Goal: Task Accomplishment & Management: Manage account settings

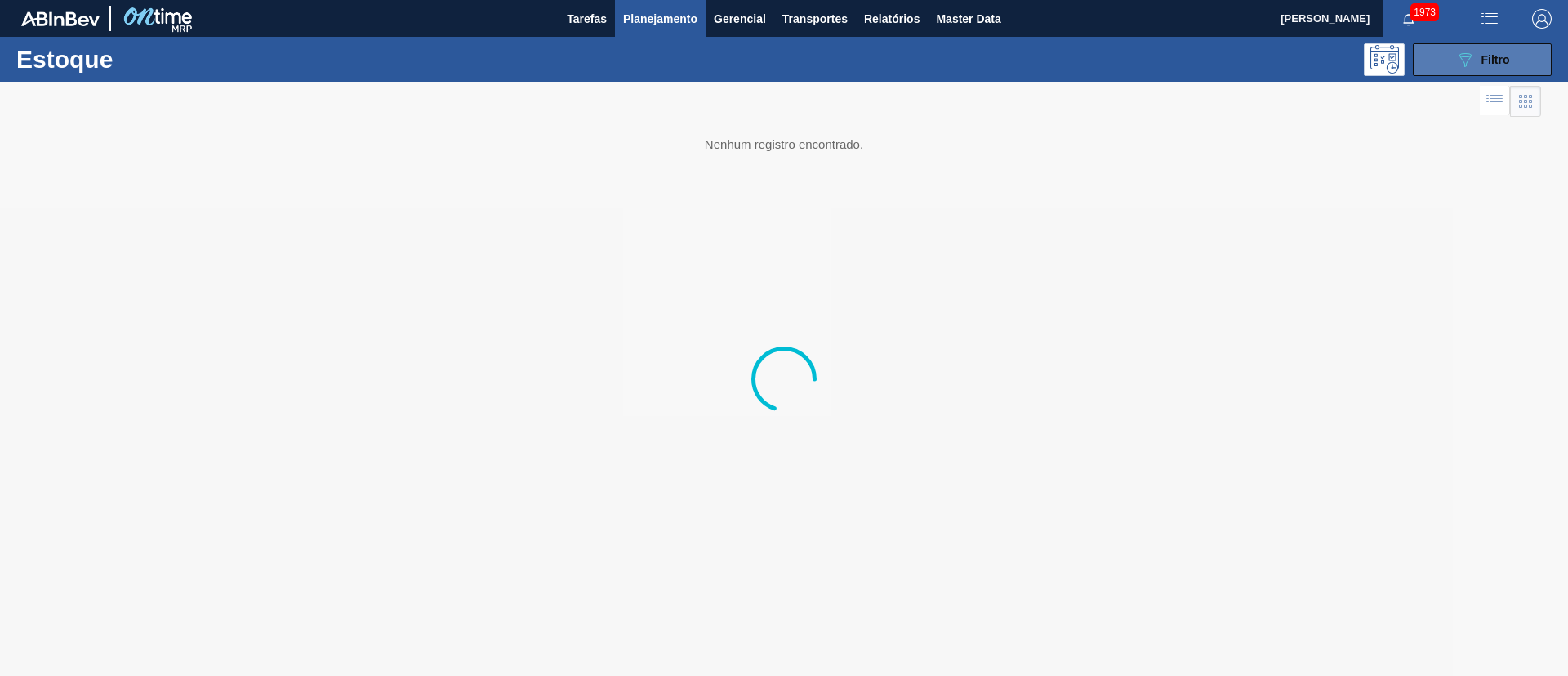
click at [1466, 67] on icon "089F7B8B-B2A5-4AFE-B5C0-19BA573D28AC" at bounding box center [1465, 59] width 20 height 20
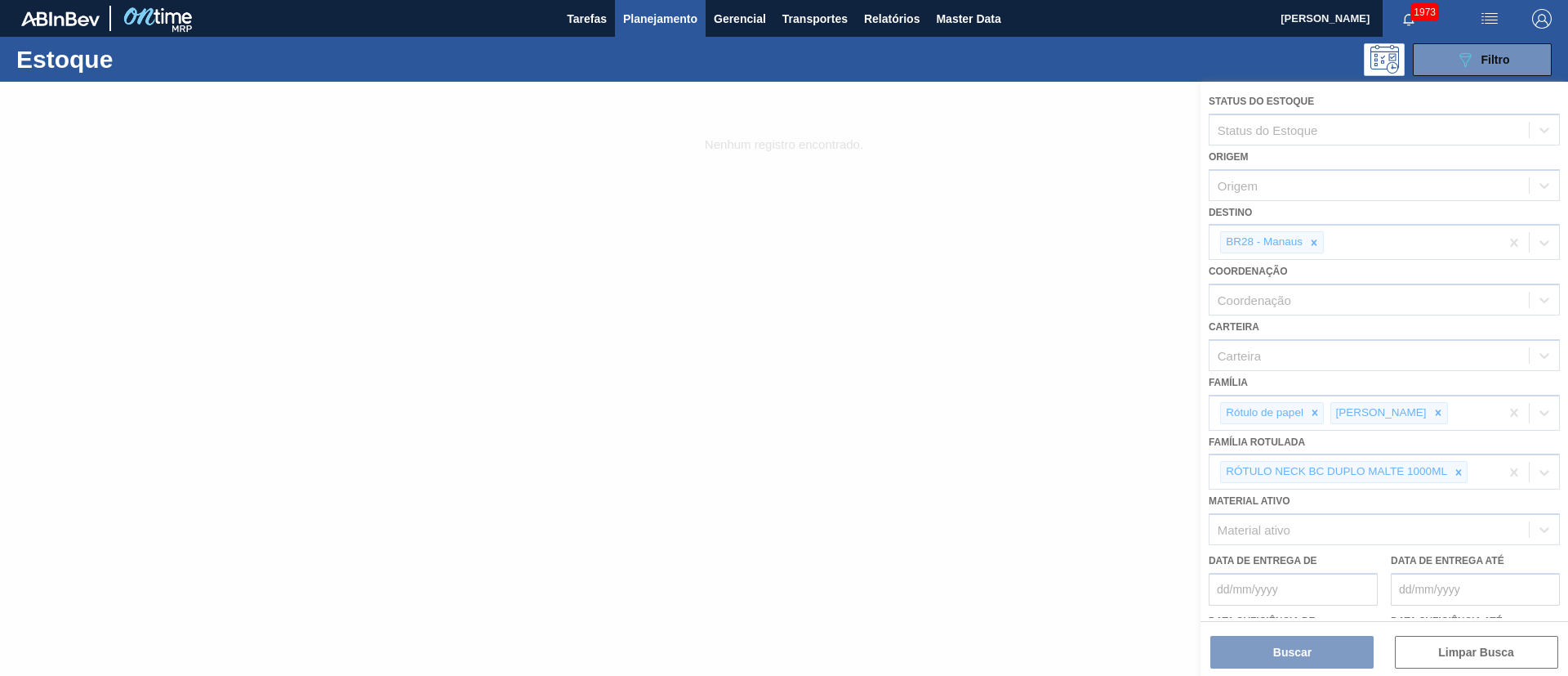
click at [828, 133] on div at bounding box center [784, 379] width 1568 height 594
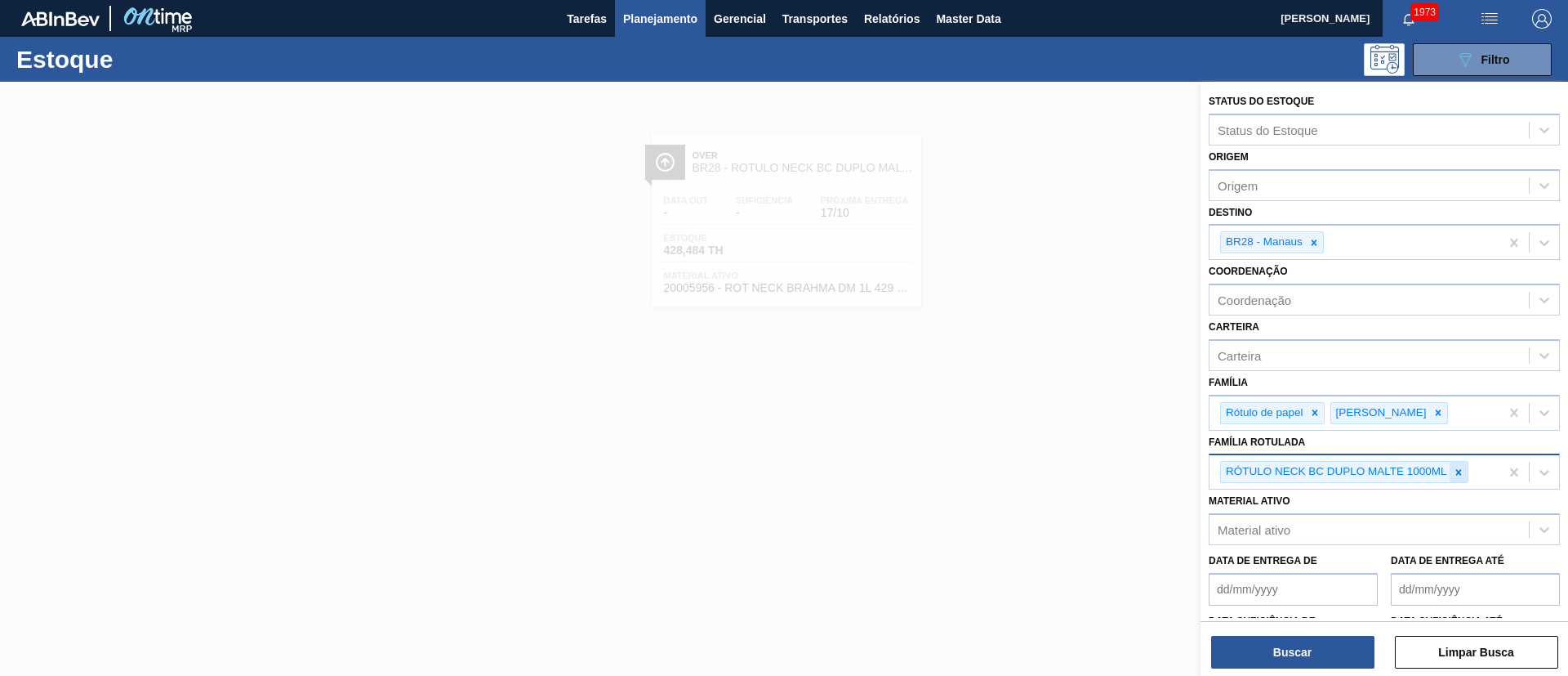
click at [1458, 479] on div at bounding box center [1458, 472] width 18 height 20
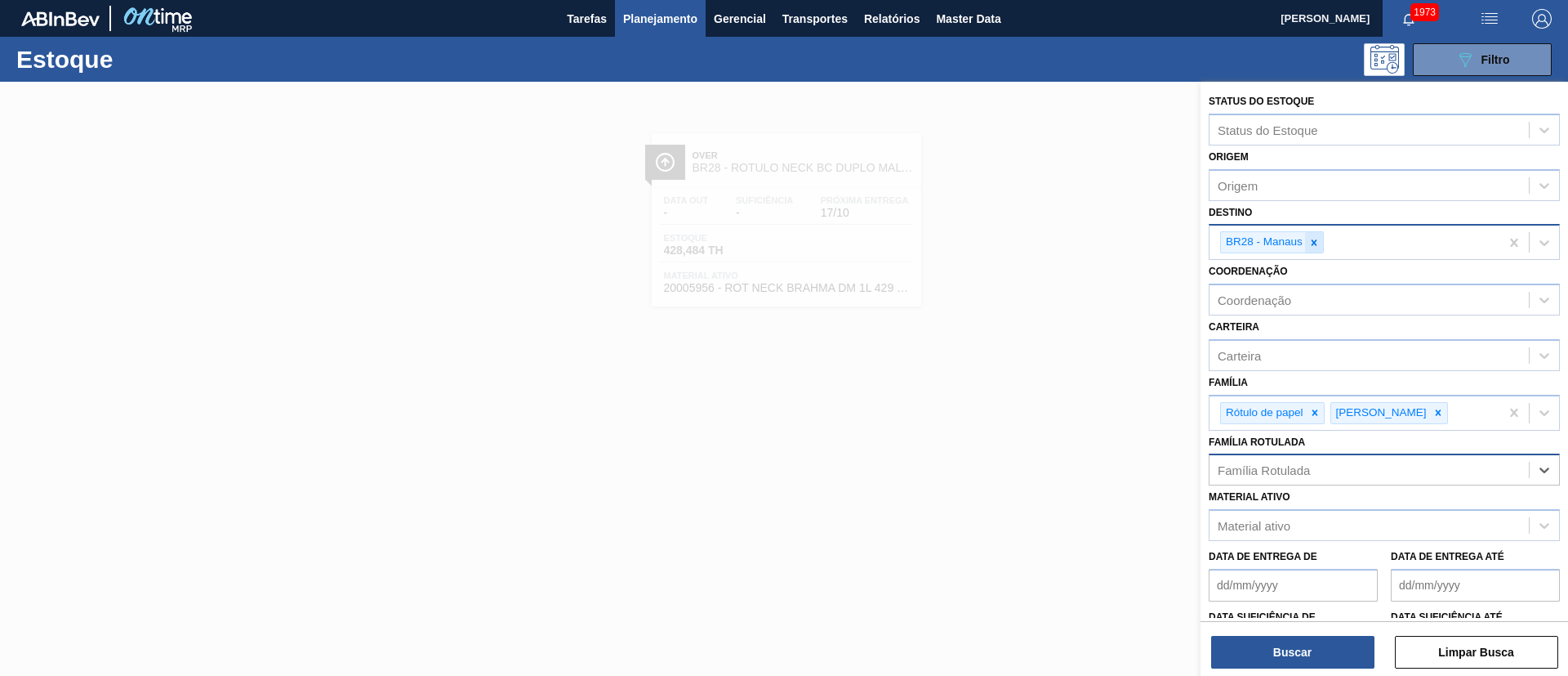
click at [1312, 237] on icon at bounding box center [1314, 242] width 11 height 11
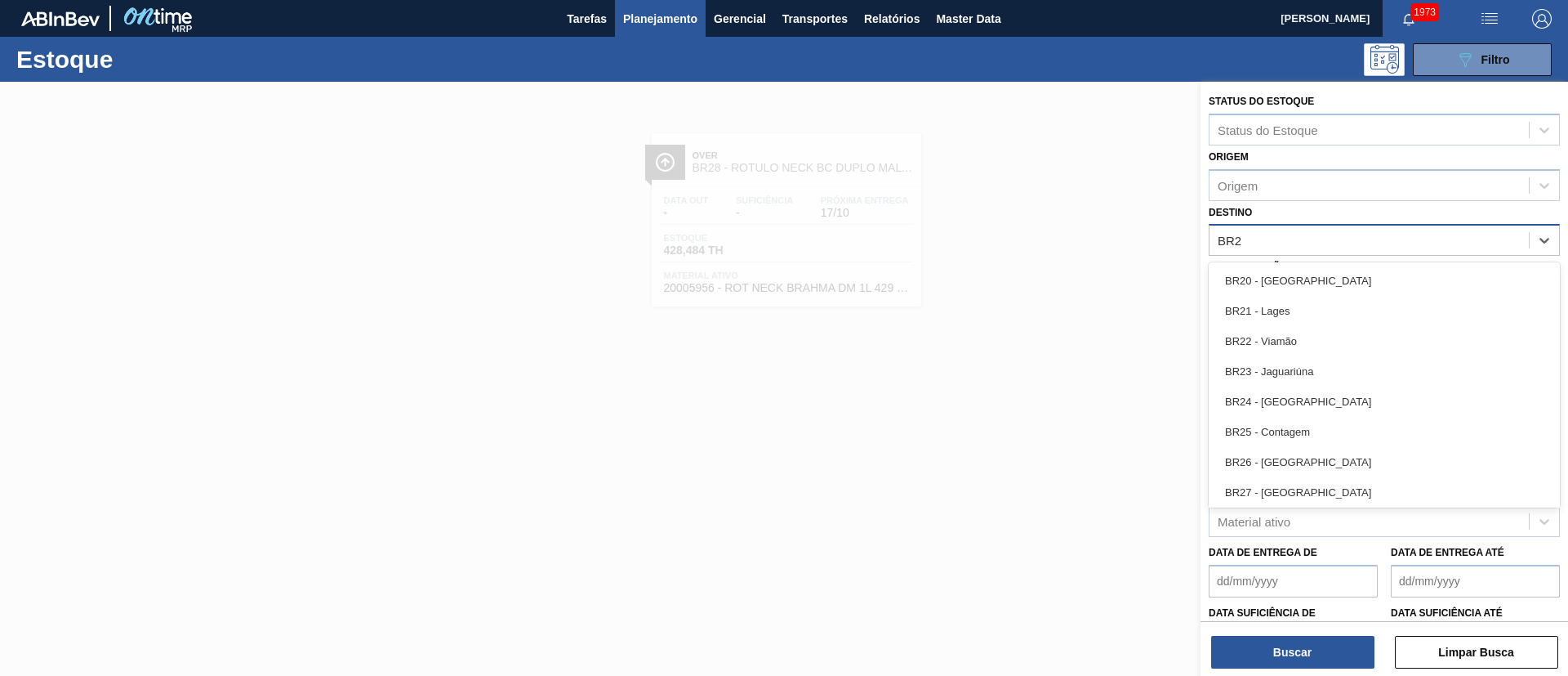
type input "BR21"
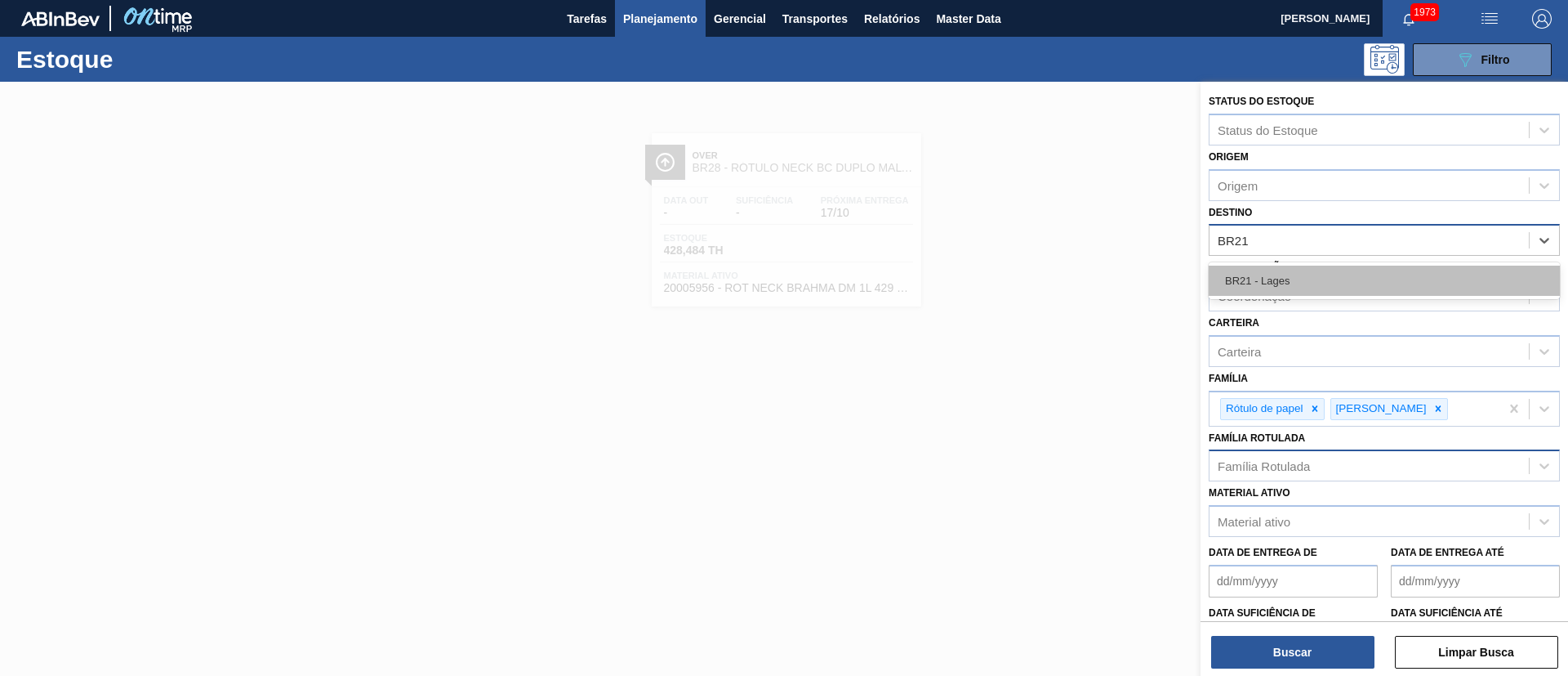
click at [1277, 278] on div "BR21 - Lages" at bounding box center [1385, 280] width 351 height 30
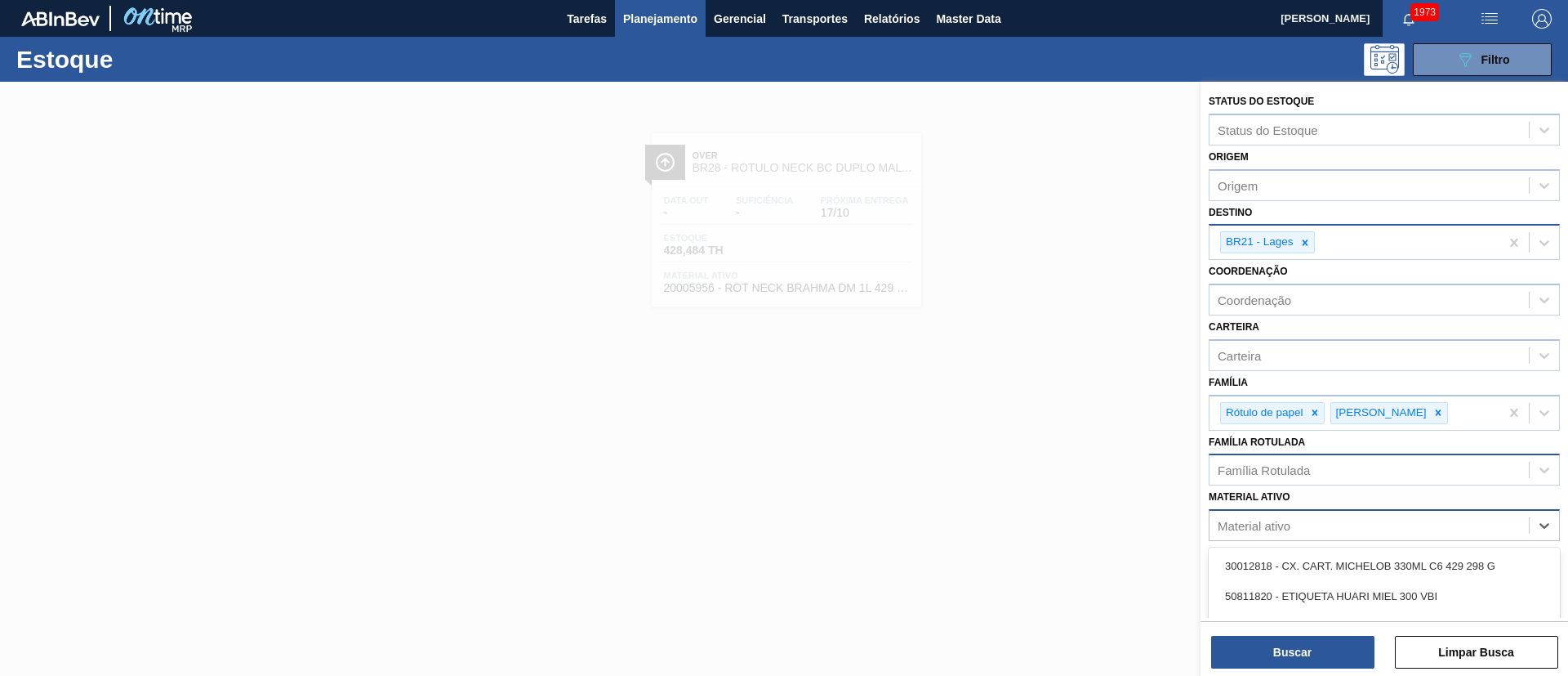
click at [1268, 522] on div "Material ativo" at bounding box center [1253, 526] width 73 height 14
click at [1278, 469] on div "Família Rotulada" at bounding box center [1263, 470] width 92 height 14
paste Rotulada "RÓTULO BACK STELLA 330ML RÓTULO FRONT STELLA 330ML RÓTULO NECK STELLA 330ML"
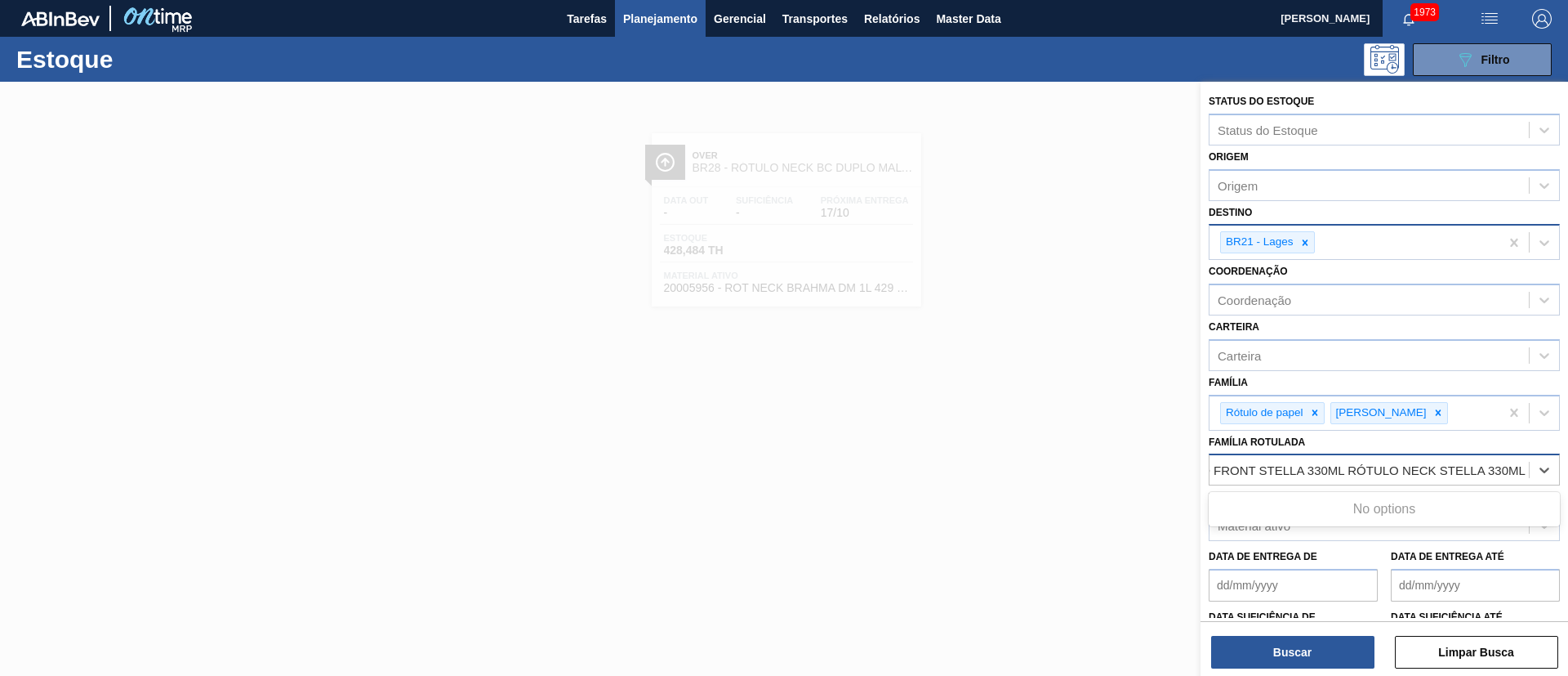
type Rotulada "RÓTULO BACK STELLA 330ML RÓTULO FRONT STELLA 330ML RÓTULO NECK STELLA 330ML"
click at [1140, 567] on div at bounding box center [784, 420] width 1568 height 676
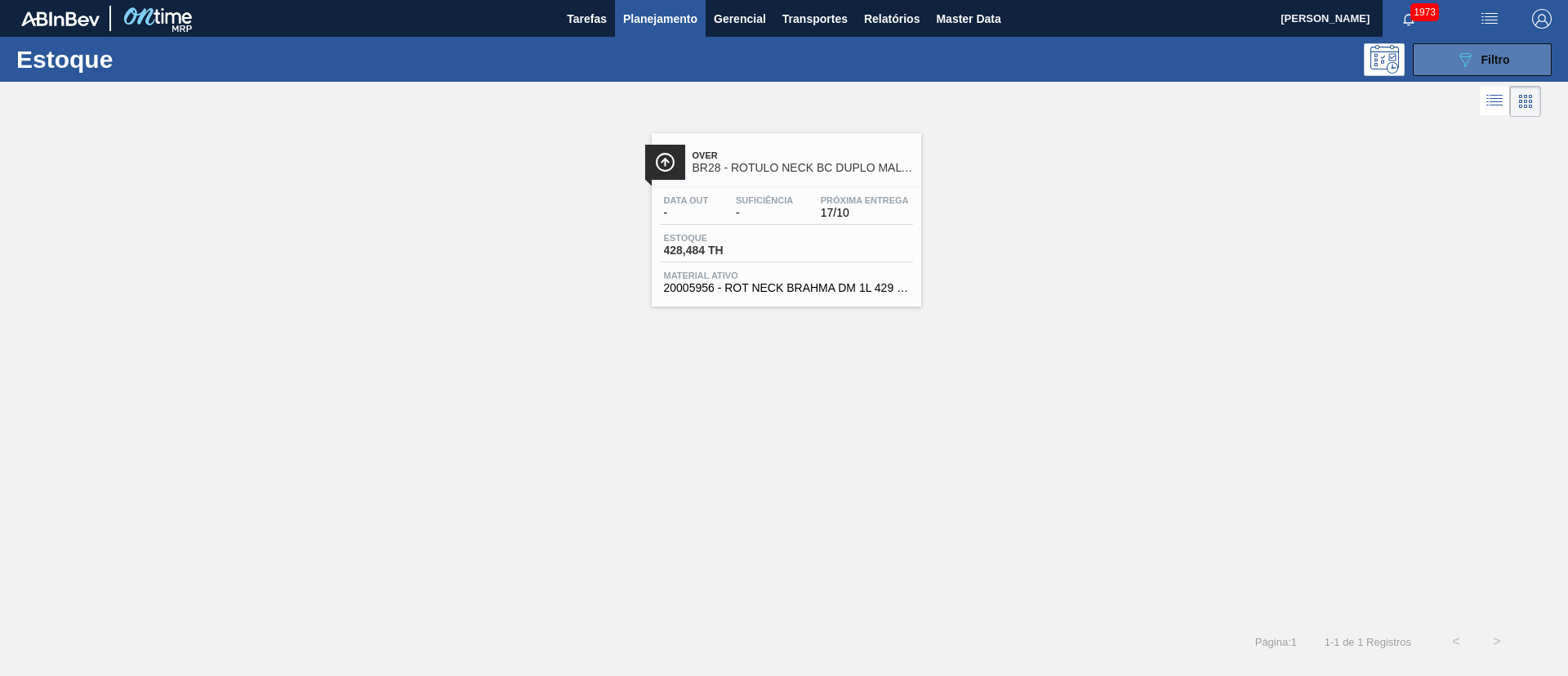
click at [1466, 60] on icon "089F7B8B-B2A5-4AFE-B5C0-19BA573D28AC" at bounding box center [1465, 59] width 20 height 20
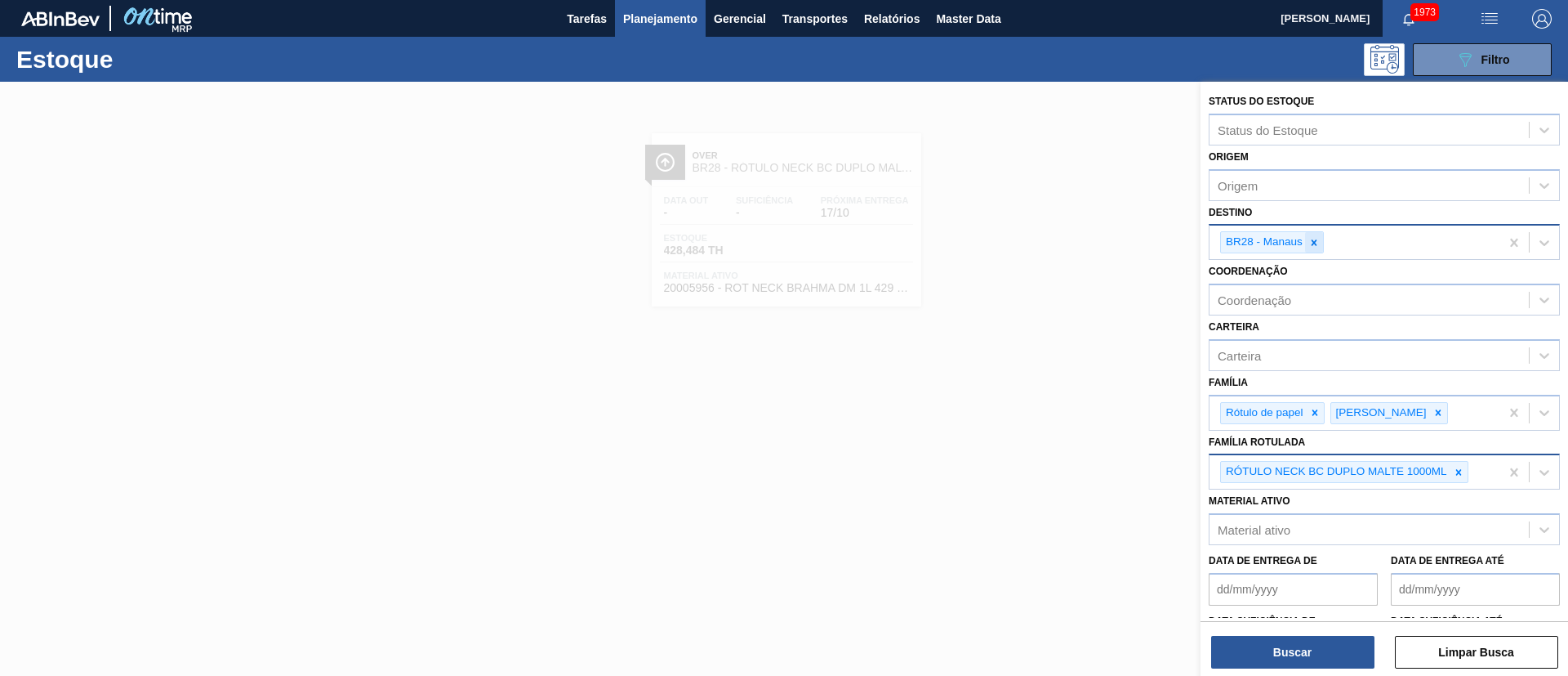
click at [1316, 243] on icon at bounding box center [1314, 242] width 11 height 11
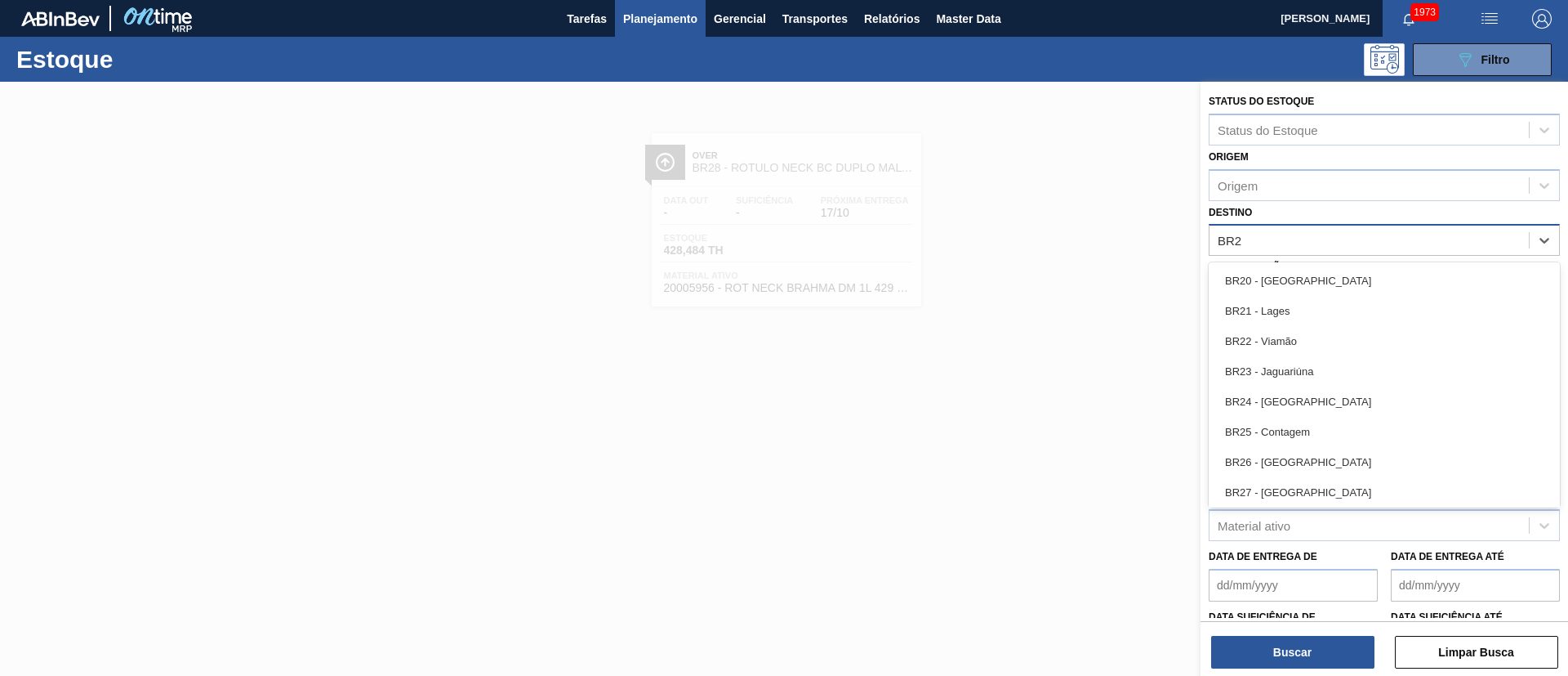
type input "BR21"
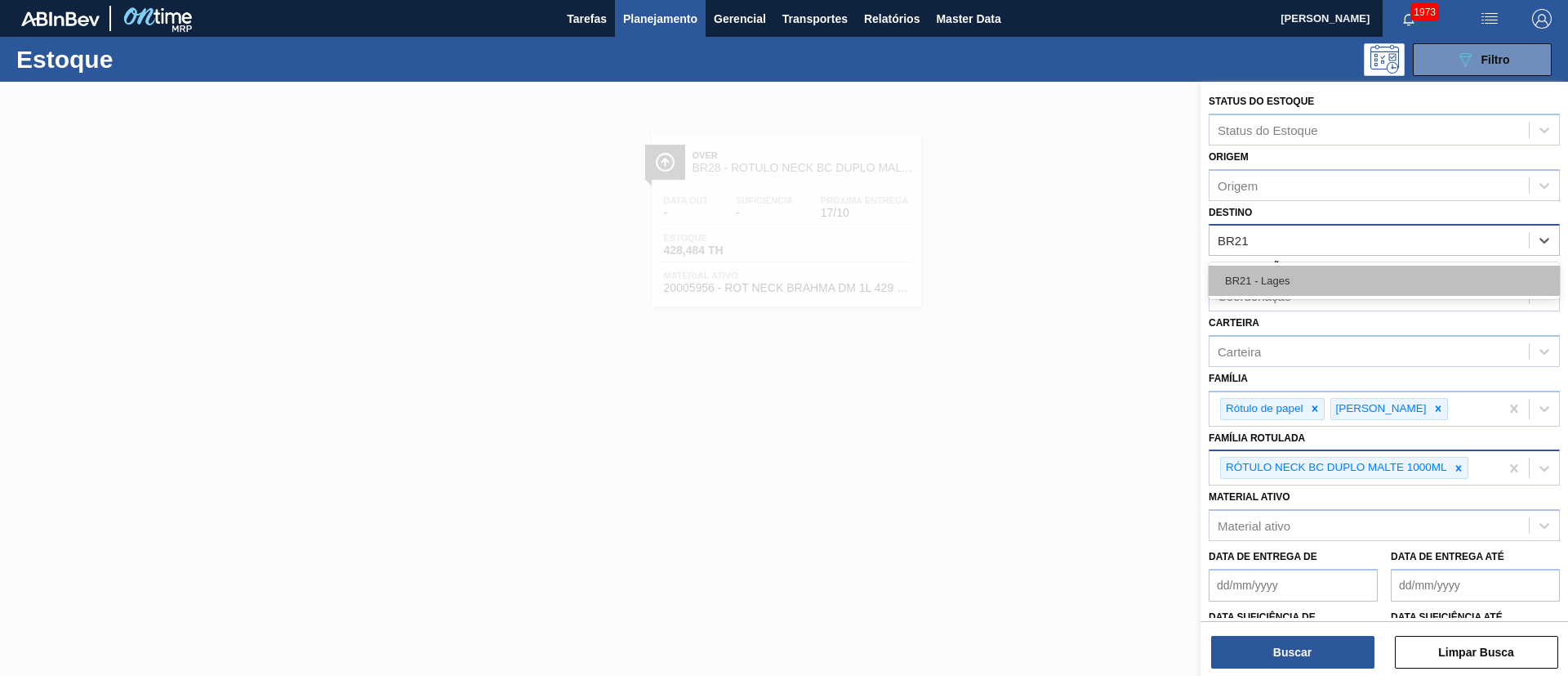
click at [1279, 277] on div "BR21 - Lages" at bounding box center [1385, 280] width 351 height 30
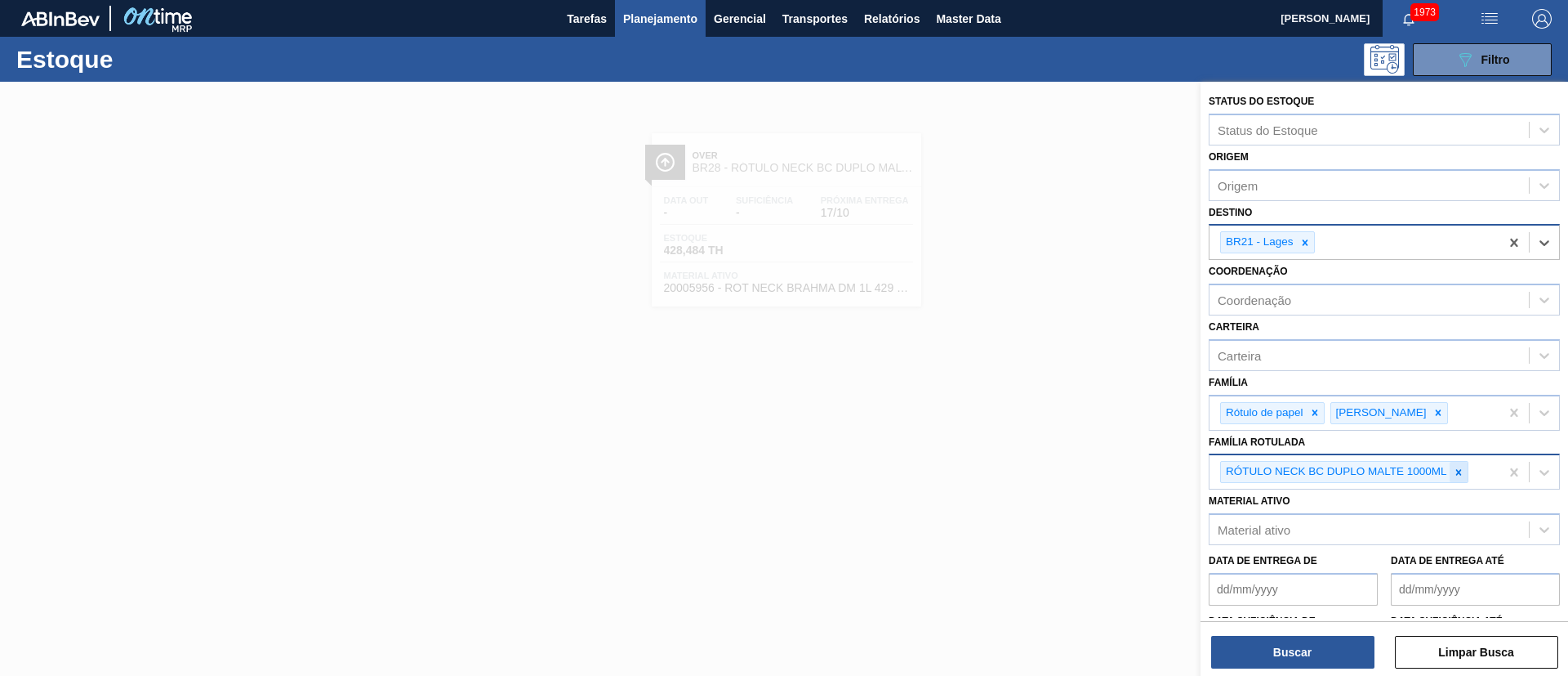
click at [1457, 469] on icon at bounding box center [1458, 471] width 6 height 6
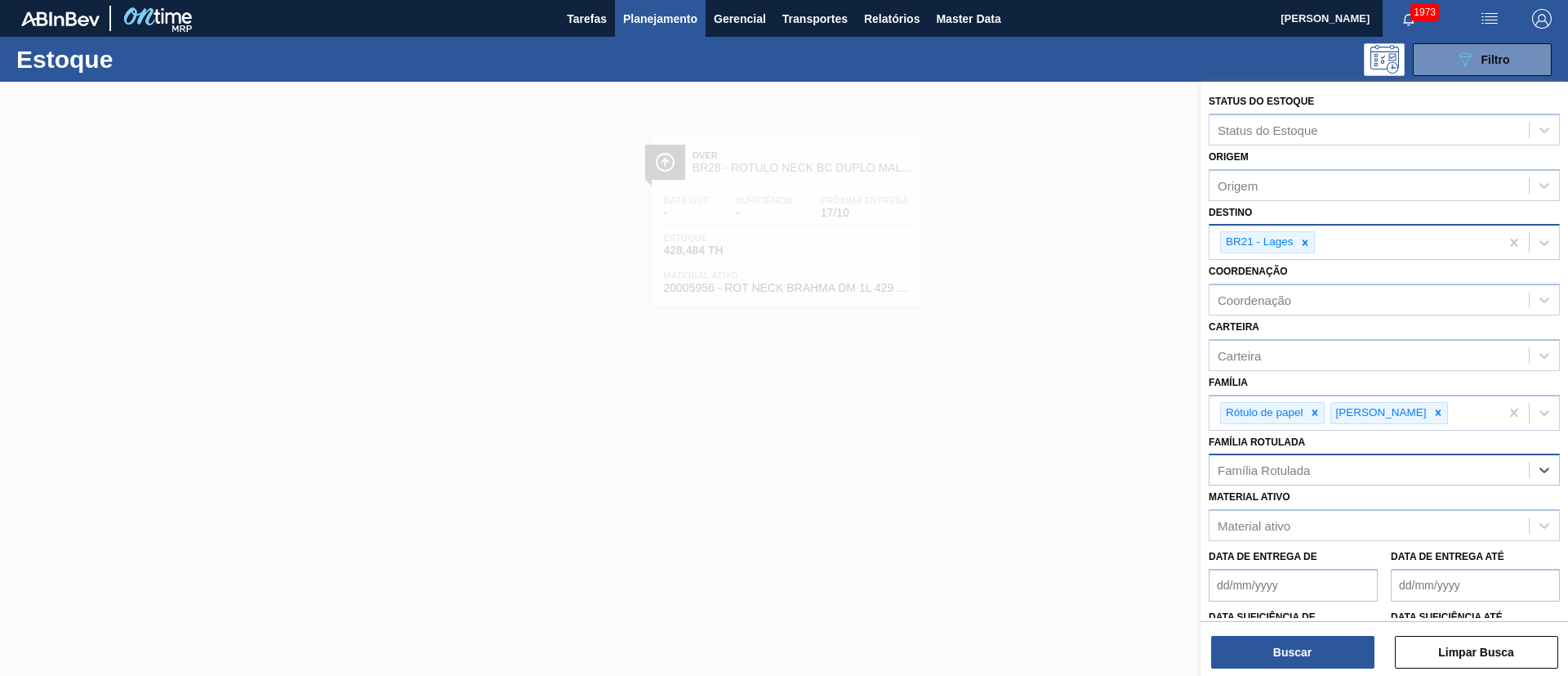
paste Rotulada "RÓTULO NECK STELLA 330ML"
type Rotulada "RÓTULO NECK STELLA 330ML"
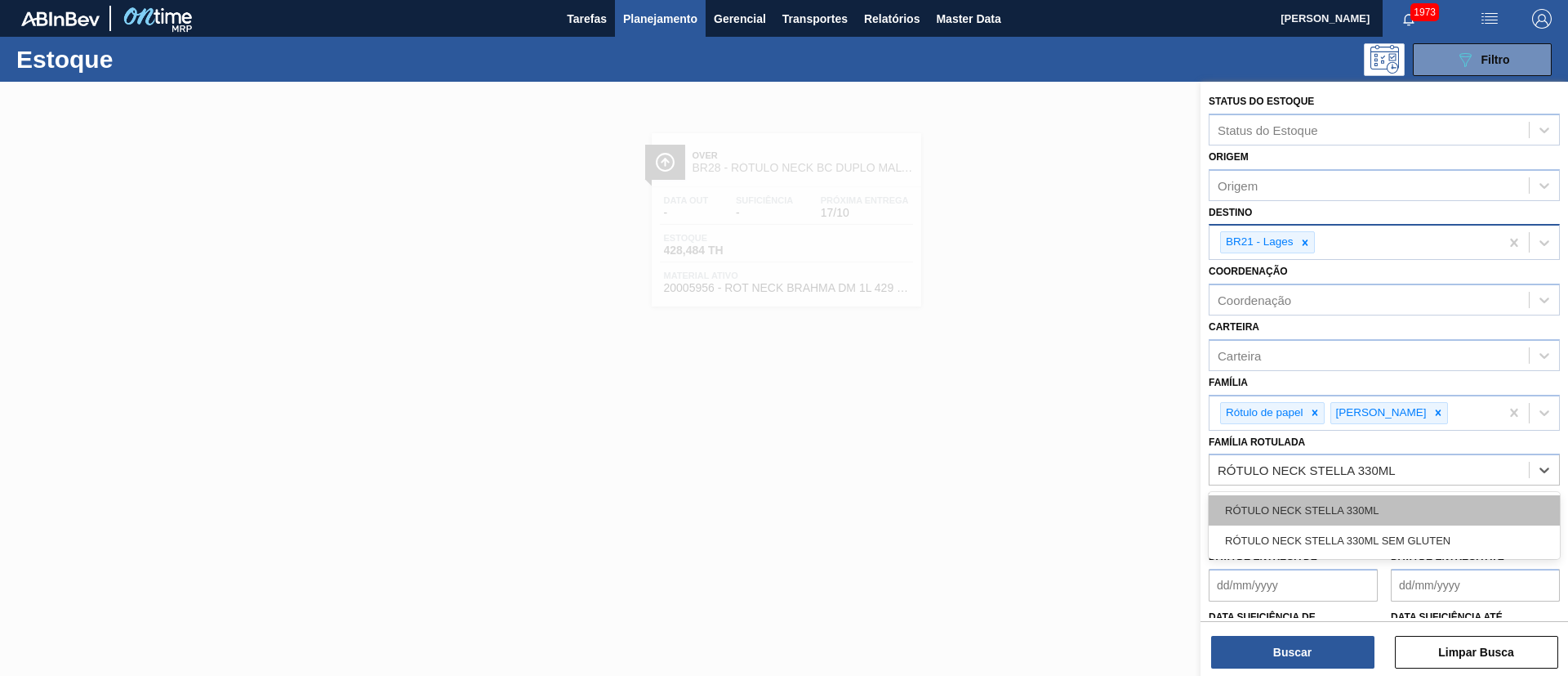
click at [1272, 498] on div "RÓTULO NECK STELLA 330ML" at bounding box center [1385, 510] width 351 height 30
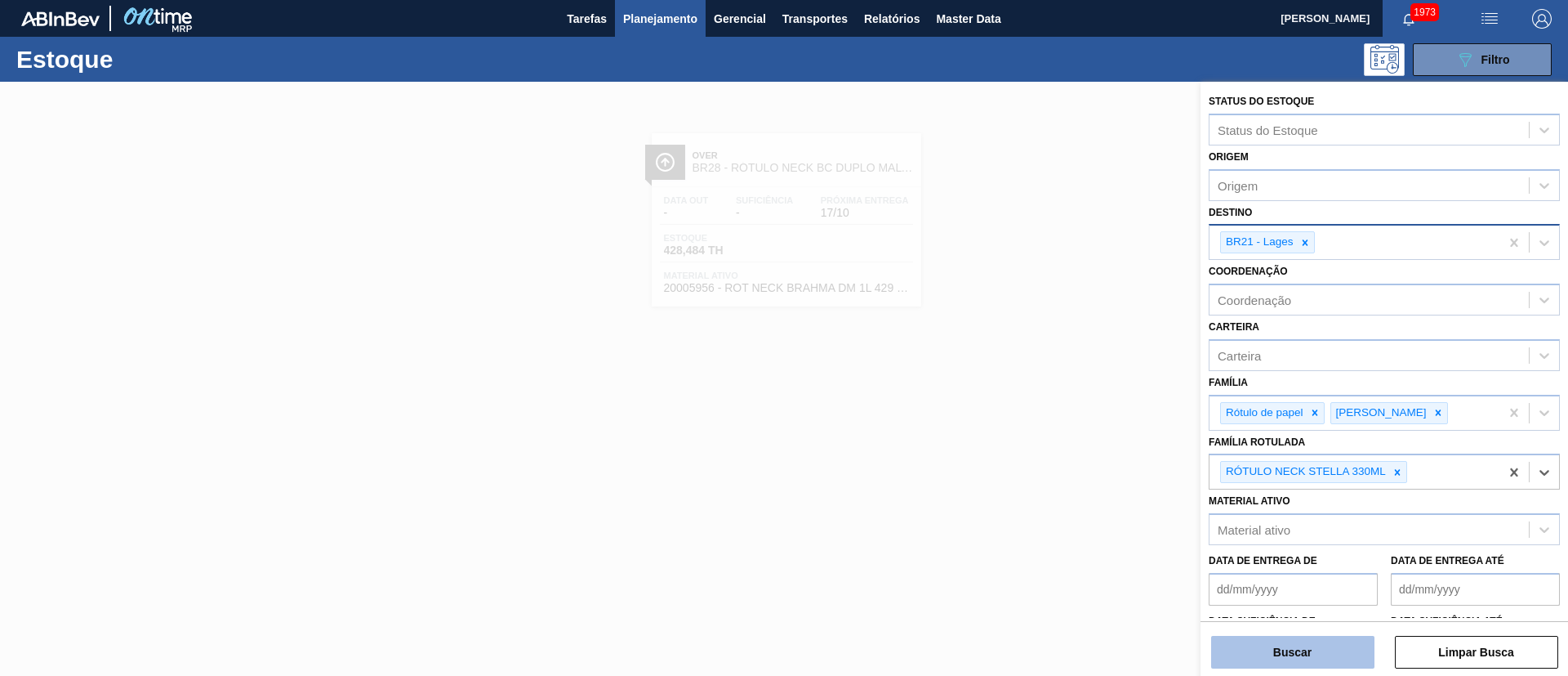
click at [1290, 648] on button "Buscar" at bounding box center [1292, 652] width 163 height 32
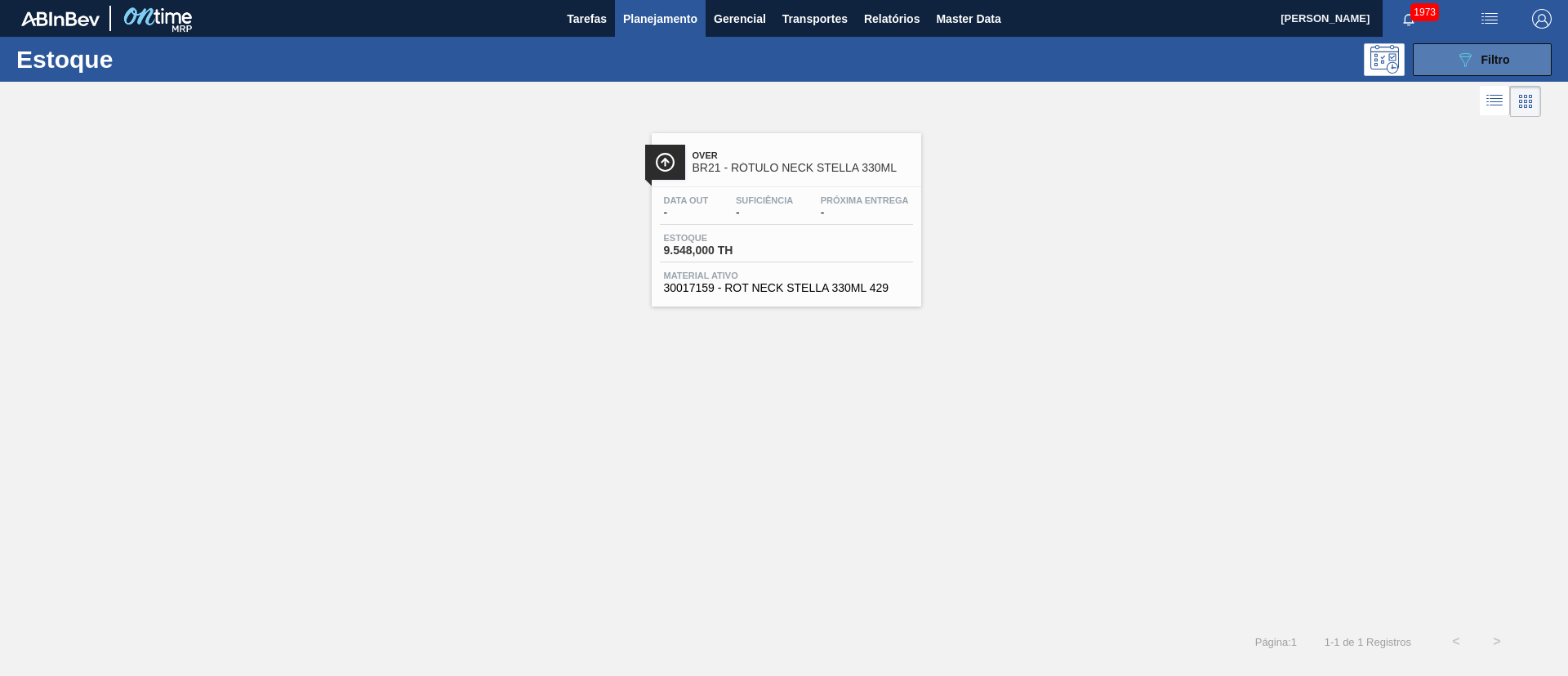
click at [1451, 58] on button "089F7B8B-B2A5-4AFE-B5C0-19BA573D28AC Filtro" at bounding box center [1482, 60] width 139 height 32
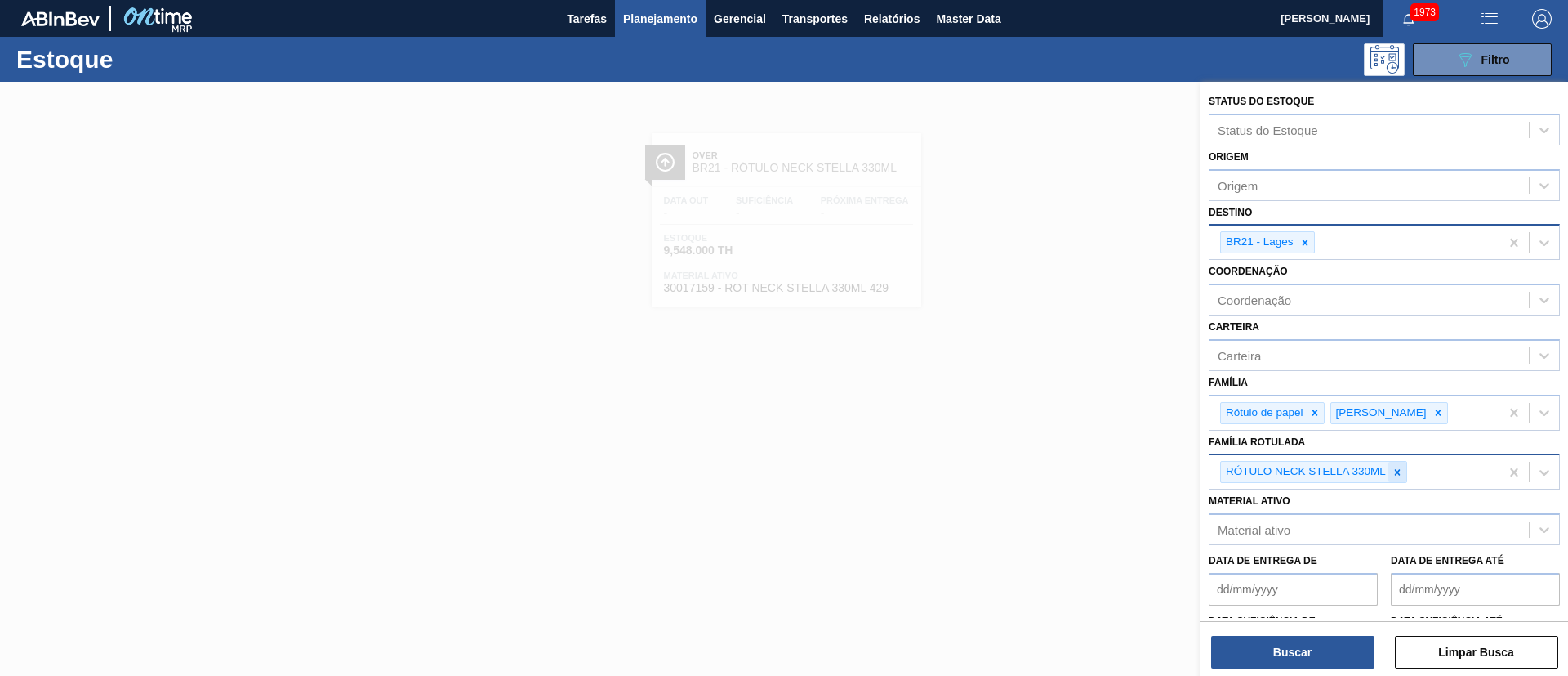
click at [1397, 472] on icon at bounding box center [1397, 471] width 6 height 6
paste Rotulada "RÓTULO FRONT STELLA 330ML"
type Rotulada "RÓTULO FRONT STELLA 330ML"
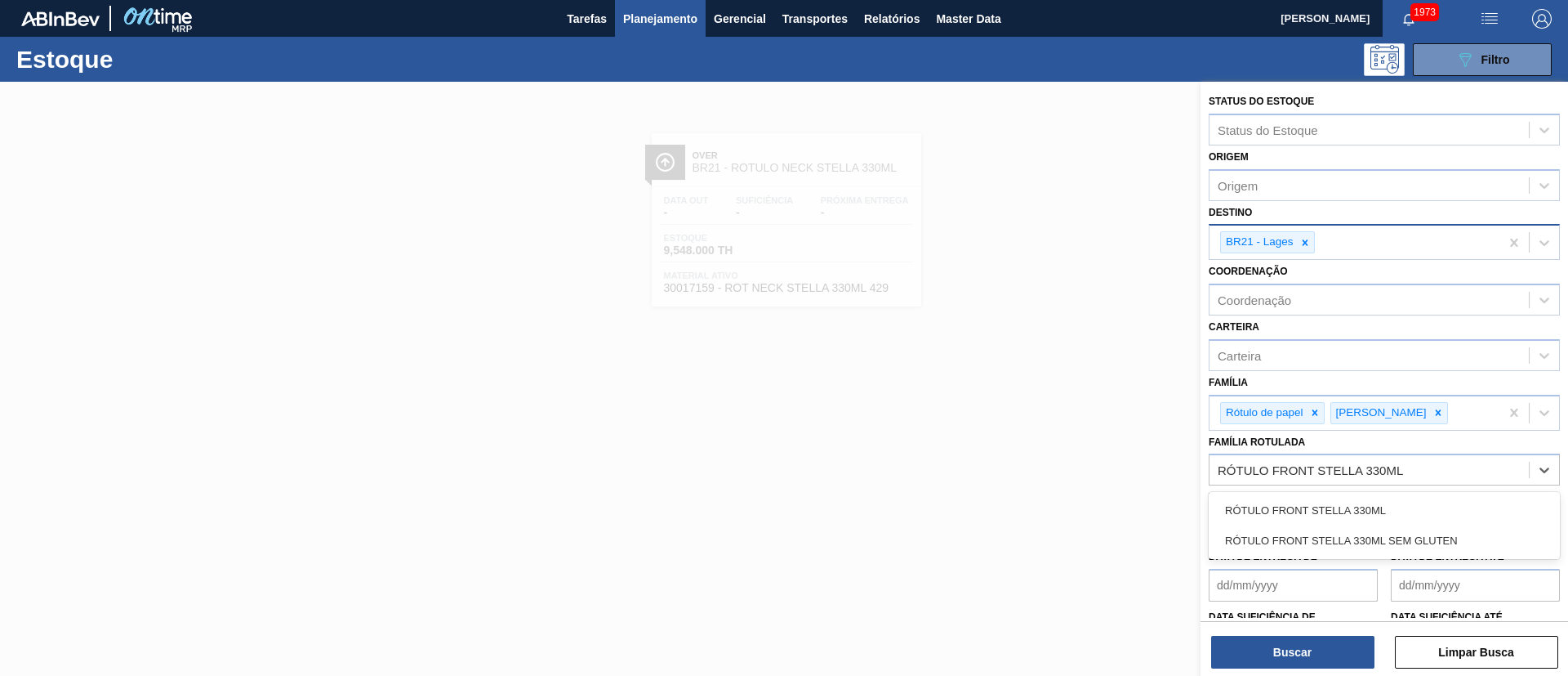
click at [1282, 492] on div "RÓTULO FRONT STELLA 330ML RÓTULO FRONT STELLA 330ML SEM GLUTEN" at bounding box center [1385, 525] width 351 height 67
drag, startPoint x: 1273, startPoint y: 504, endPoint x: 1302, endPoint y: 589, distance: 89.8
click at [1273, 506] on div "RÓTULO FRONT STELLA 330ML" at bounding box center [1385, 510] width 351 height 30
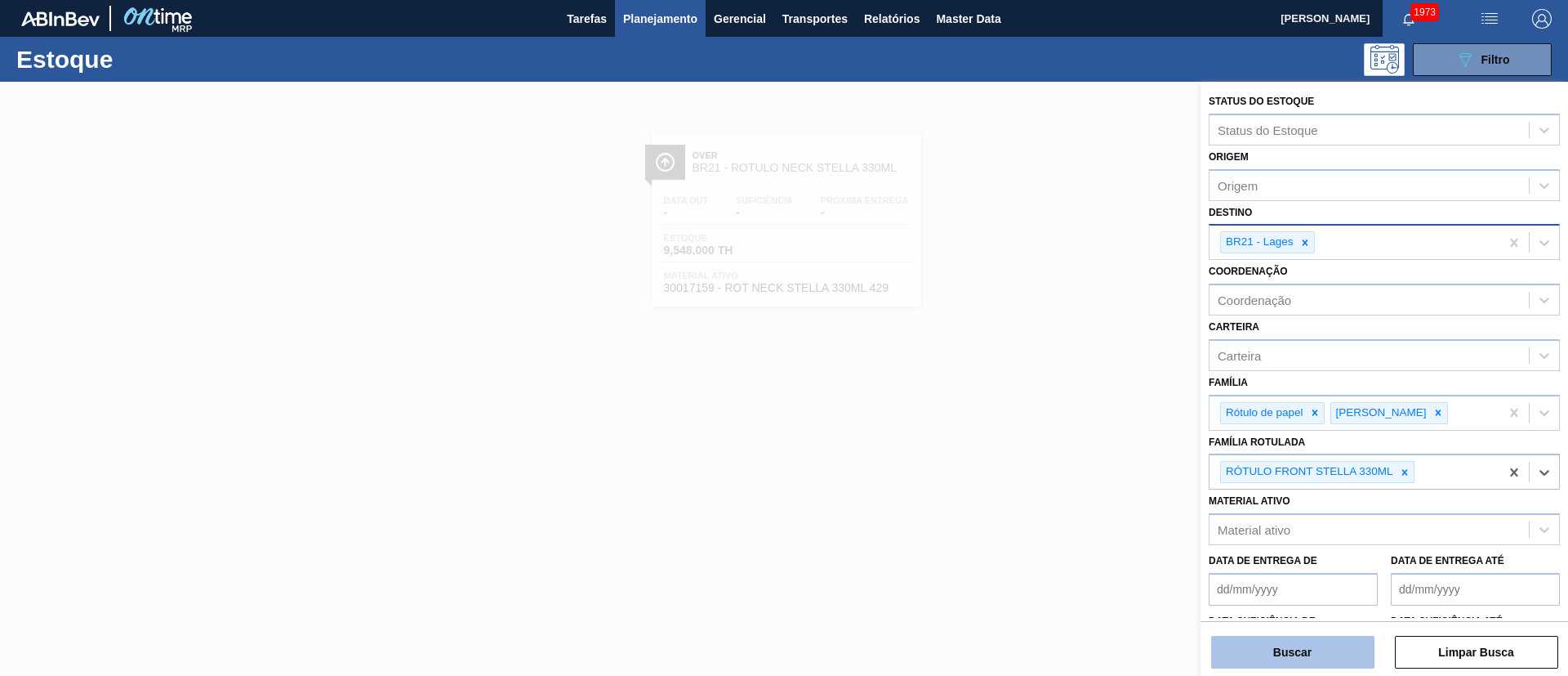
click at [1277, 644] on button "Buscar" at bounding box center [1292, 652] width 163 height 32
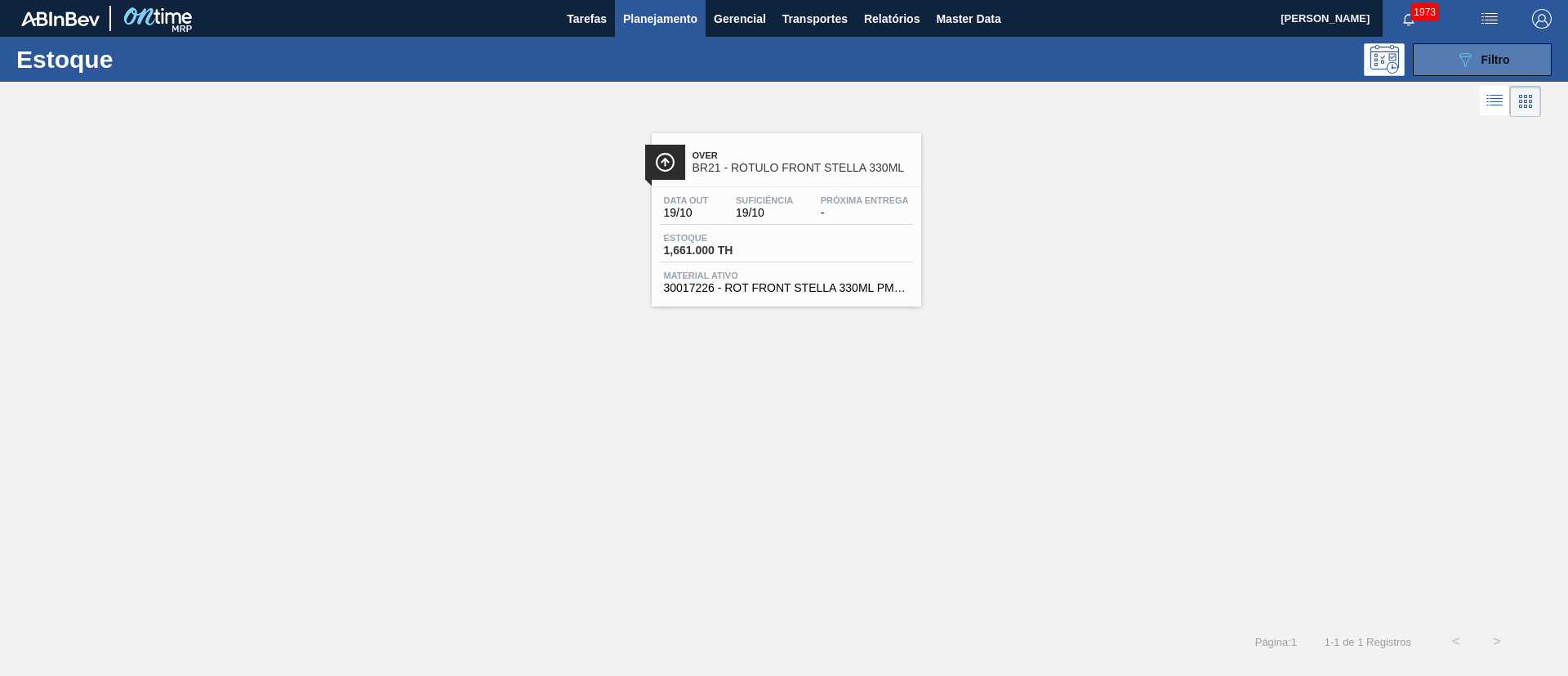
click at [1461, 52] on icon "089F7B8B-B2A5-4AFE-B5C0-19BA573D28AC" at bounding box center [1465, 59] width 20 height 20
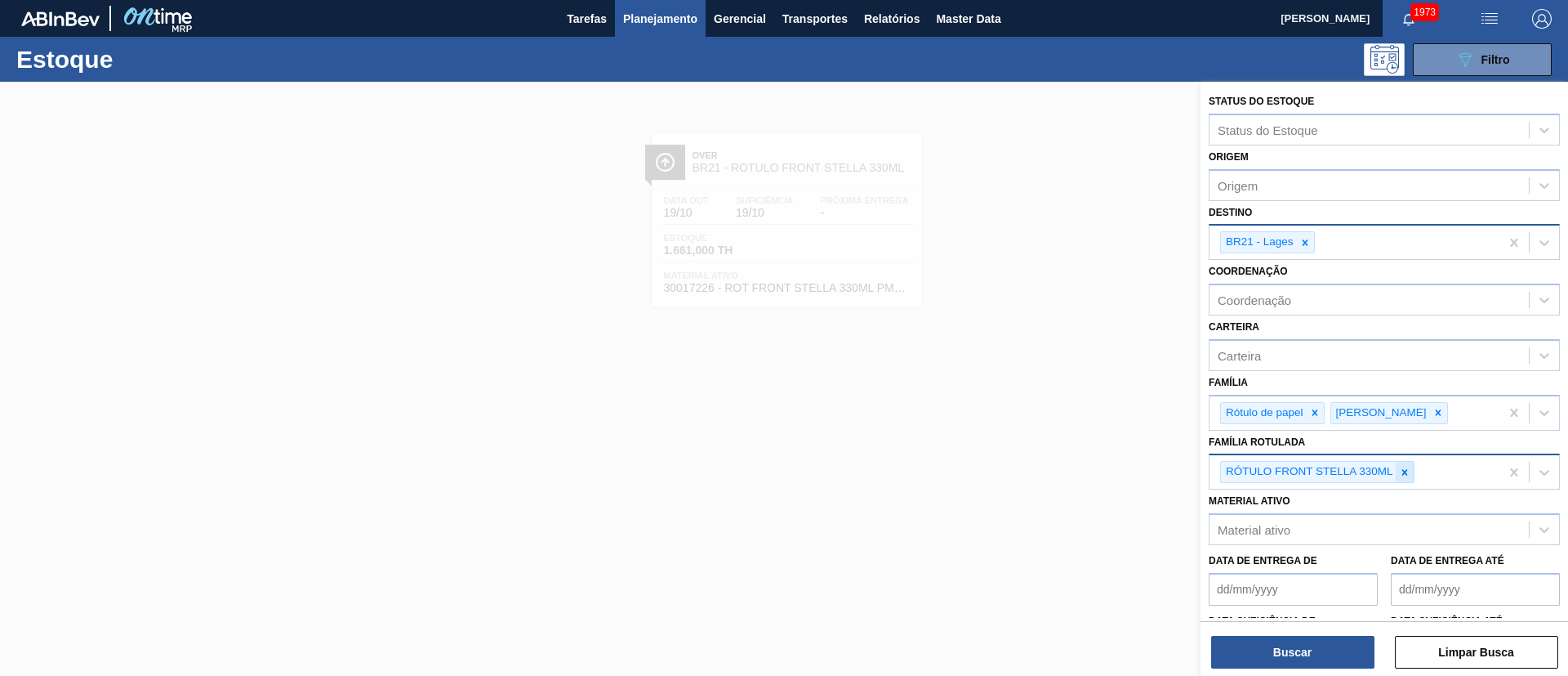
click at [1412, 472] on div at bounding box center [1404, 472] width 18 height 20
paste Rotulada "RÓTULO BACK STELLA 330ML"
type Rotulada "RÓTULO BACK STELLA 330ML"
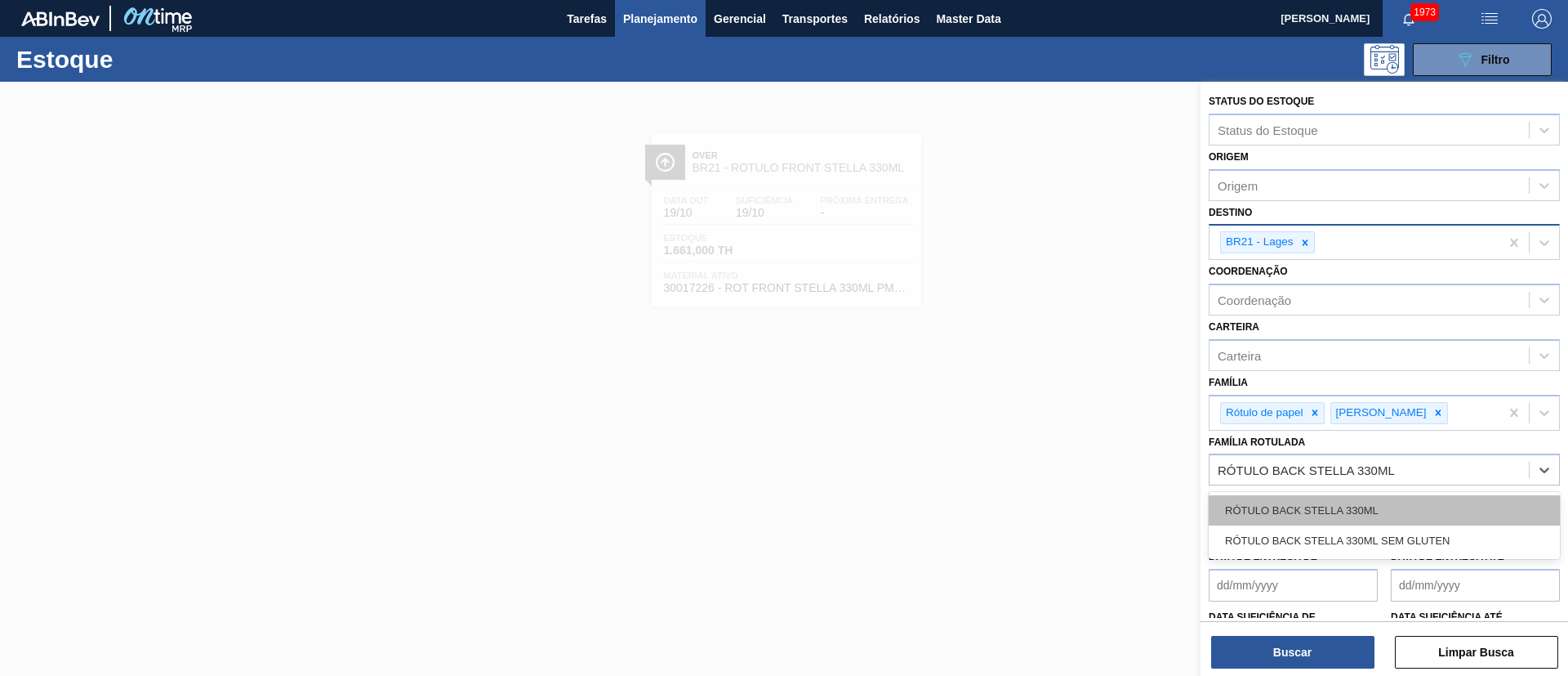
click at [1319, 503] on div "RÓTULO BACK STELLA 330ML" at bounding box center [1385, 510] width 351 height 30
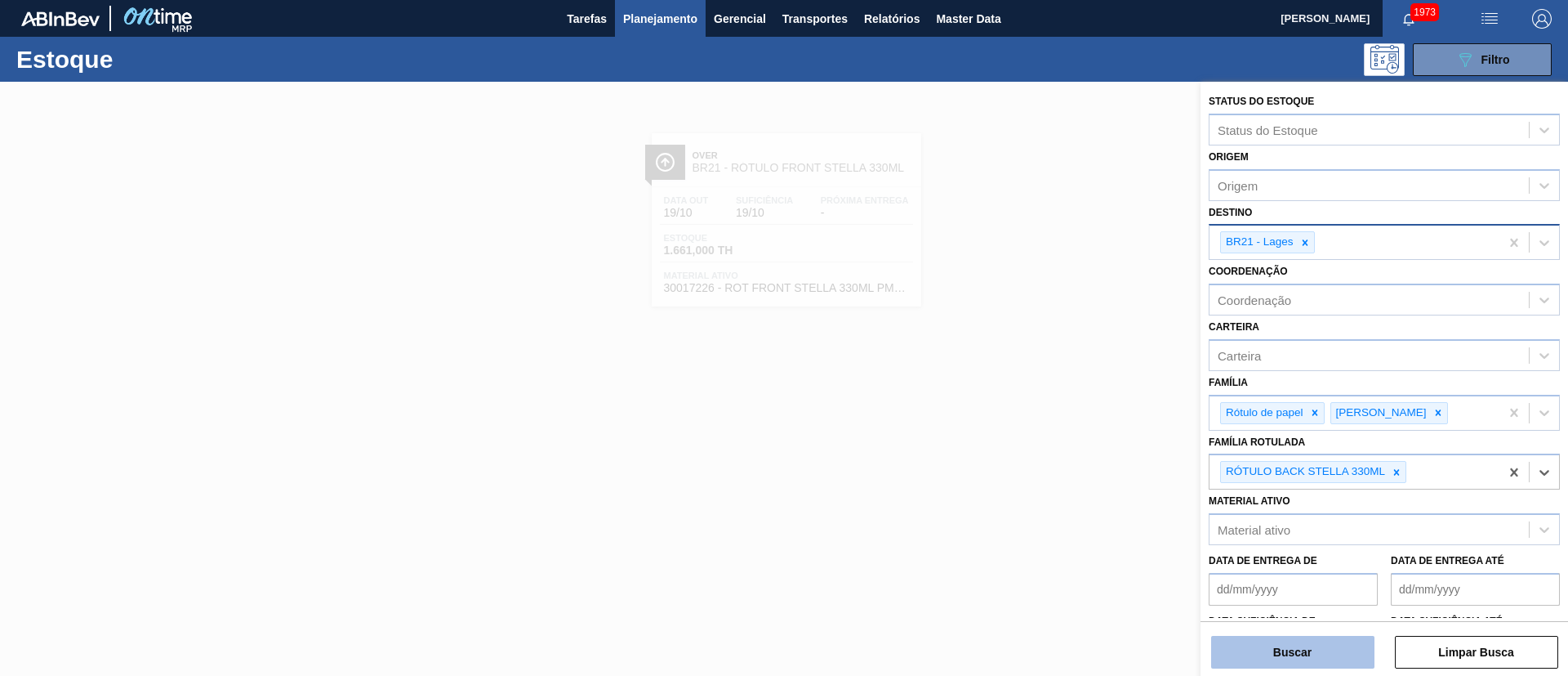
click at [1318, 640] on button "Buscar" at bounding box center [1292, 652] width 163 height 32
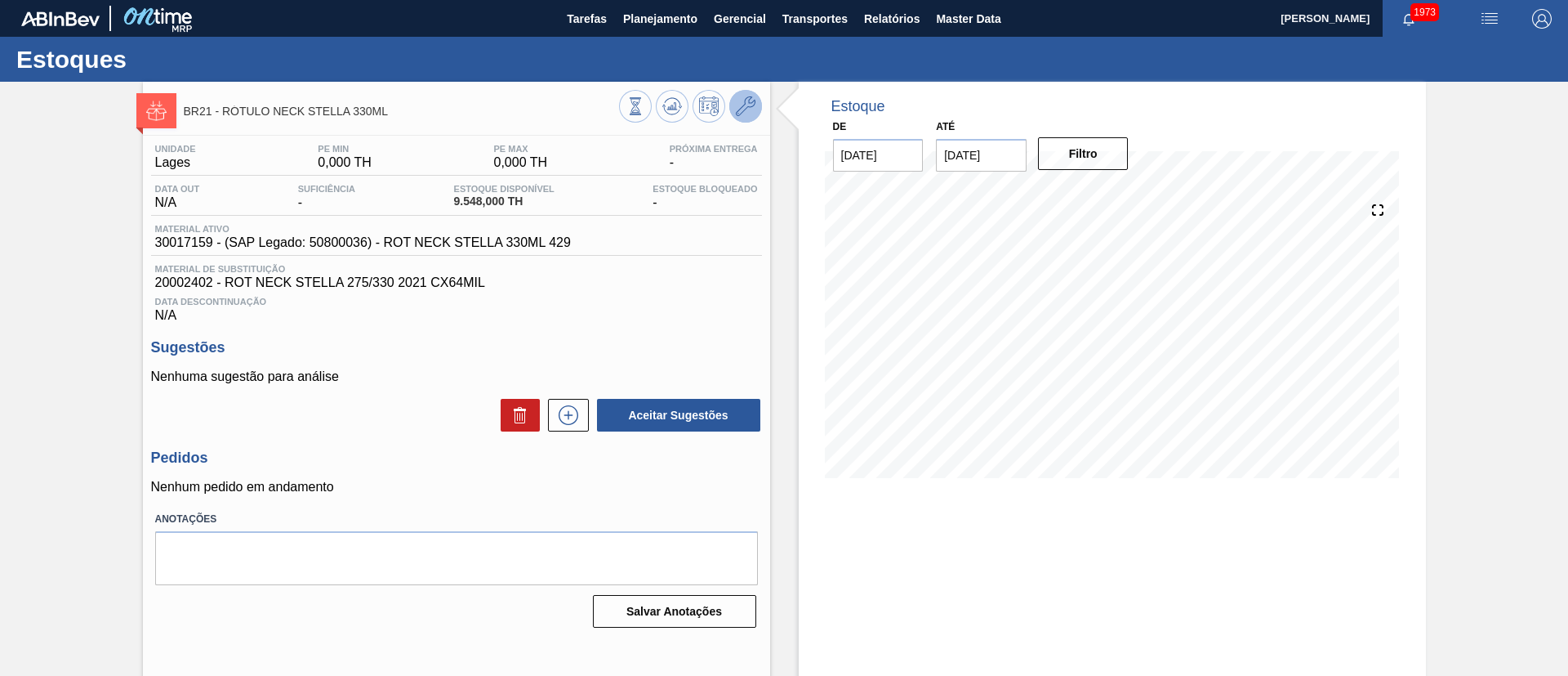
click at [744, 105] on icon at bounding box center [746, 106] width 20 height 20
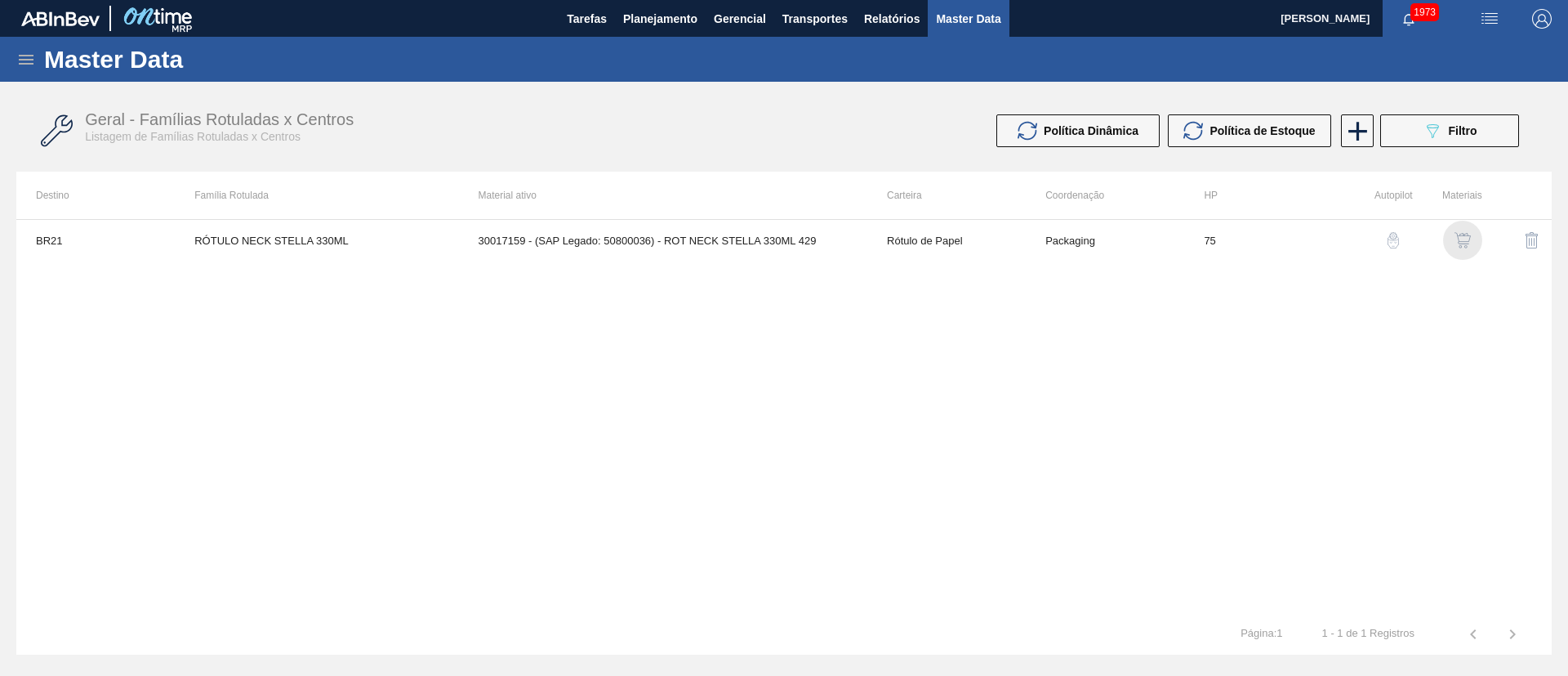
click at [1455, 239] on img "button" at bounding box center [1462, 240] width 16 height 16
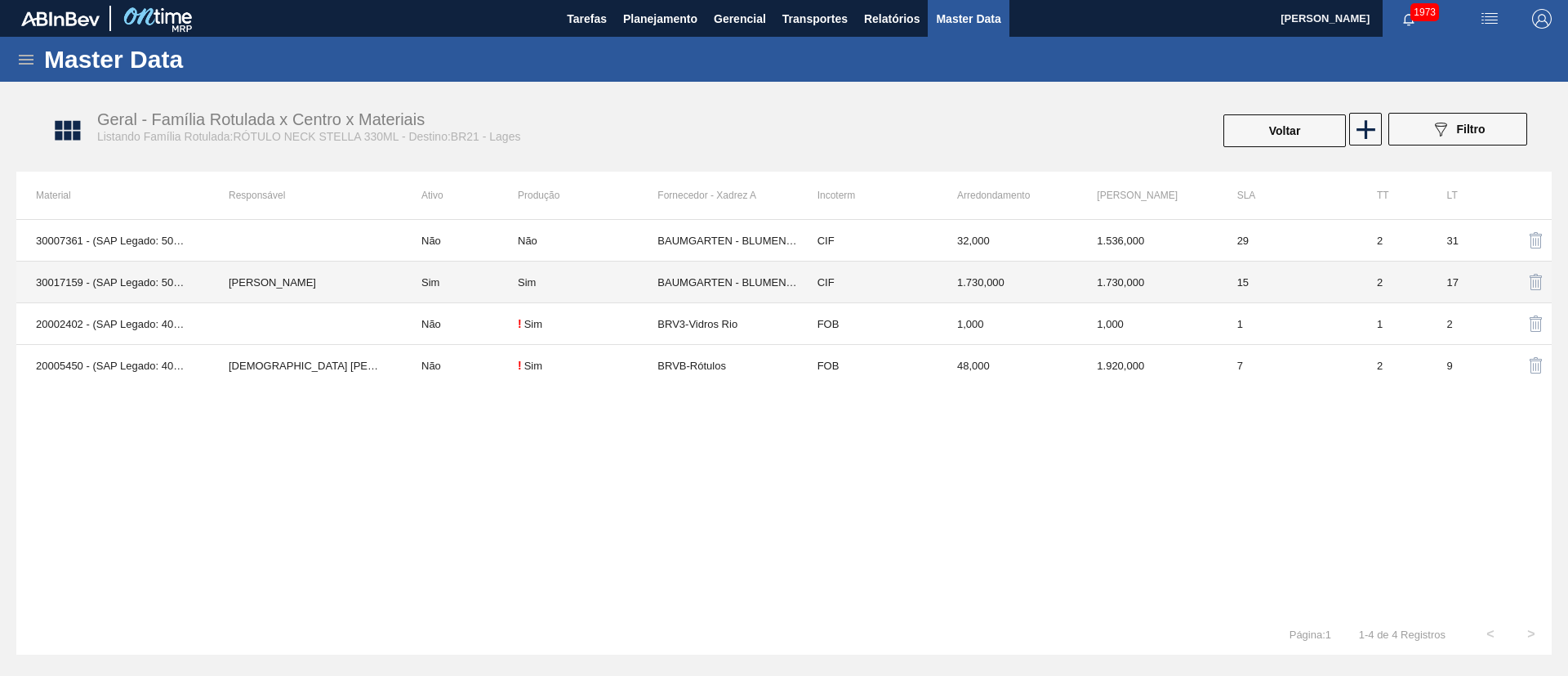
click at [485, 286] on td "Sim" at bounding box center [460, 282] width 116 height 42
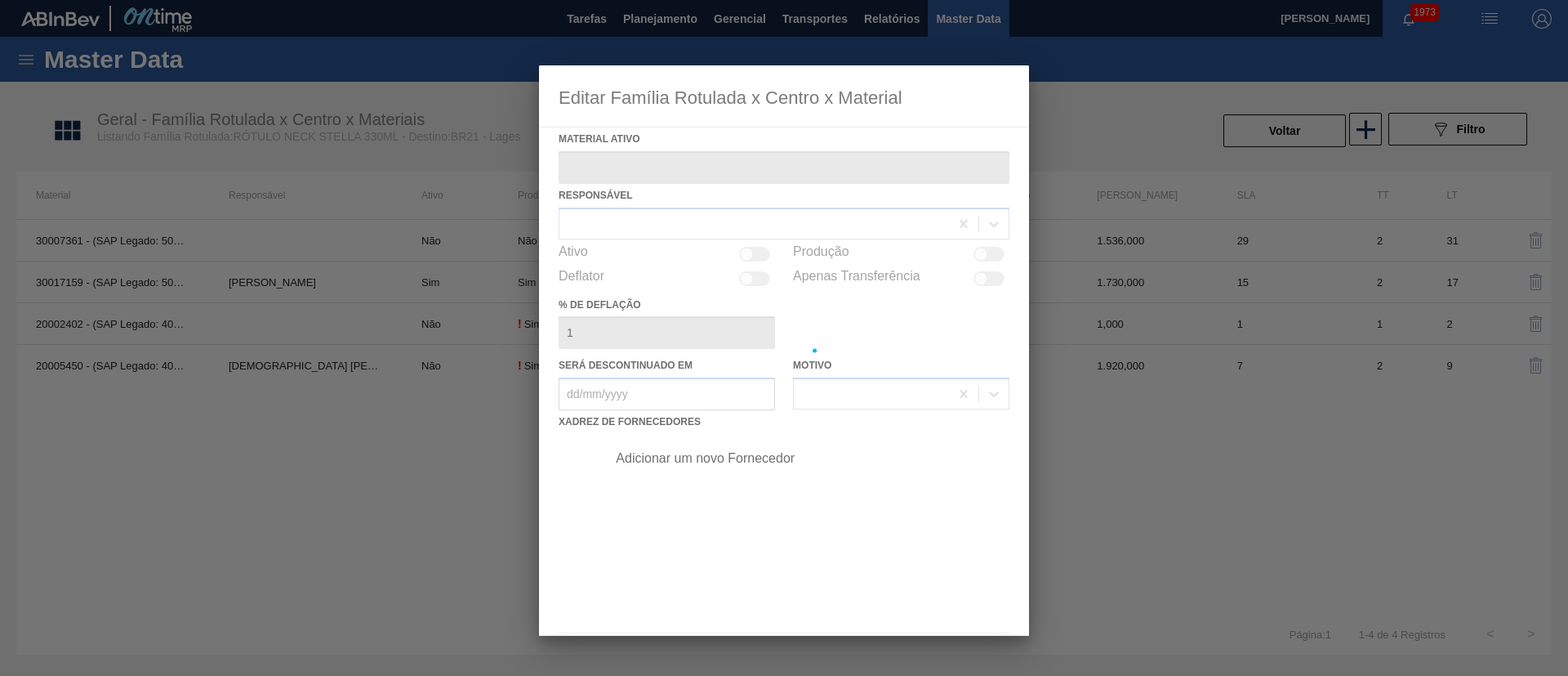
type ativo "30017159 - (SAP Legado: 50800036) - ROT NECK STELLA 330ML 429"
checkbox input "true"
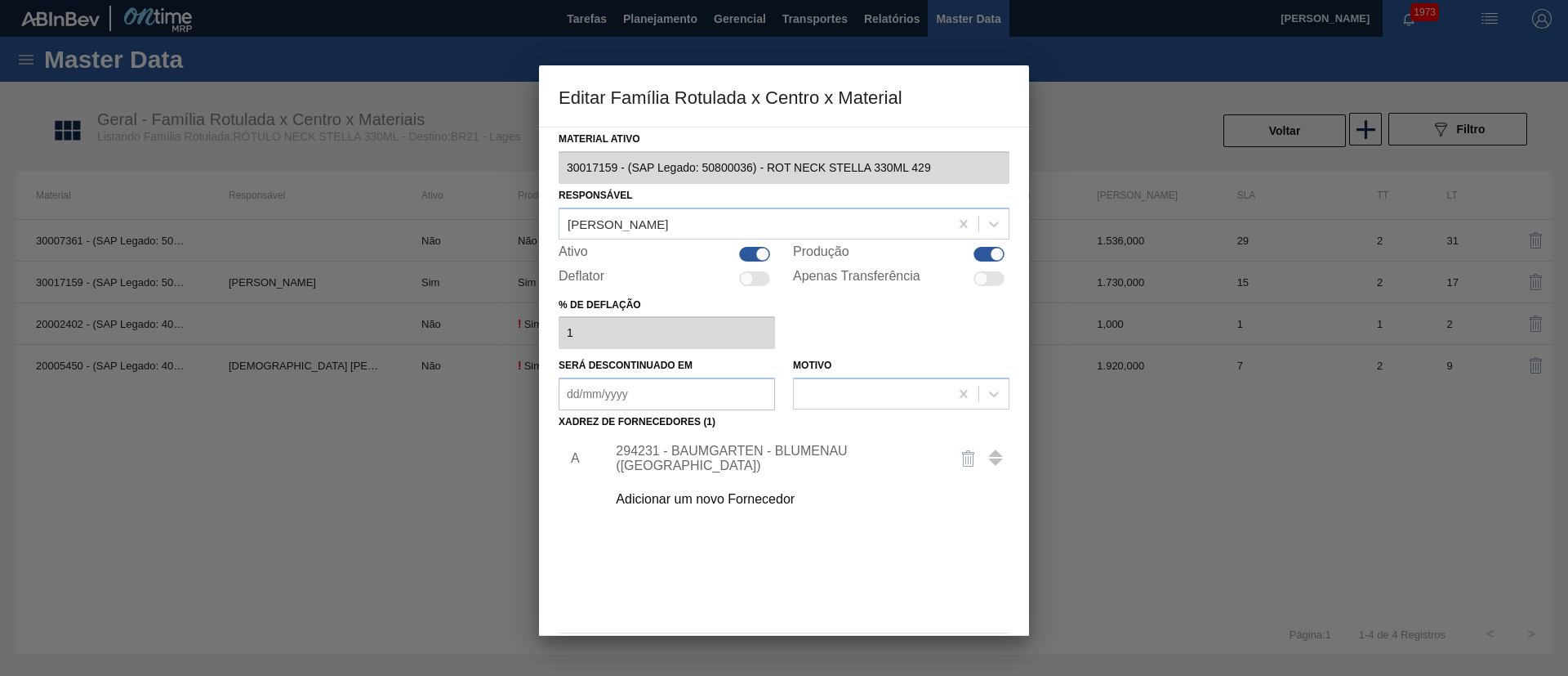
click at [753, 253] on div at bounding box center [754, 253] width 31 height 15
checkbox input "false"
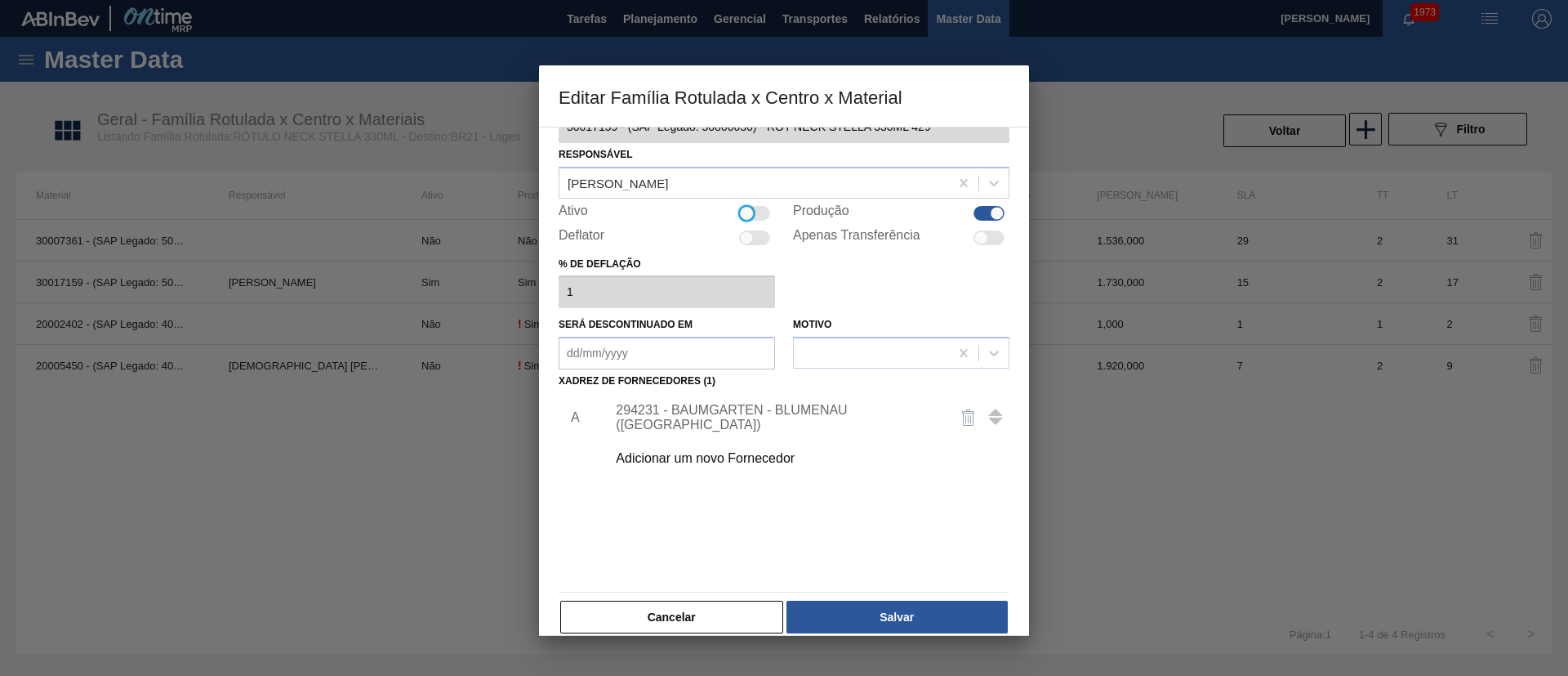
scroll to position [61, 0]
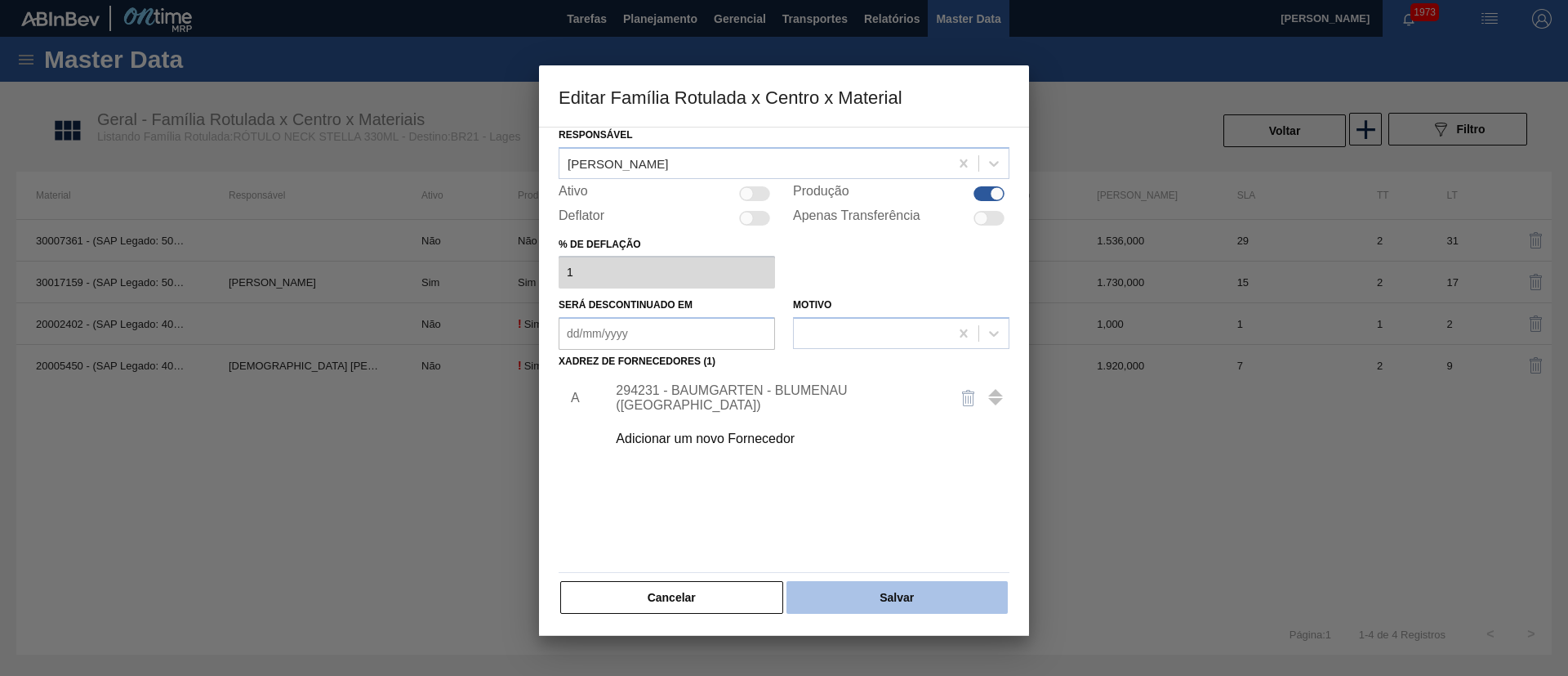
click at [927, 597] on button "Salvar" at bounding box center [897, 597] width 221 height 32
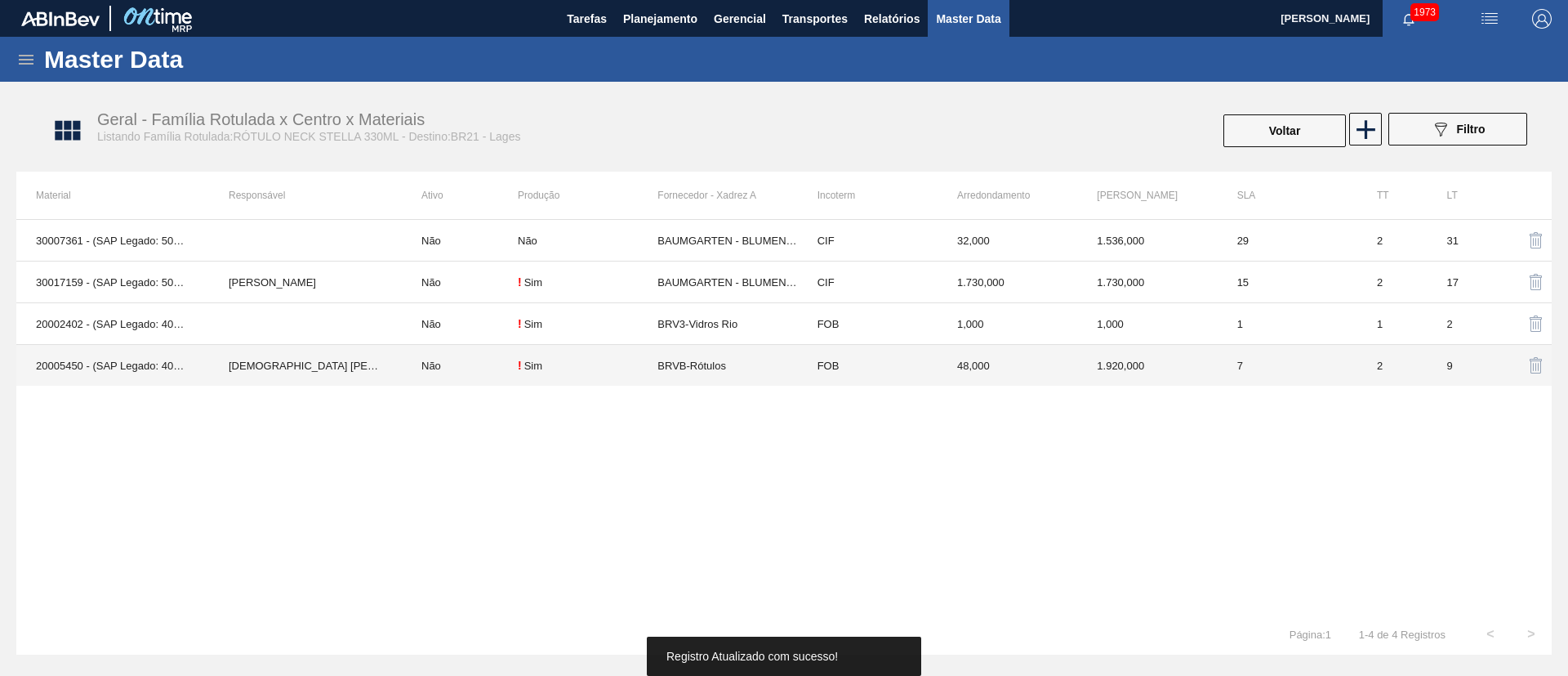
click at [486, 365] on td "Não" at bounding box center [460, 365] width 116 height 42
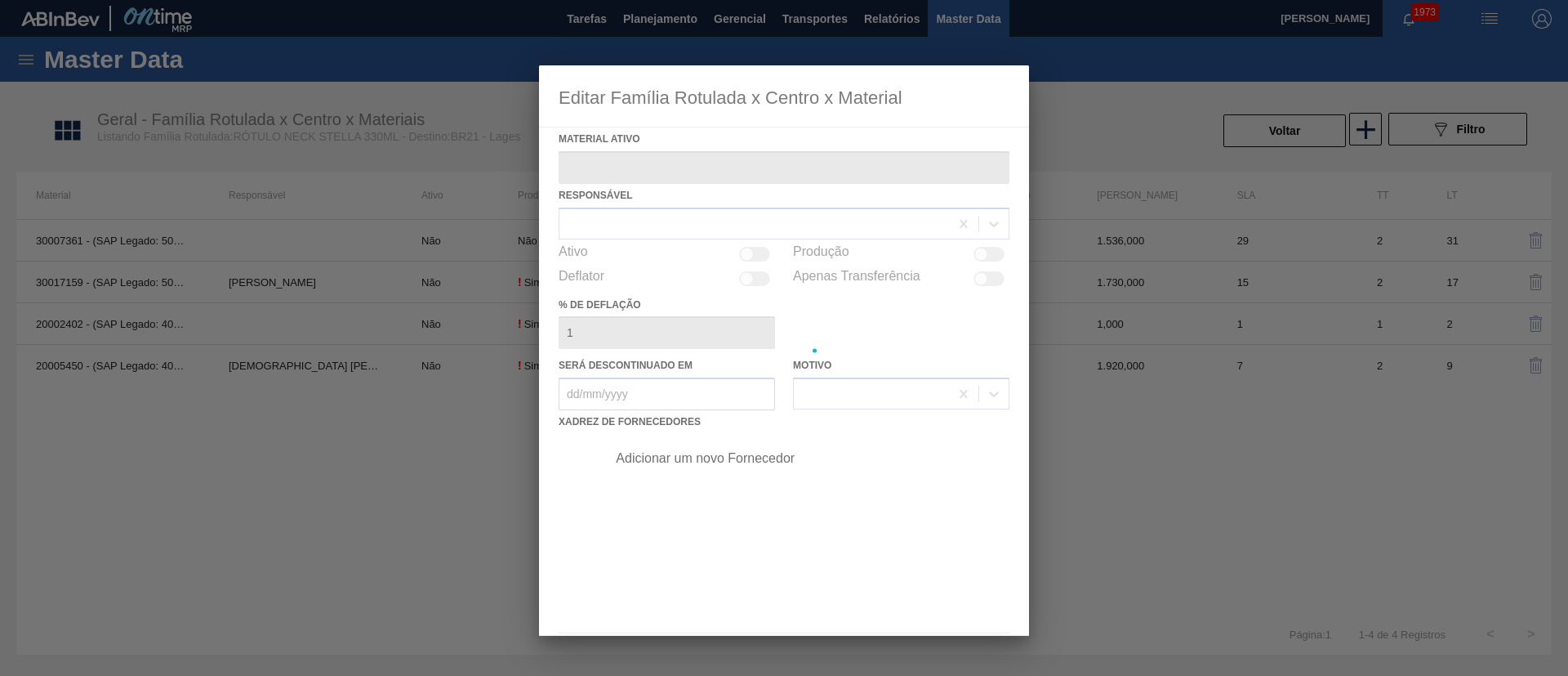
type ativo "20005450 - (SAP Legado: 40012366) - ROT NECK STELLA 330 429 CX48MIL"
checkbox input "true"
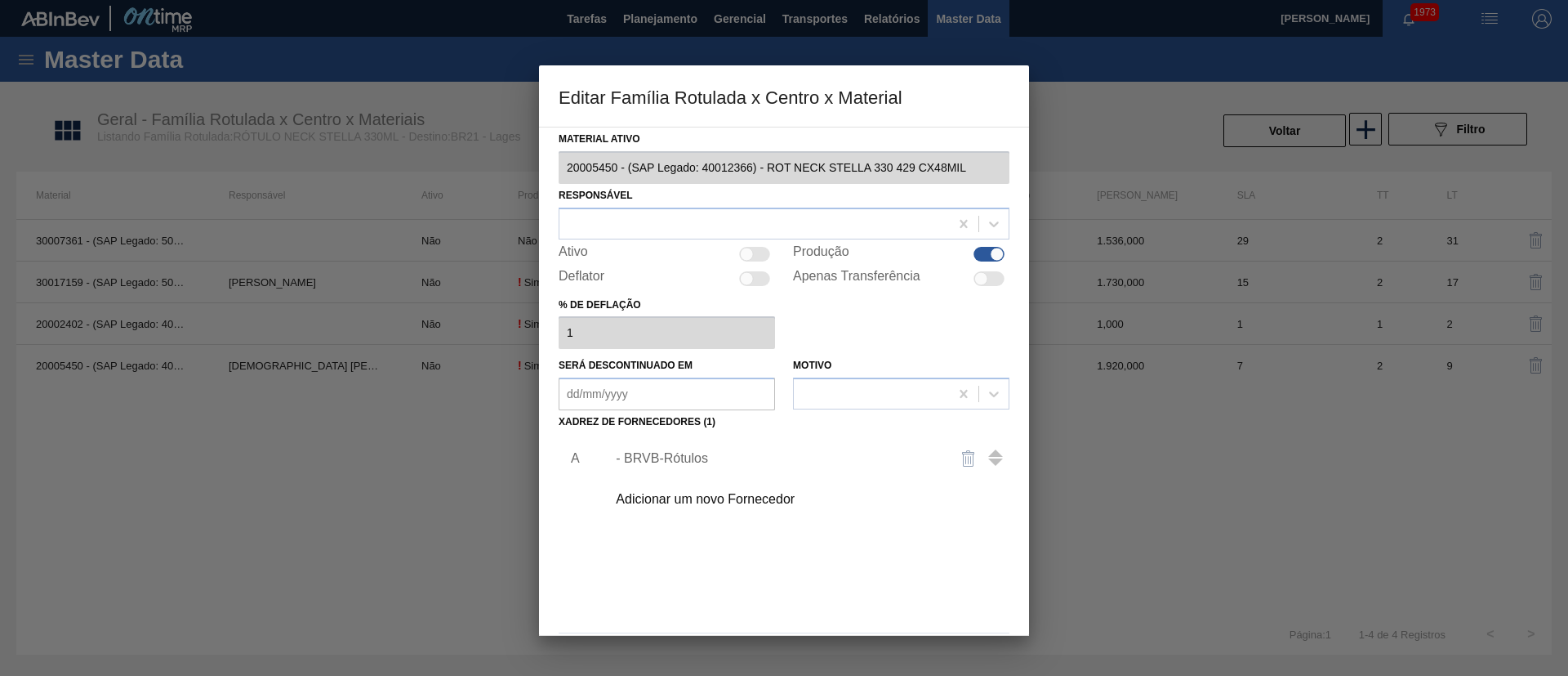
click at [752, 255] on div at bounding box center [746, 253] width 14 height 14
checkbox input "true"
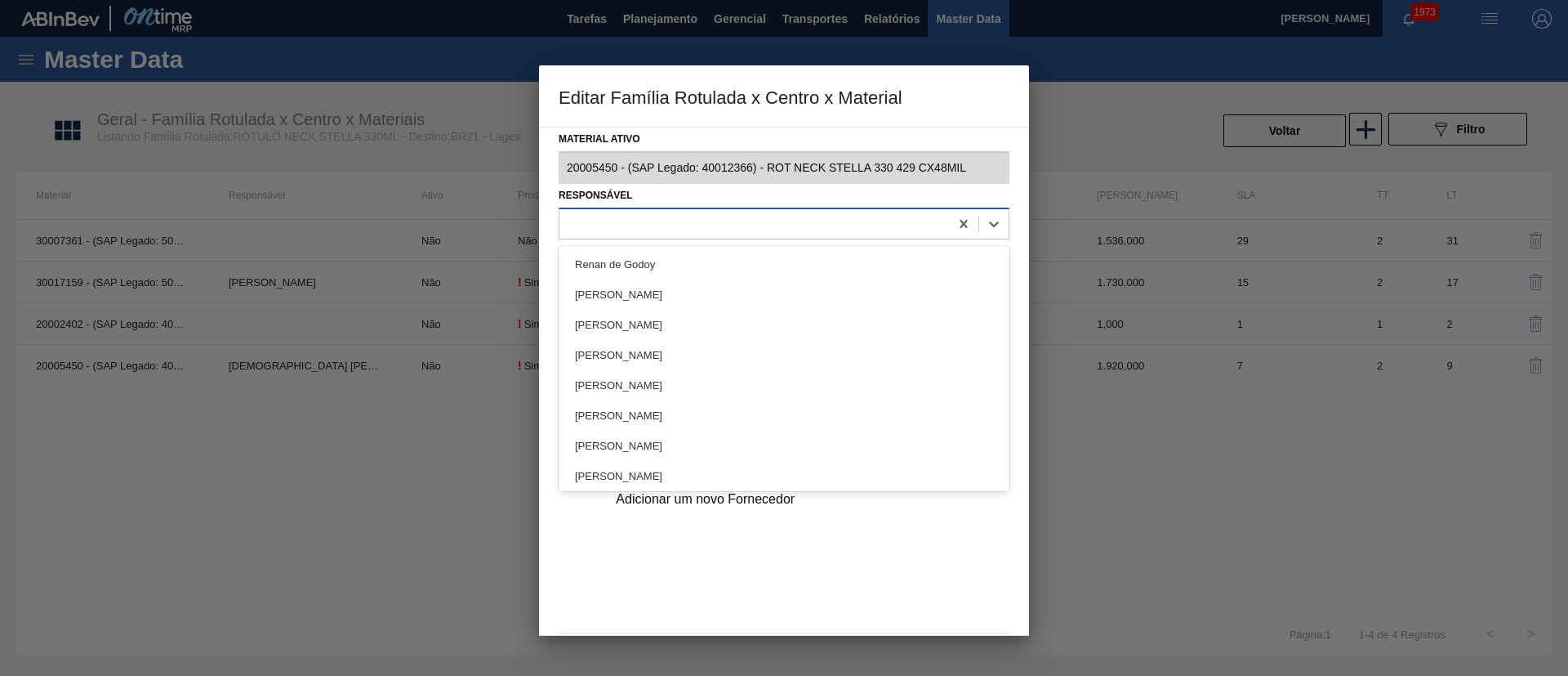
click at [563, 216] on div at bounding box center [754, 224] width 390 height 24
type input "LUCAS"
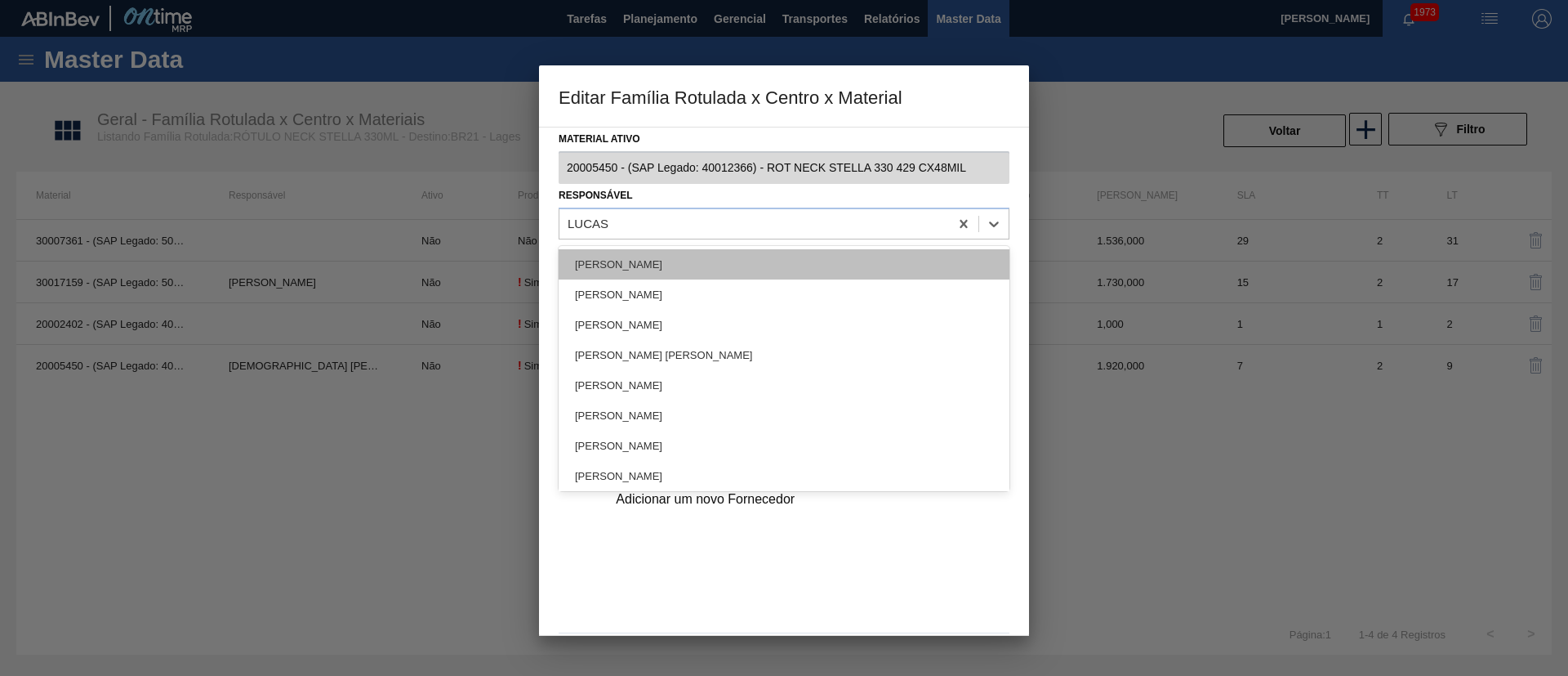
click at [630, 271] on div "[PERSON_NAME]" at bounding box center [784, 264] width 450 height 30
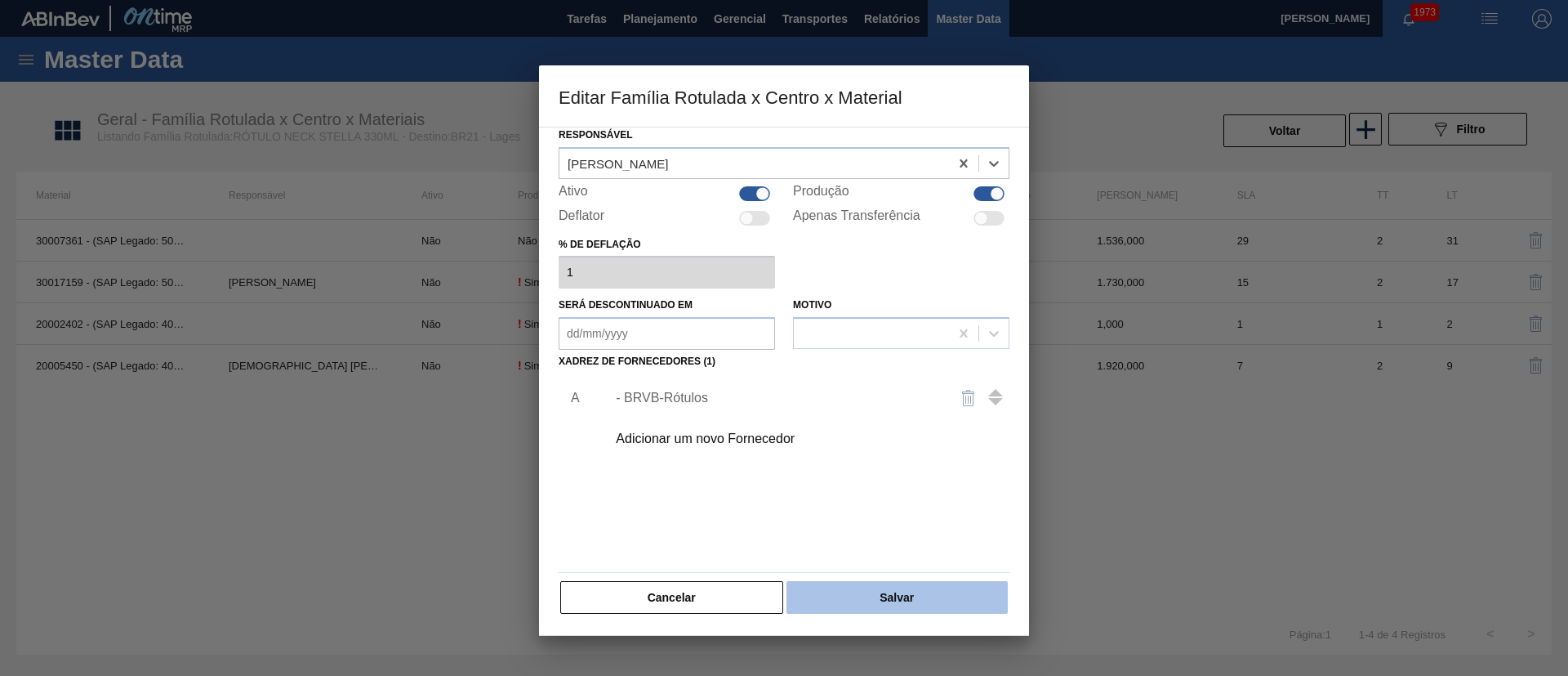
click at [933, 600] on button "Salvar" at bounding box center [897, 597] width 221 height 32
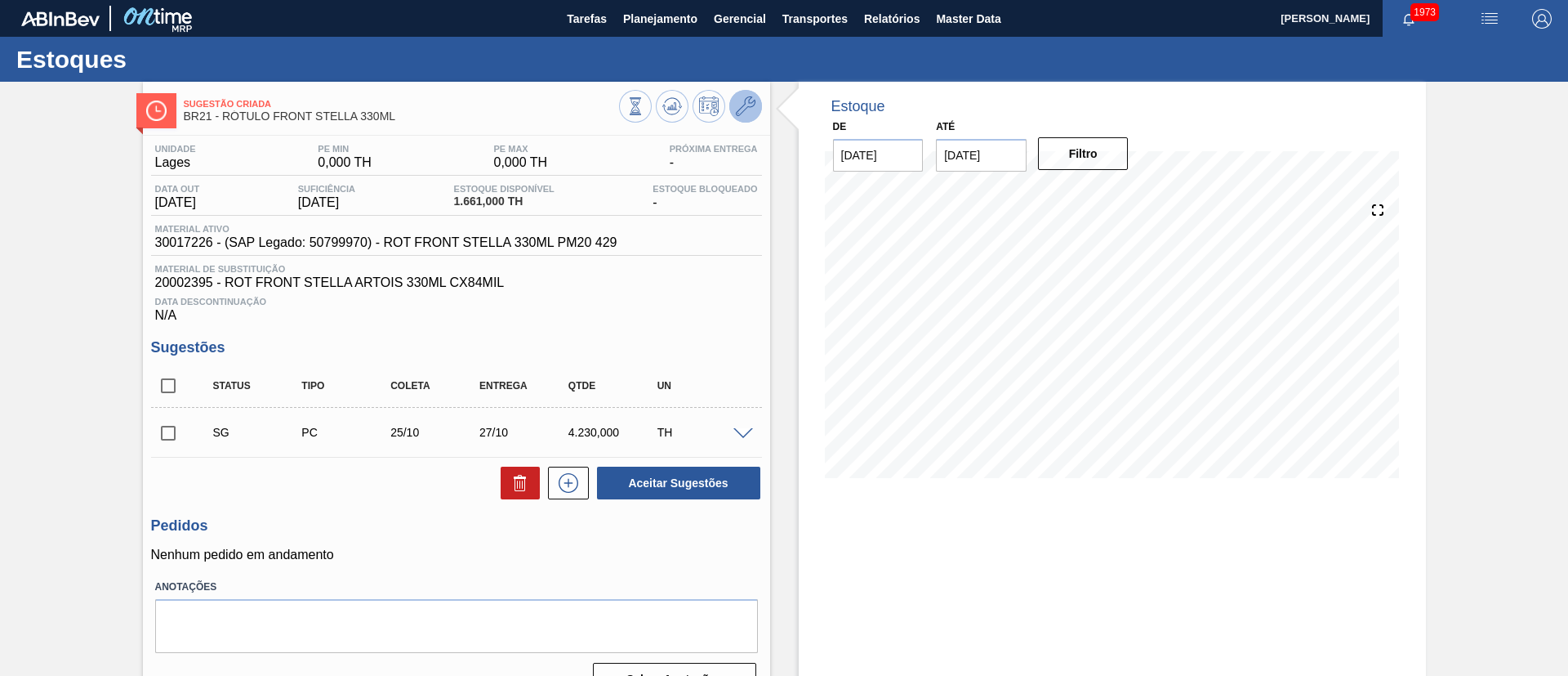
click at [742, 105] on icon at bounding box center [746, 106] width 20 height 20
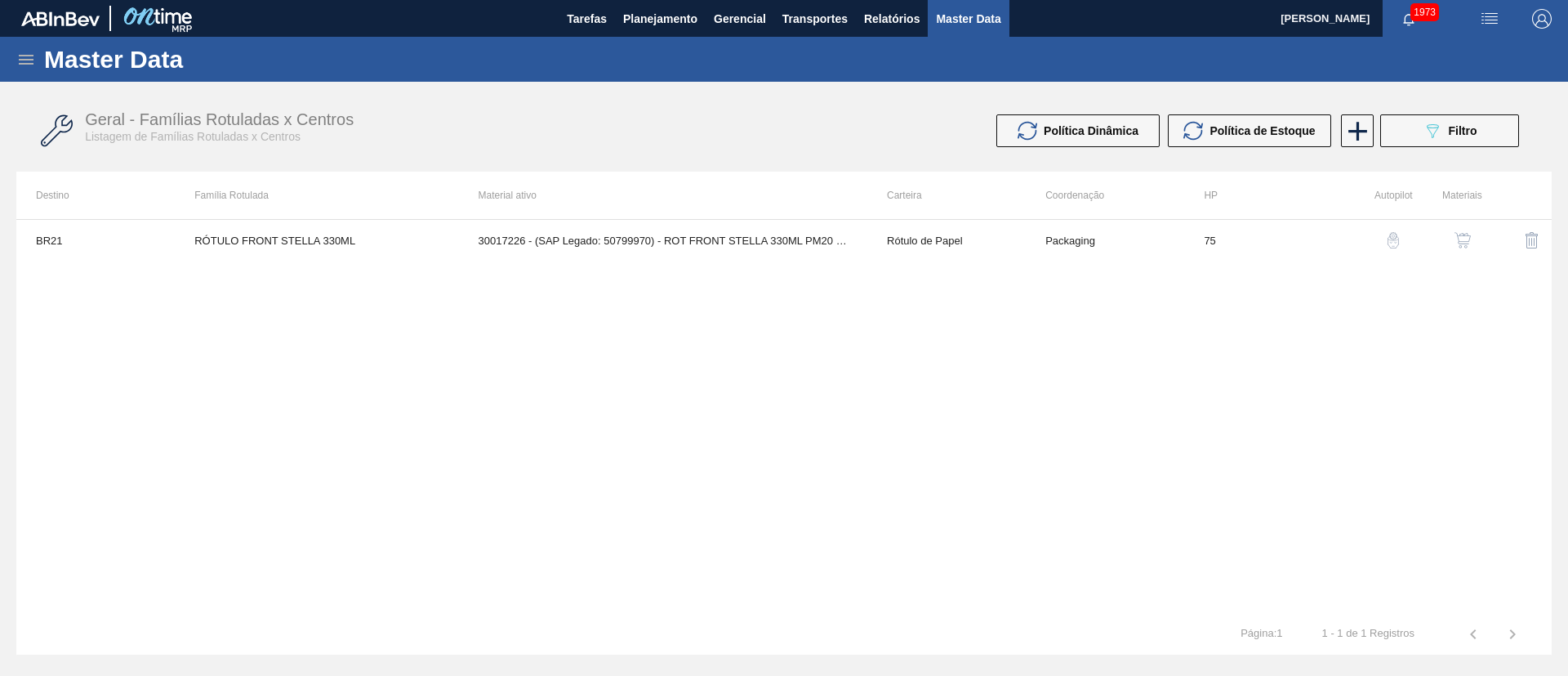
click at [1455, 240] on img "button" at bounding box center [1462, 240] width 16 height 16
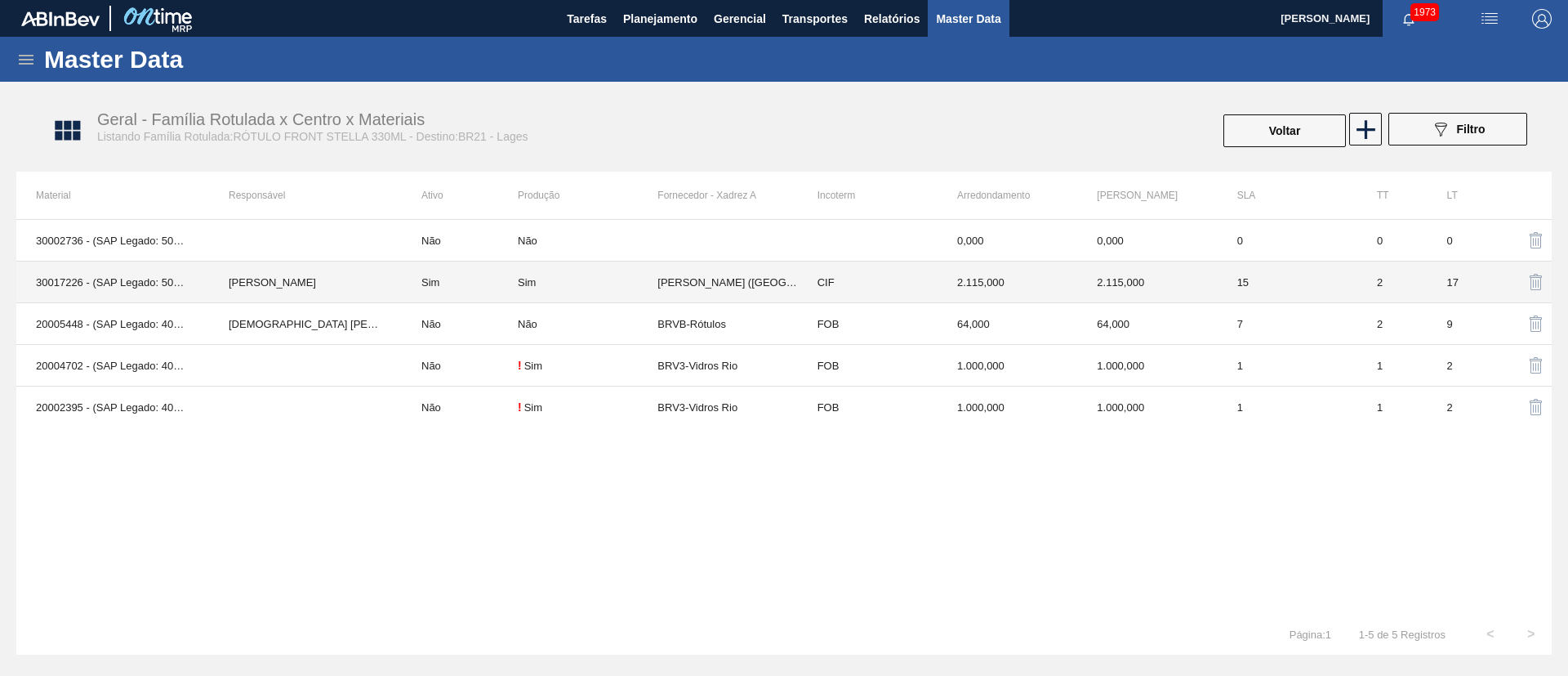
click at [534, 279] on div "Sim" at bounding box center [526, 283] width 18 height 12
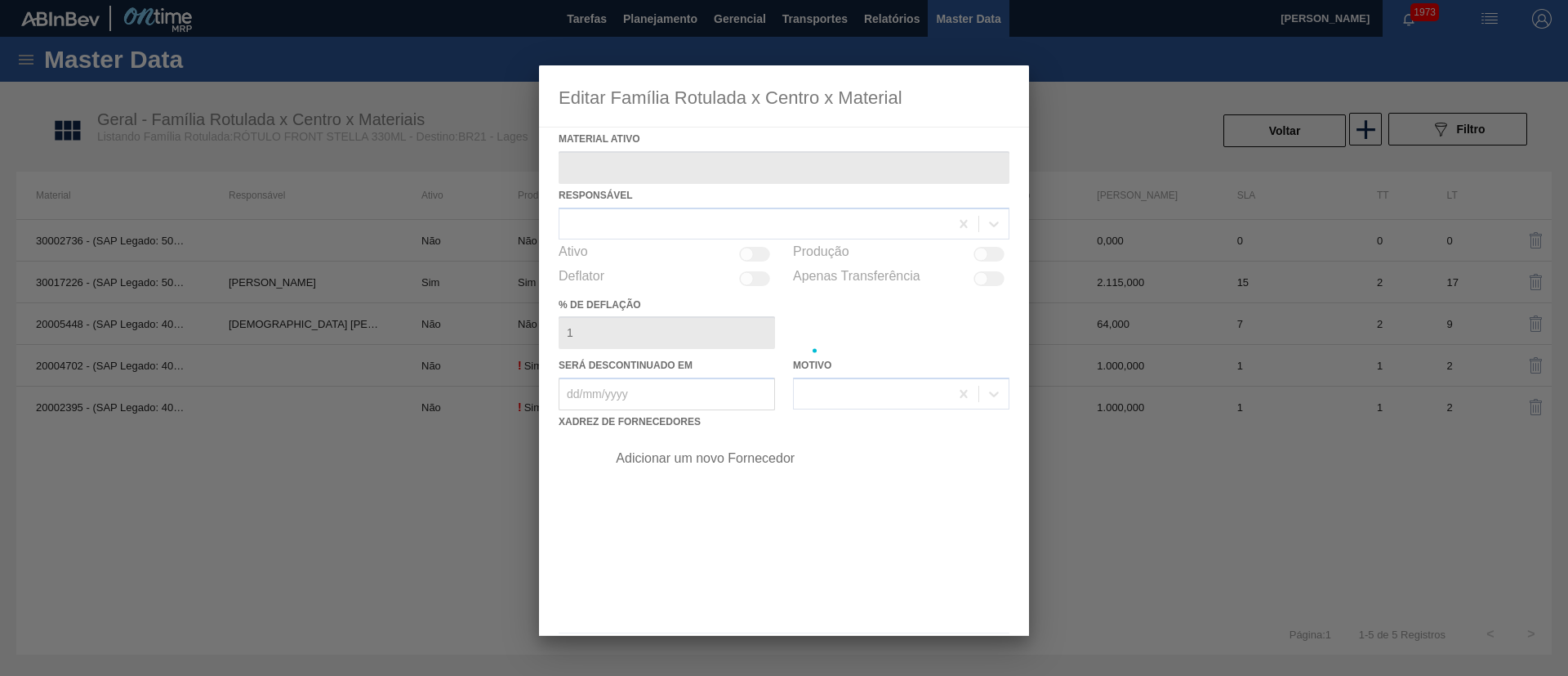
type ativo "30017226 - (SAP Legado: 50799970) - ROT FRONT STELLA 330ML PM20 429"
checkbox input "true"
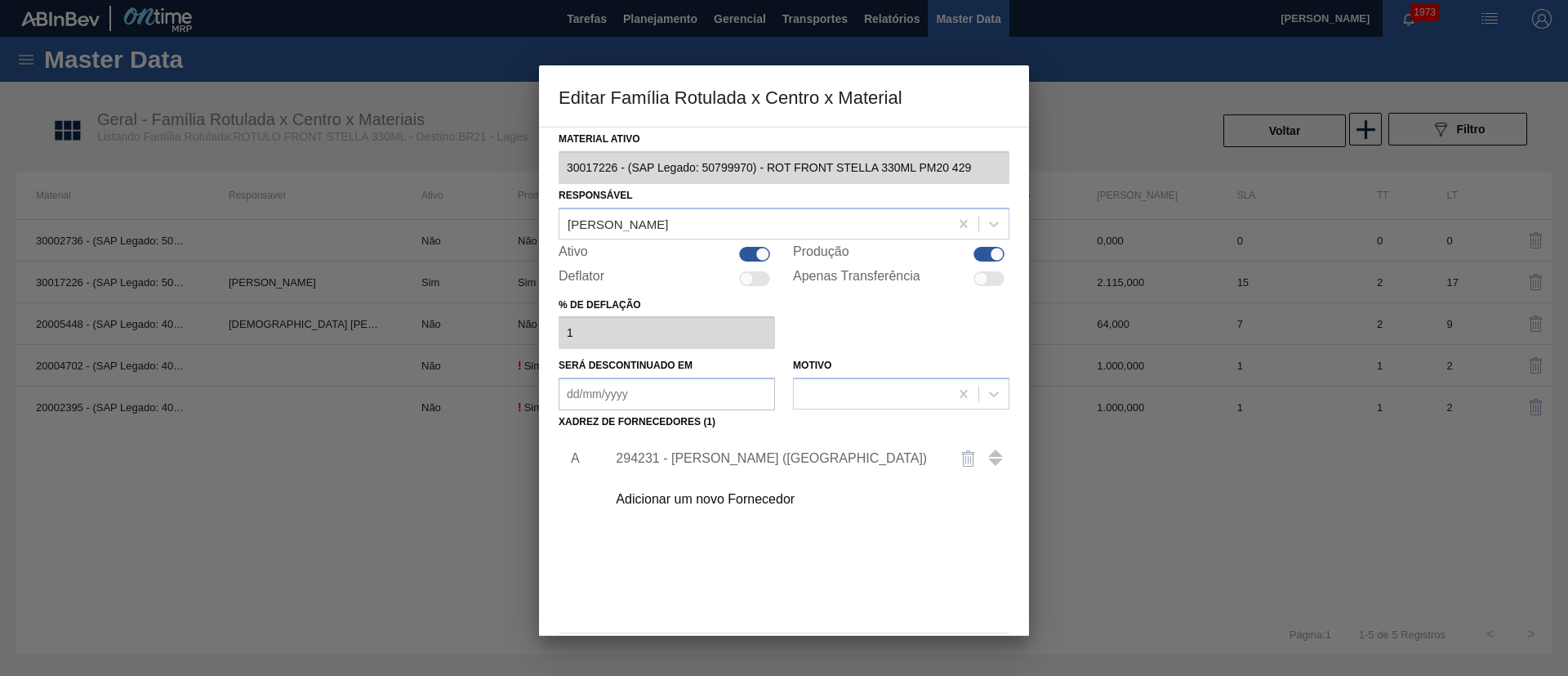
click at [756, 251] on div at bounding box center [763, 253] width 14 height 14
checkbox input "false"
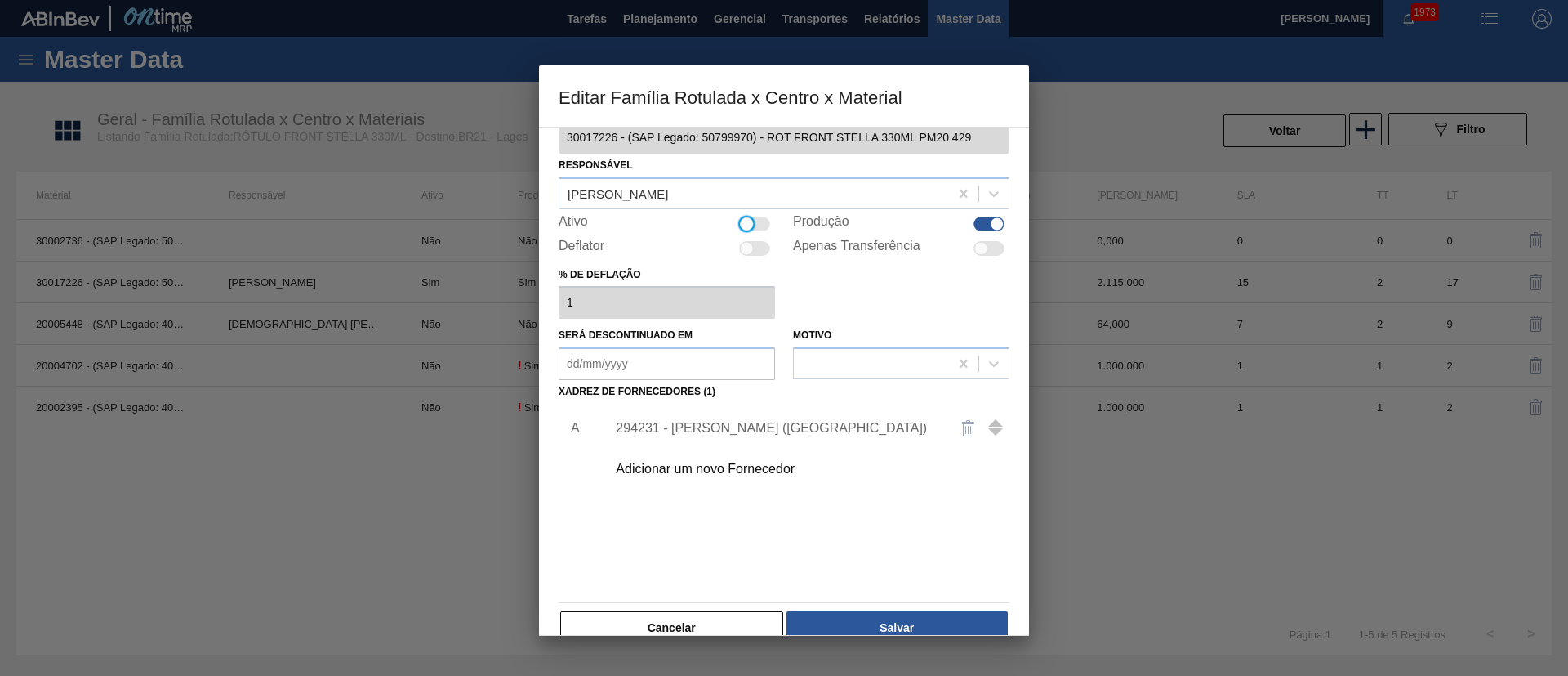
scroll to position [61, 0]
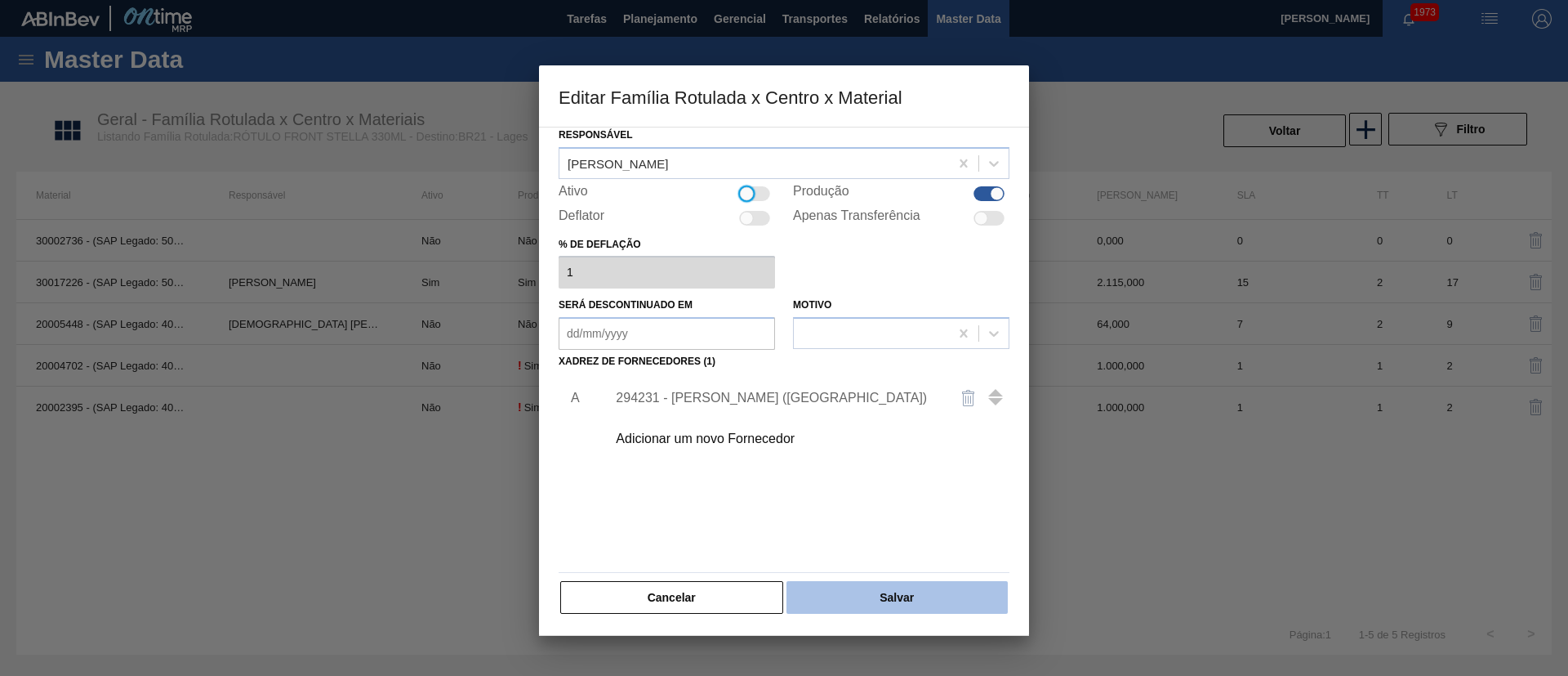
click at [909, 591] on button "Salvar" at bounding box center [897, 597] width 221 height 32
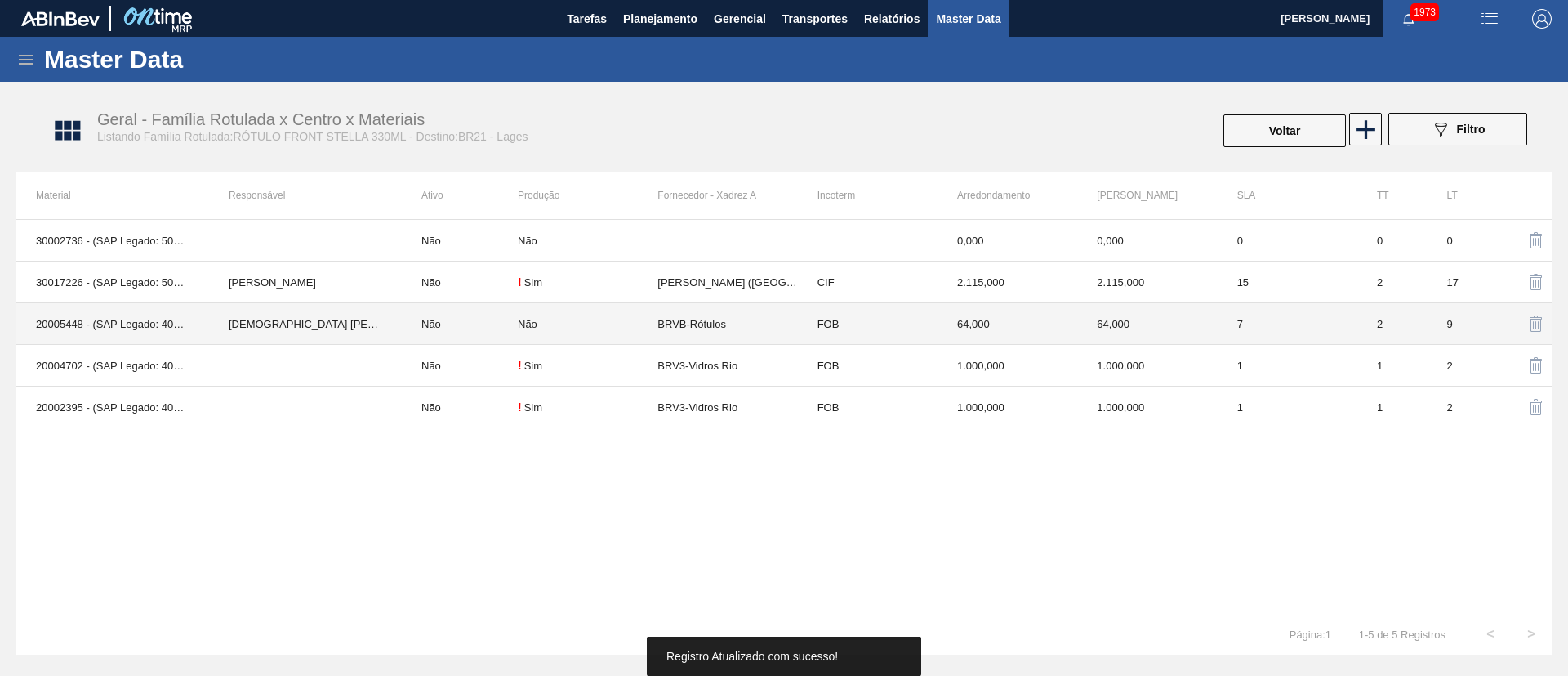
click at [487, 329] on td "Não" at bounding box center [460, 323] width 116 height 42
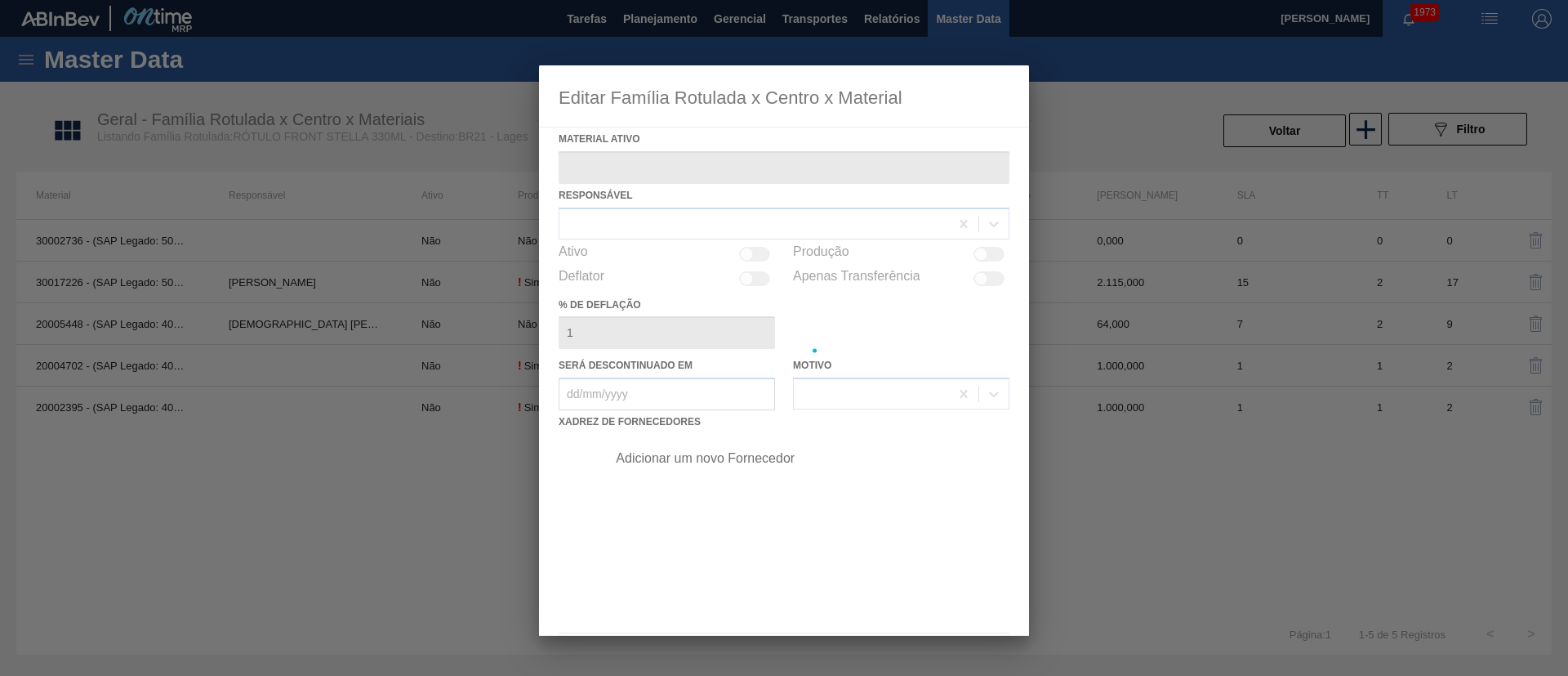
type ativo "20005448 - (SAP Legado: 40012355) - ROT FRONT STELLA 330 429 CX64MIL"
checkbox input "true"
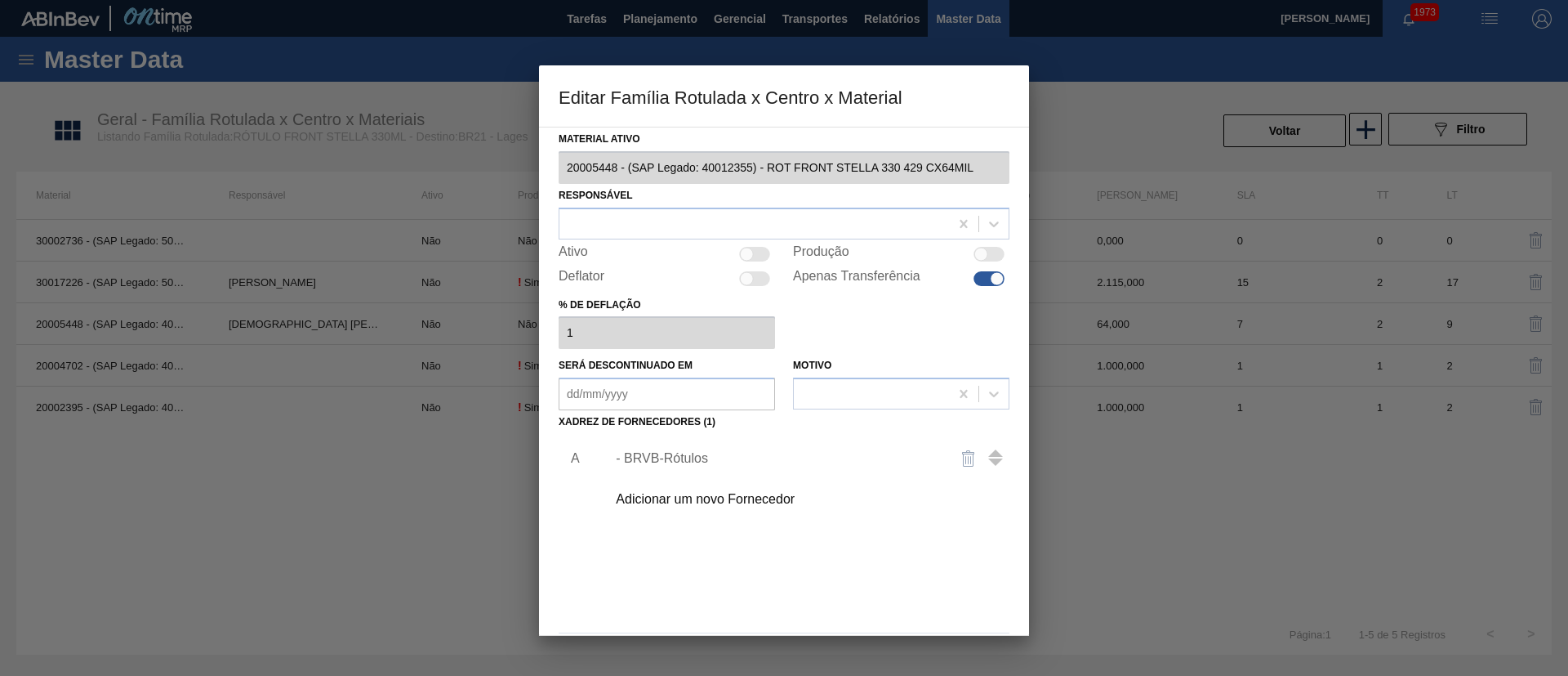
click at [756, 258] on div at bounding box center [754, 253] width 31 height 15
checkbox input "true"
click at [981, 277] on div at bounding box center [989, 278] width 31 height 15
checkbox input "false"
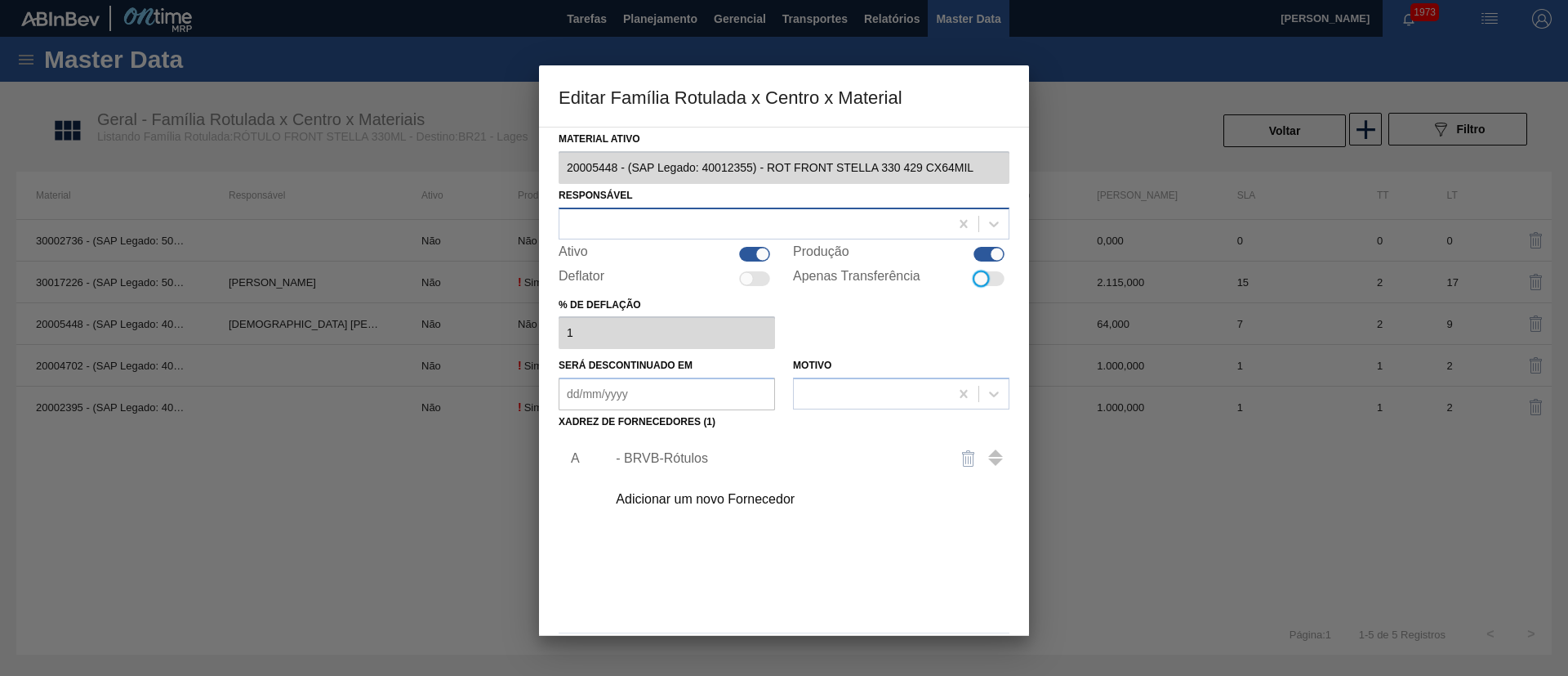
click at [728, 223] on div at bounding box center [754, 224] width 390 height 24
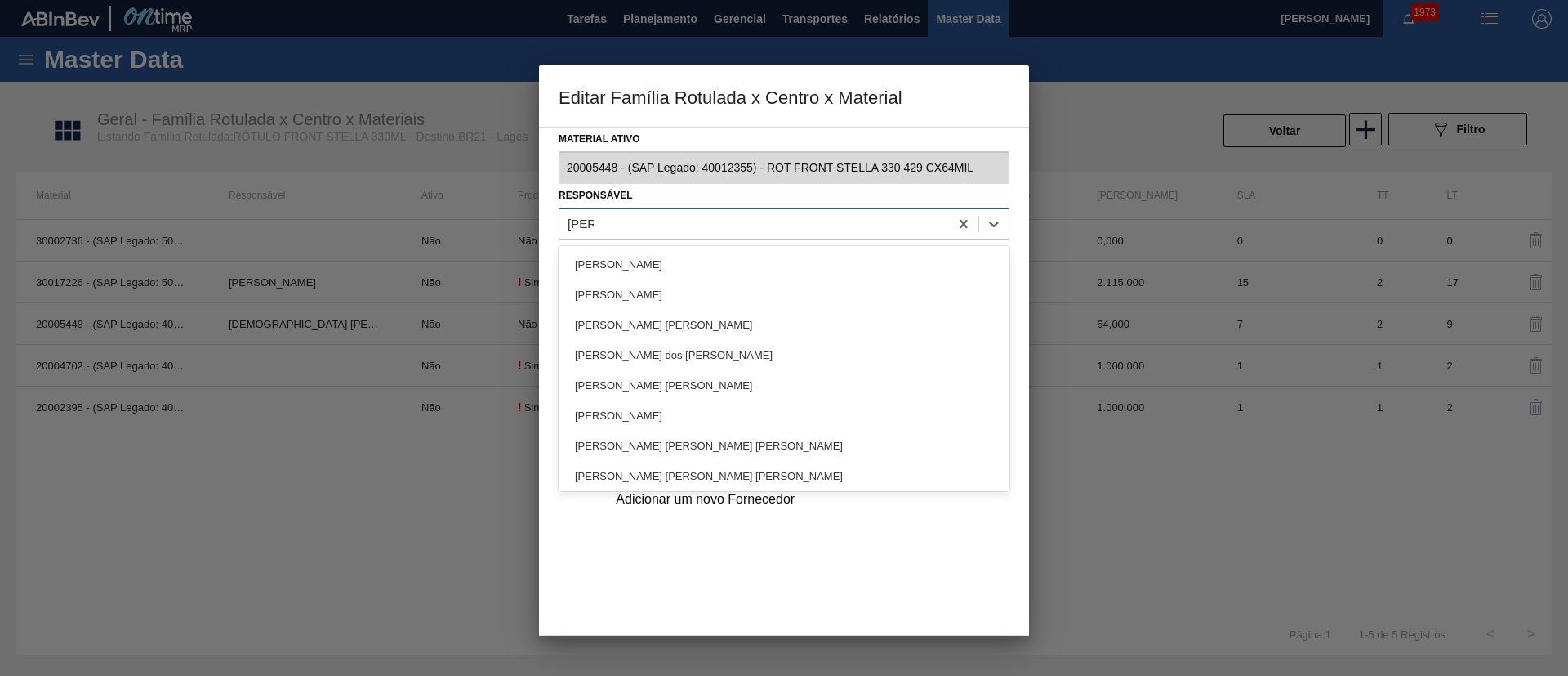
type input "LUCAS"
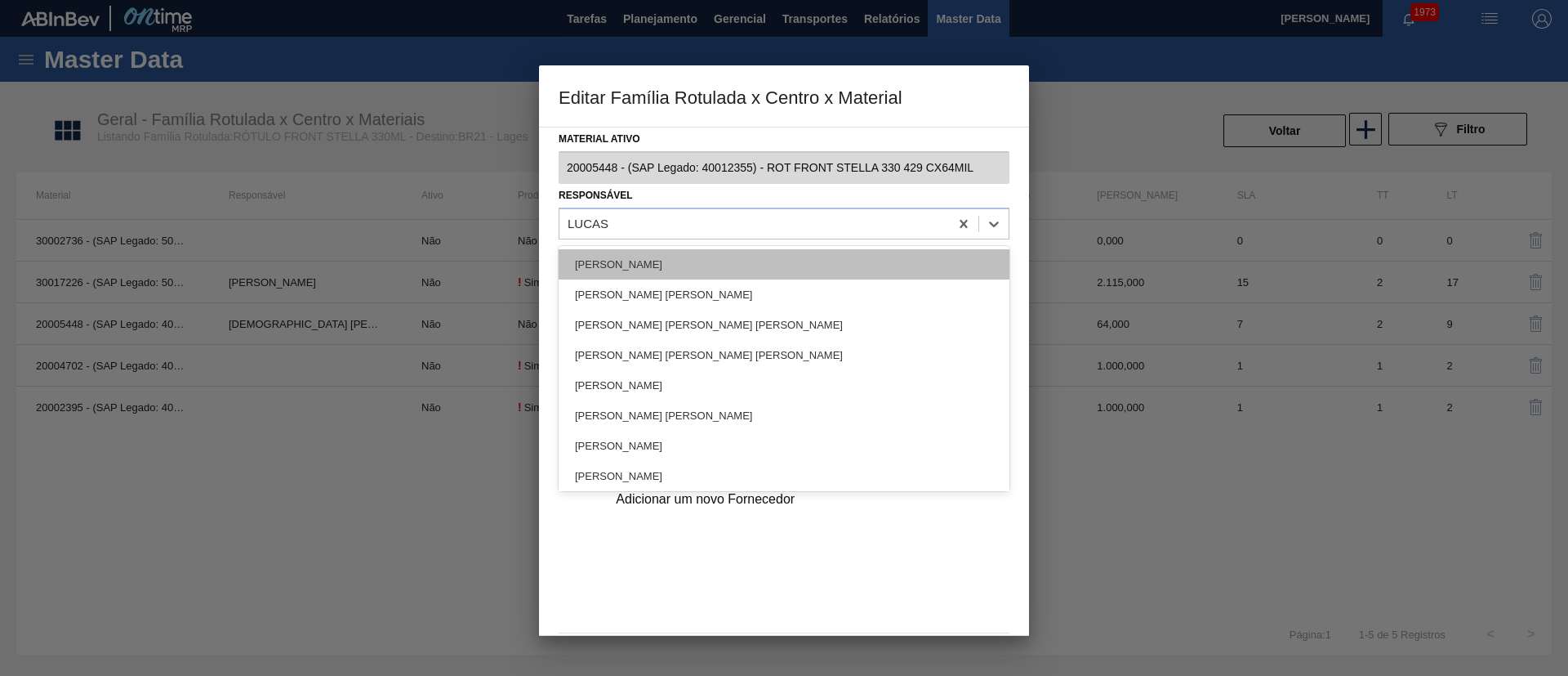
click at [699, 251] on div "[PERSON_NAME]" at bounding box center [784, 264] width 450 height 30
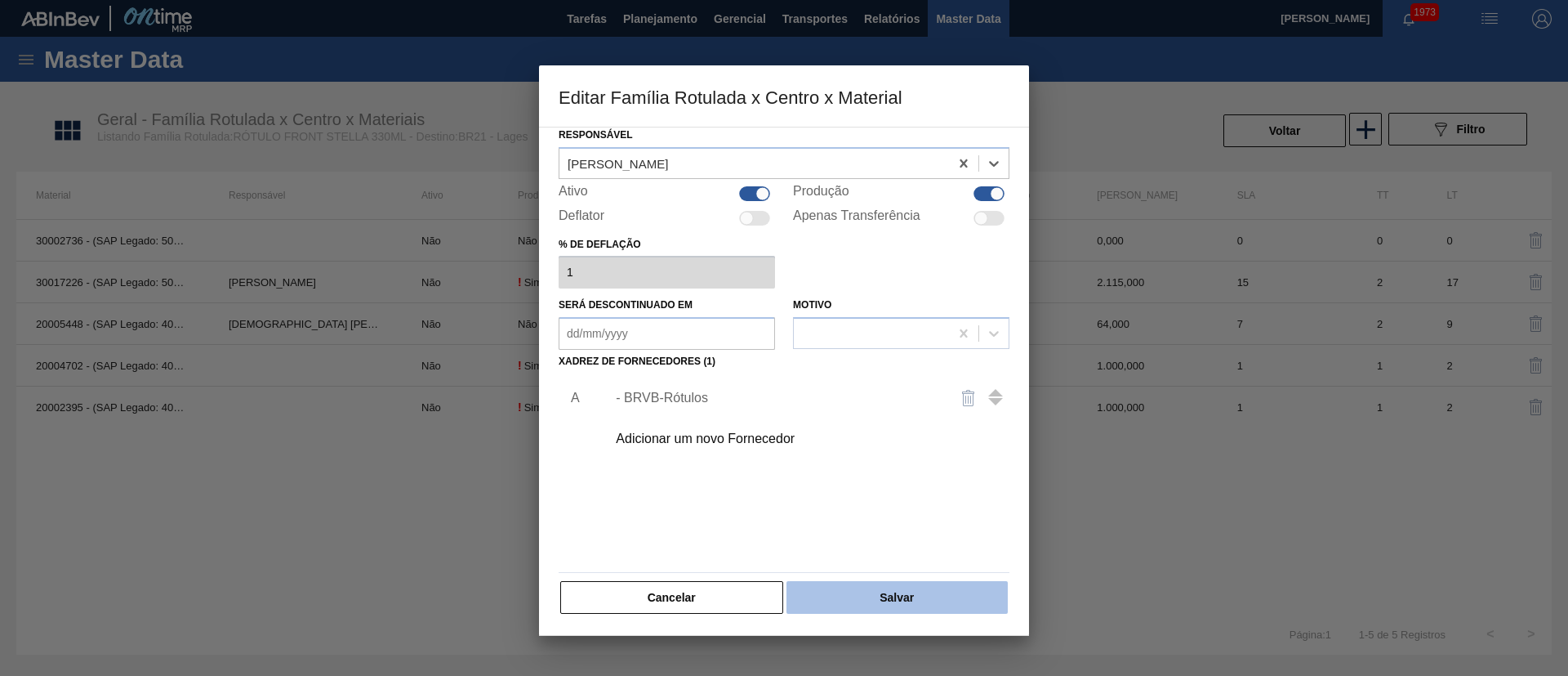
click at [920, 590] on button "Salvar" at bounding box center [897, 597] width 221 height 32
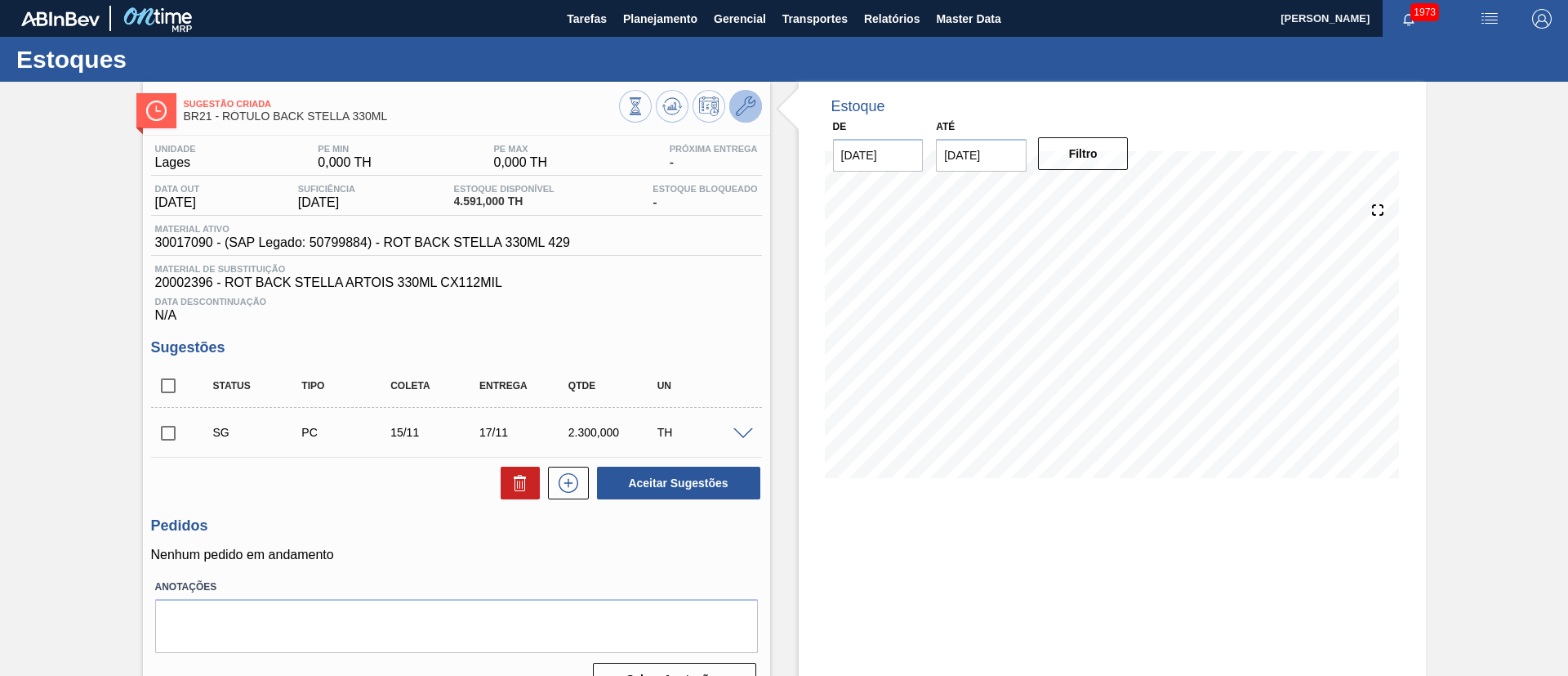
click at [749, 100] on icon at bounding box center [746, 106] width 20 height 20
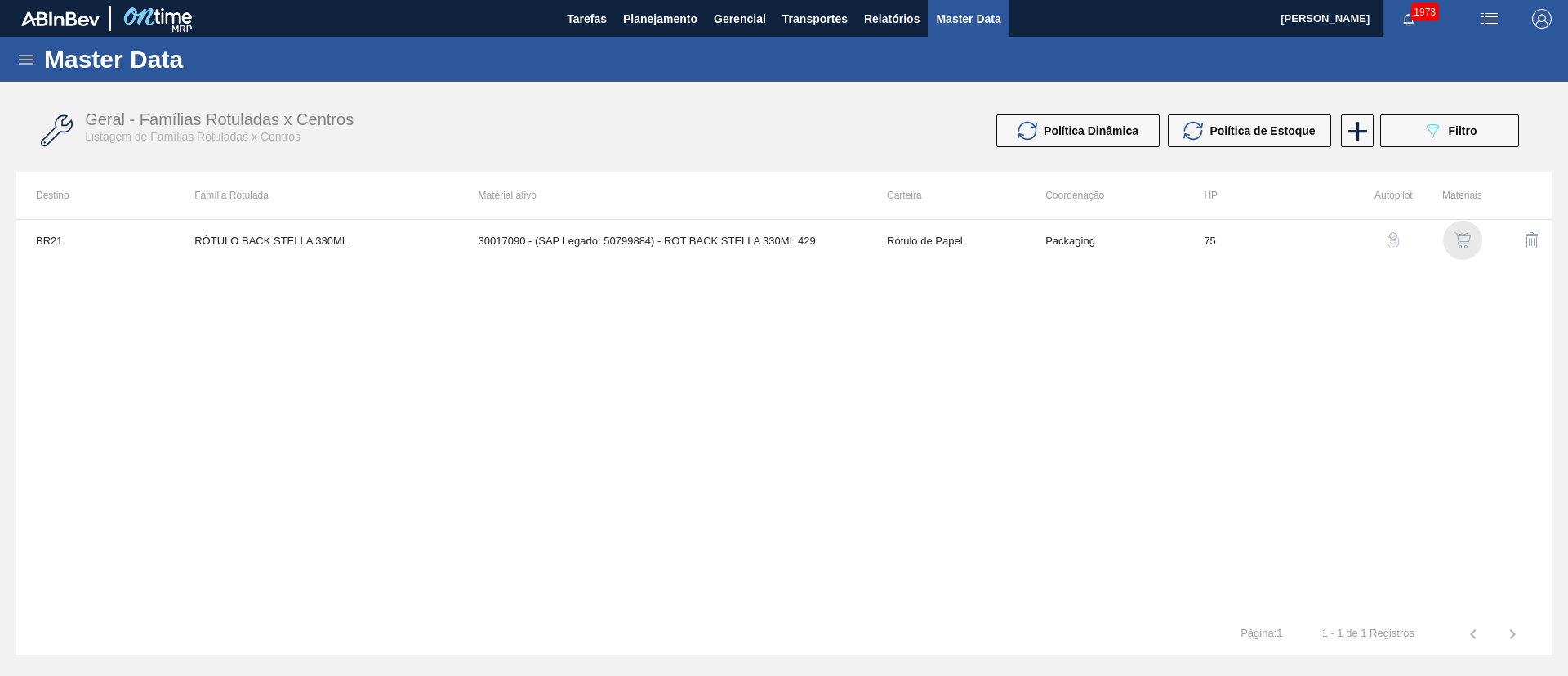
click at [1472, 240] on div "button" at bounding box center [1462, 240] width 20 height 16
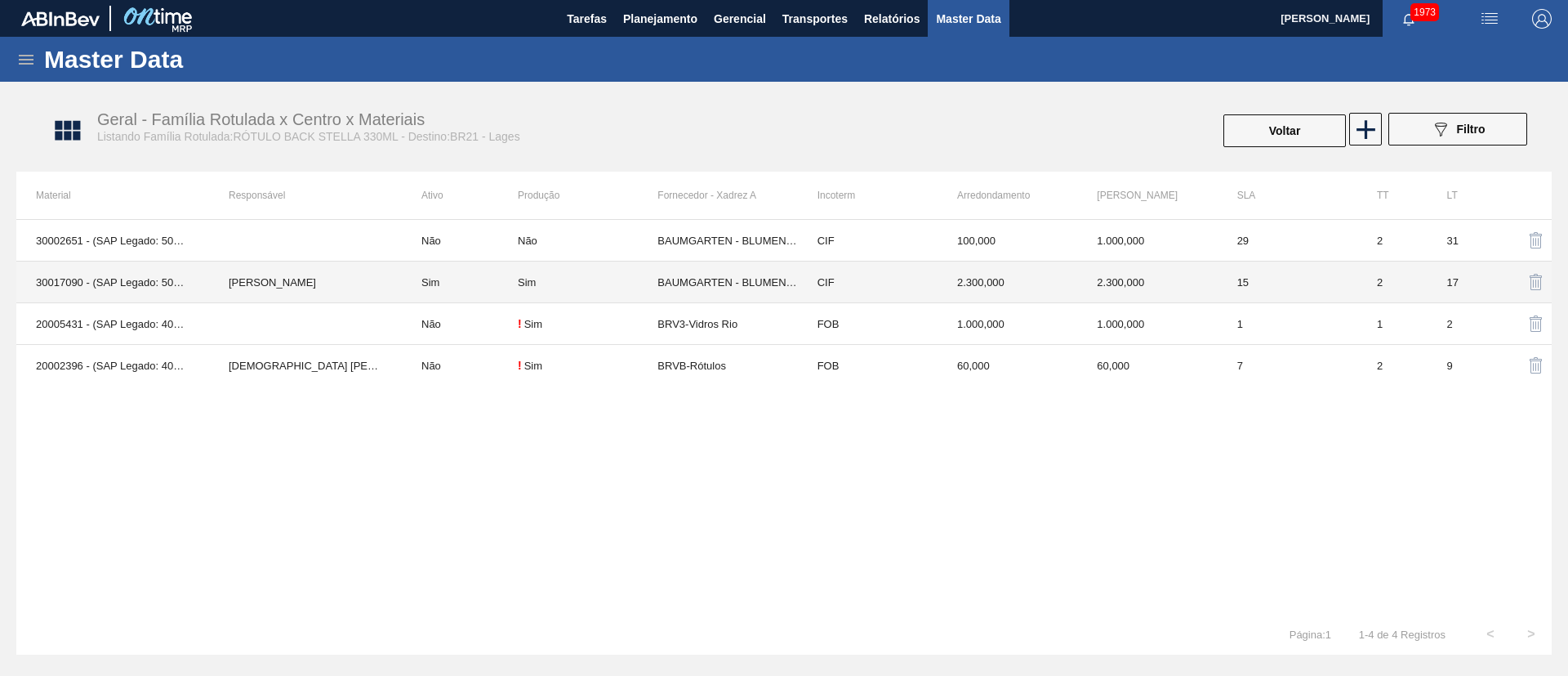
click at [488, 285] on td "Sim" at bounding box center [460, 282] width 116 height 42
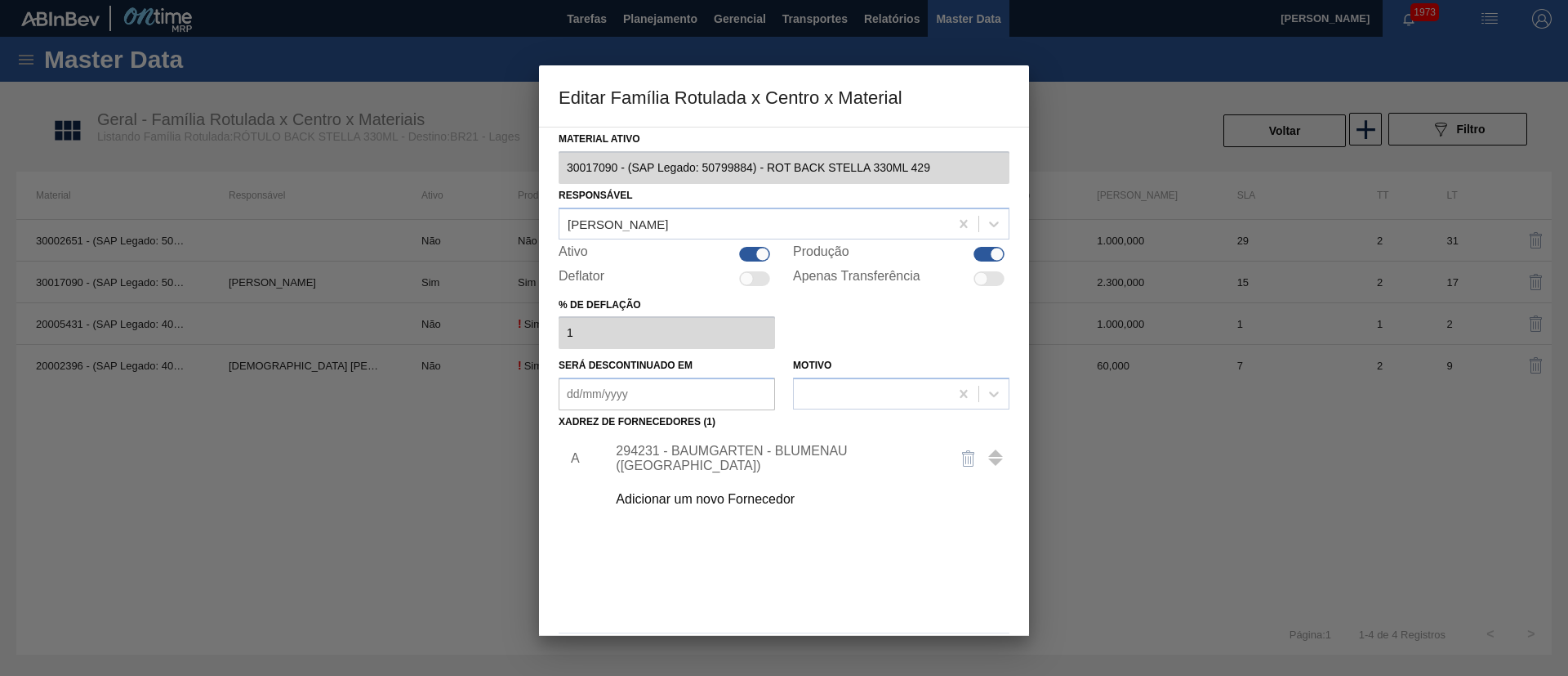
click at [757, 257] on div at bounding box center [763, 253] width 14 height 14
checkbox input "false"
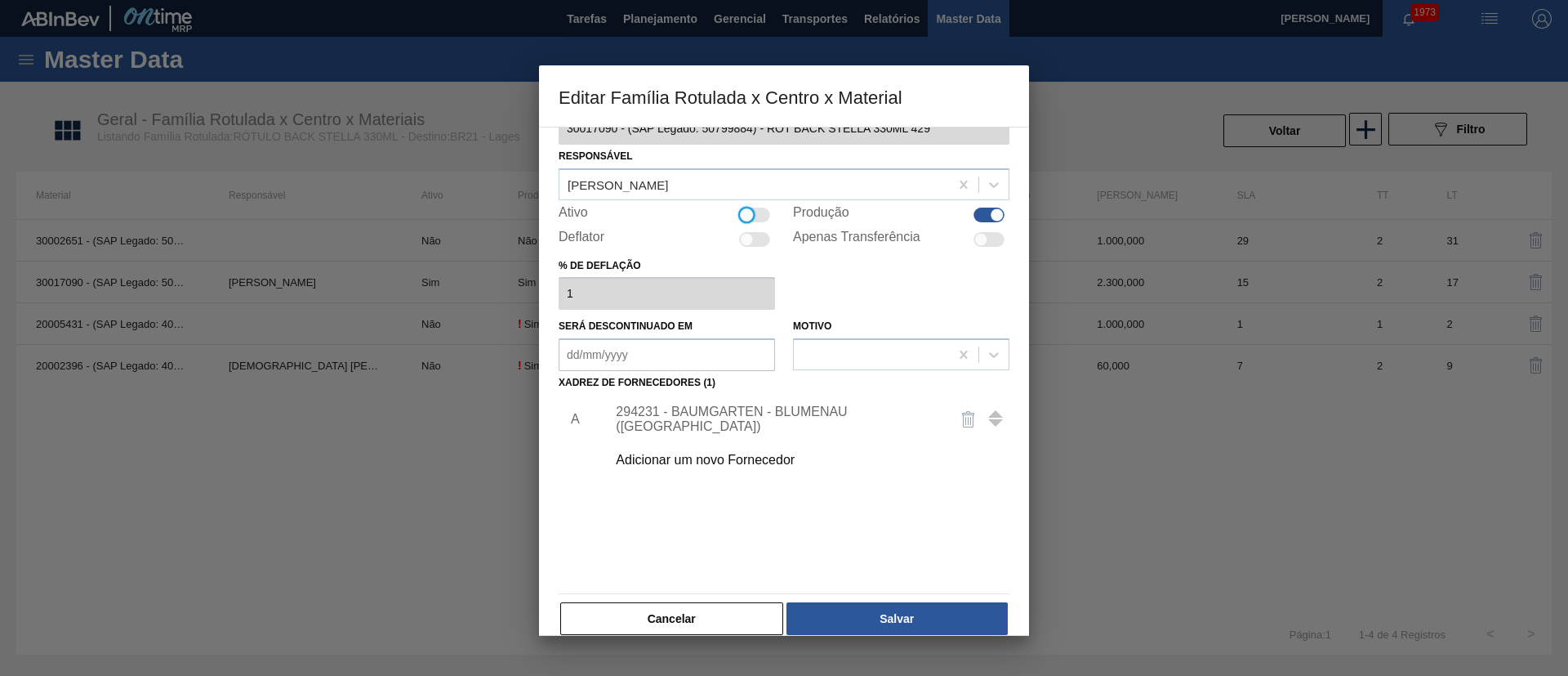
scroll to position [61, 0]
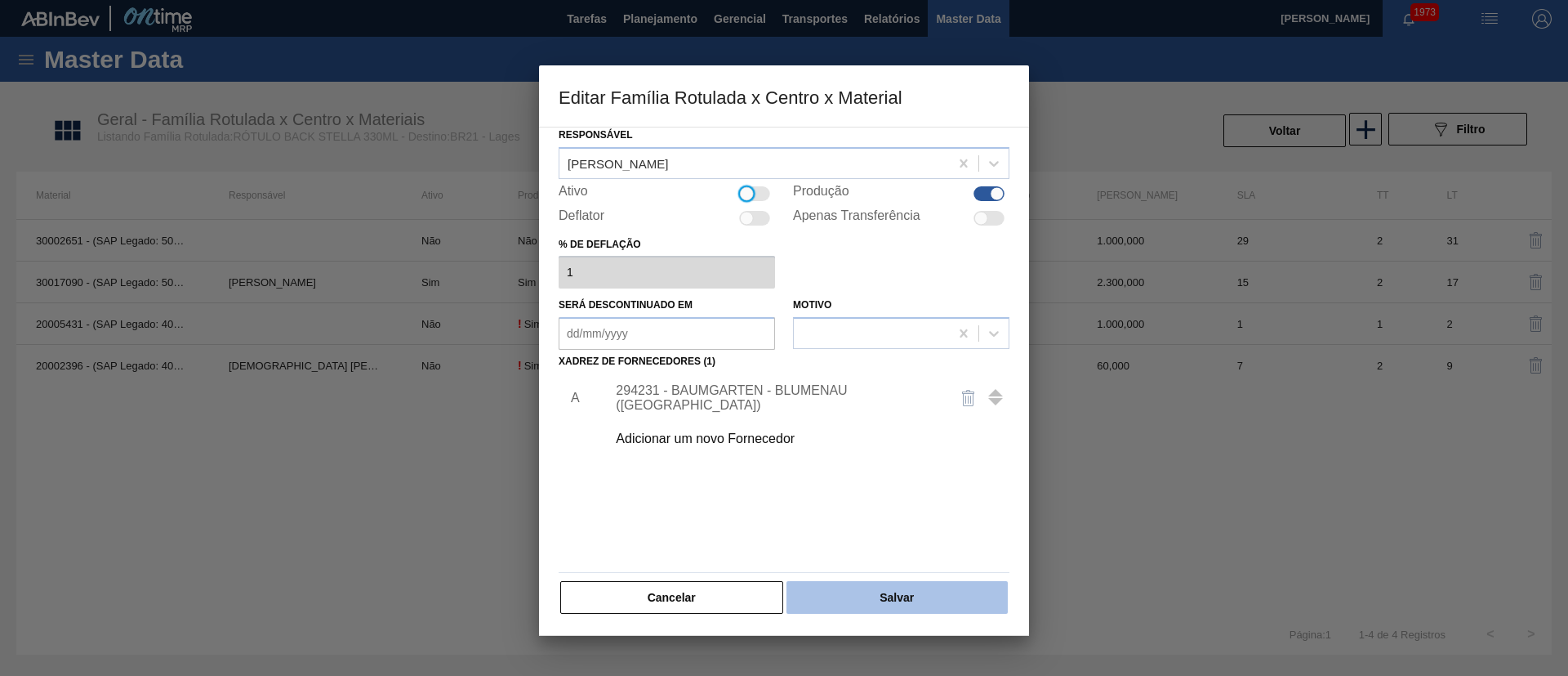
click at [905, 591] on button "Salvar" at bounding box center [897, 597] width 221 height 32
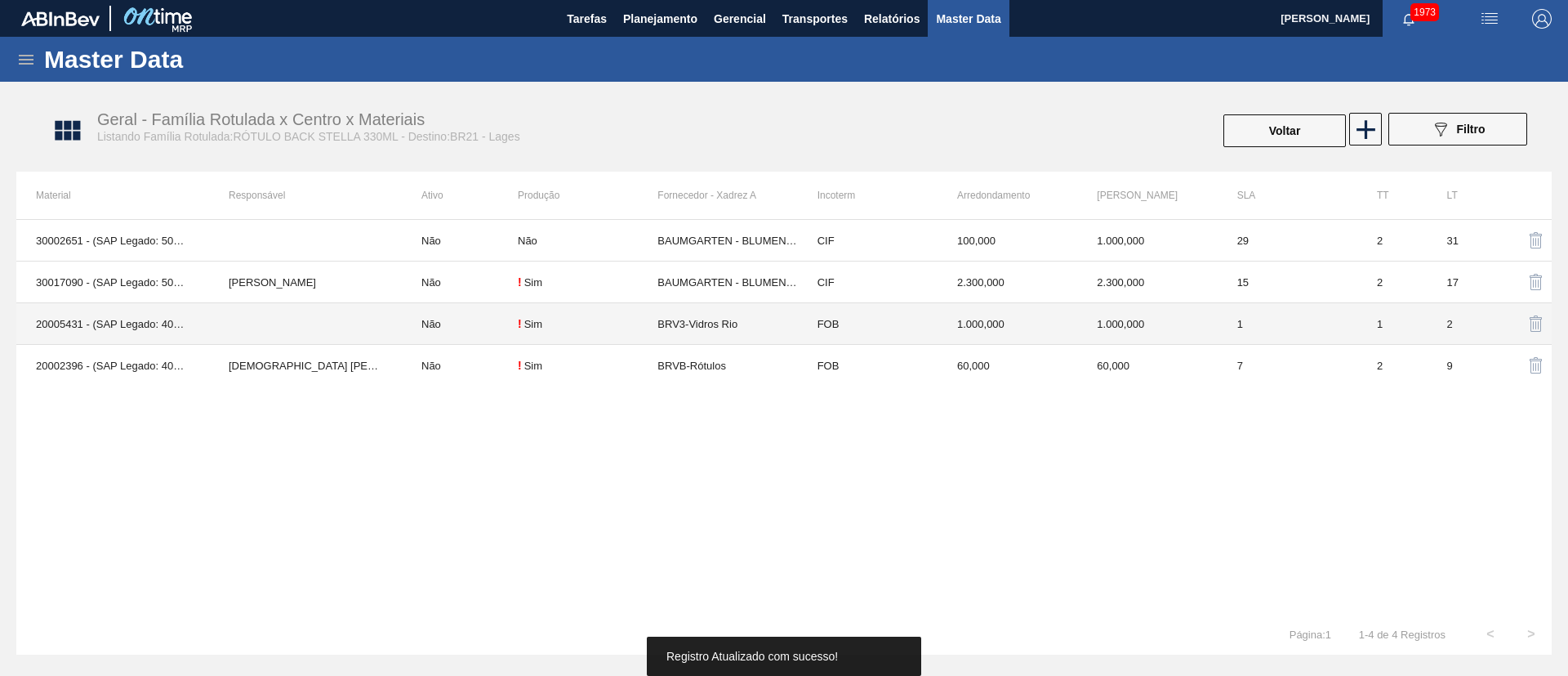
click at [423, 316] on td "Não" at bounding box center [460, 323] width 116 height 42
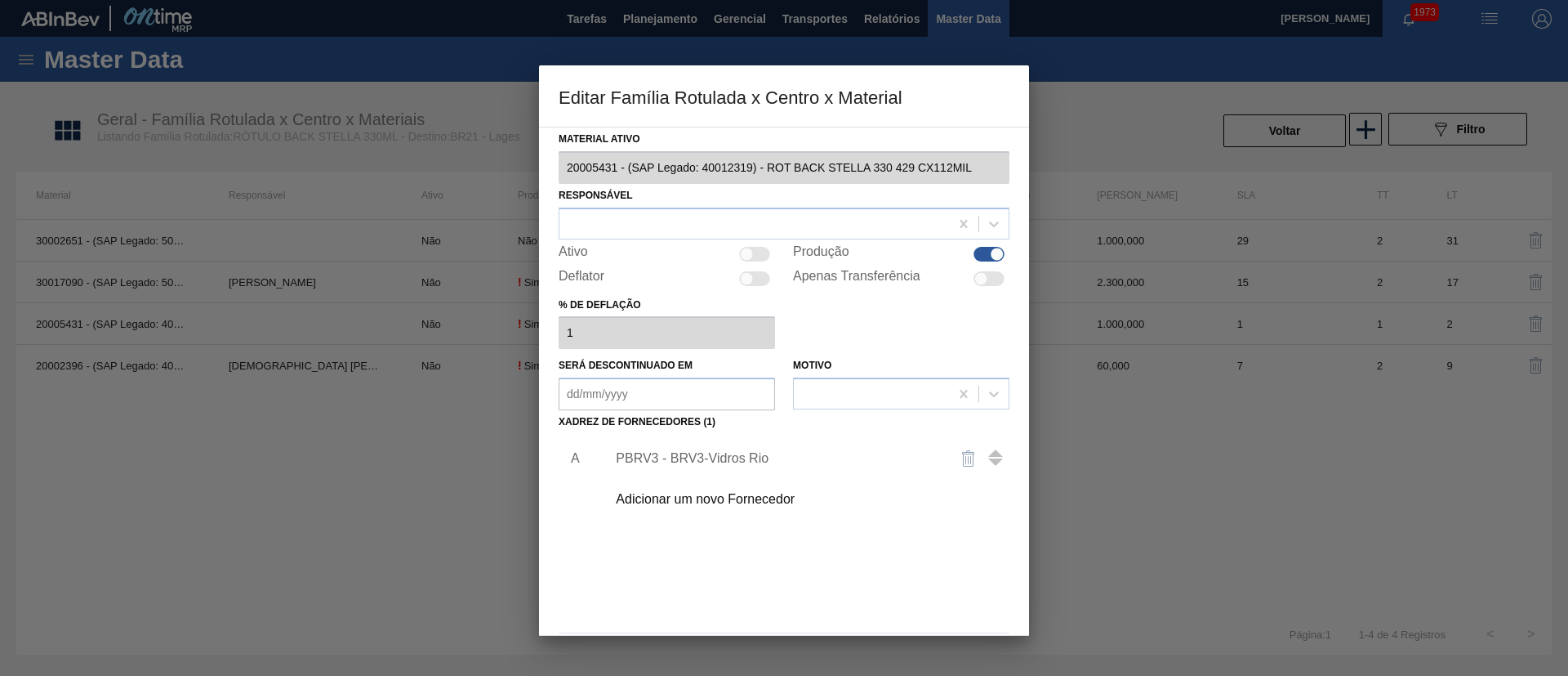
click at [746, 258] on div at bounding box center [746, 253] width 14 height 14
checkbox input "true"
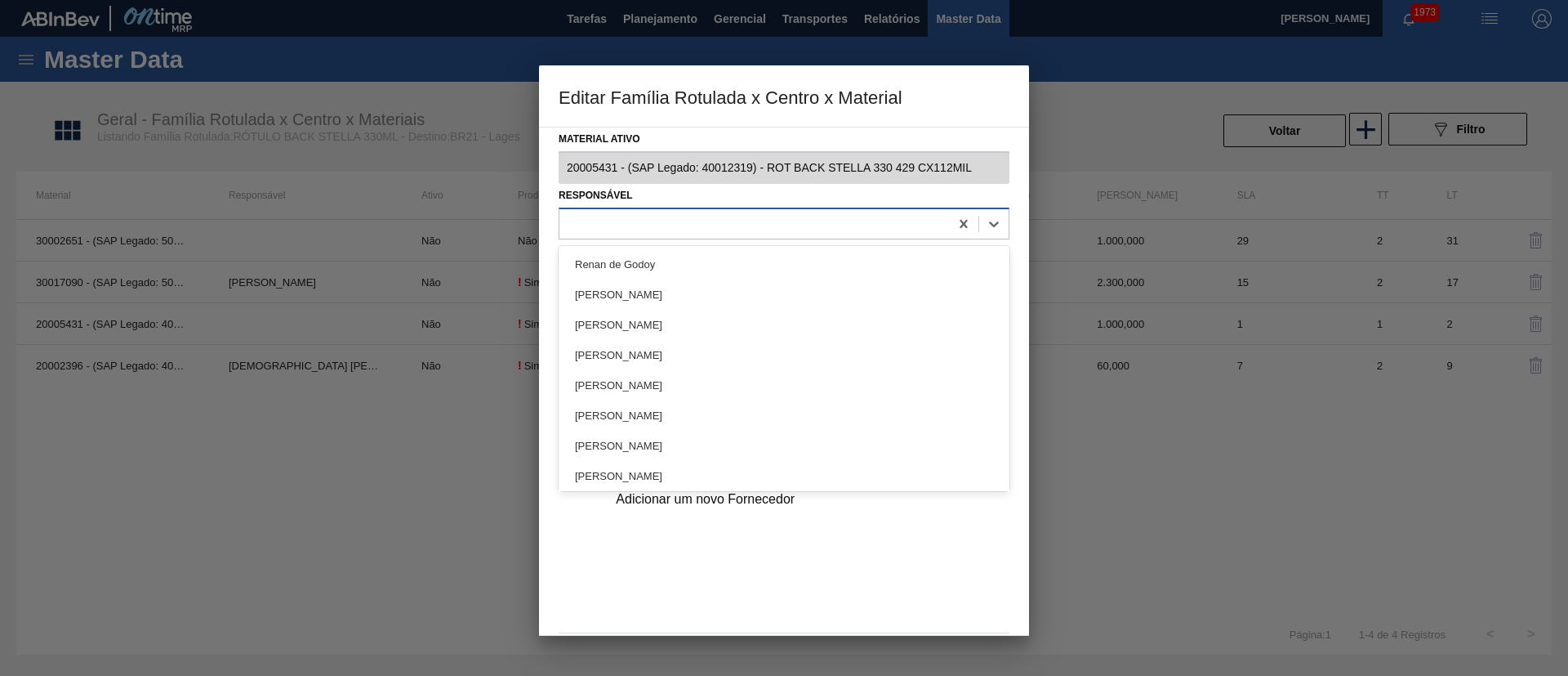
click at [644, 234] on div at bounding box center [754, 224] width 390 height 24
type input "LUCAS"
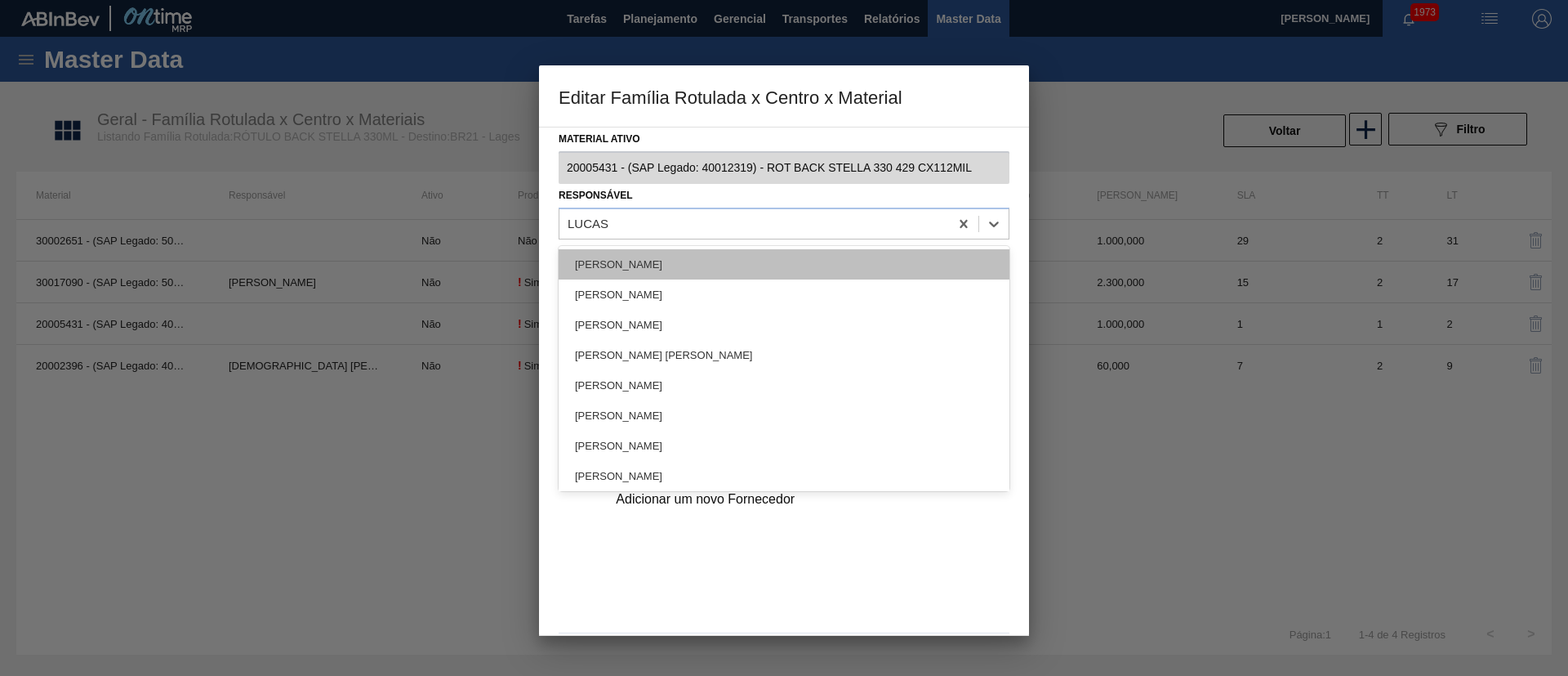
click at [608, 264] on div "[PERSON_NAME]" at bounding box center [784, 264] width 450 height 30
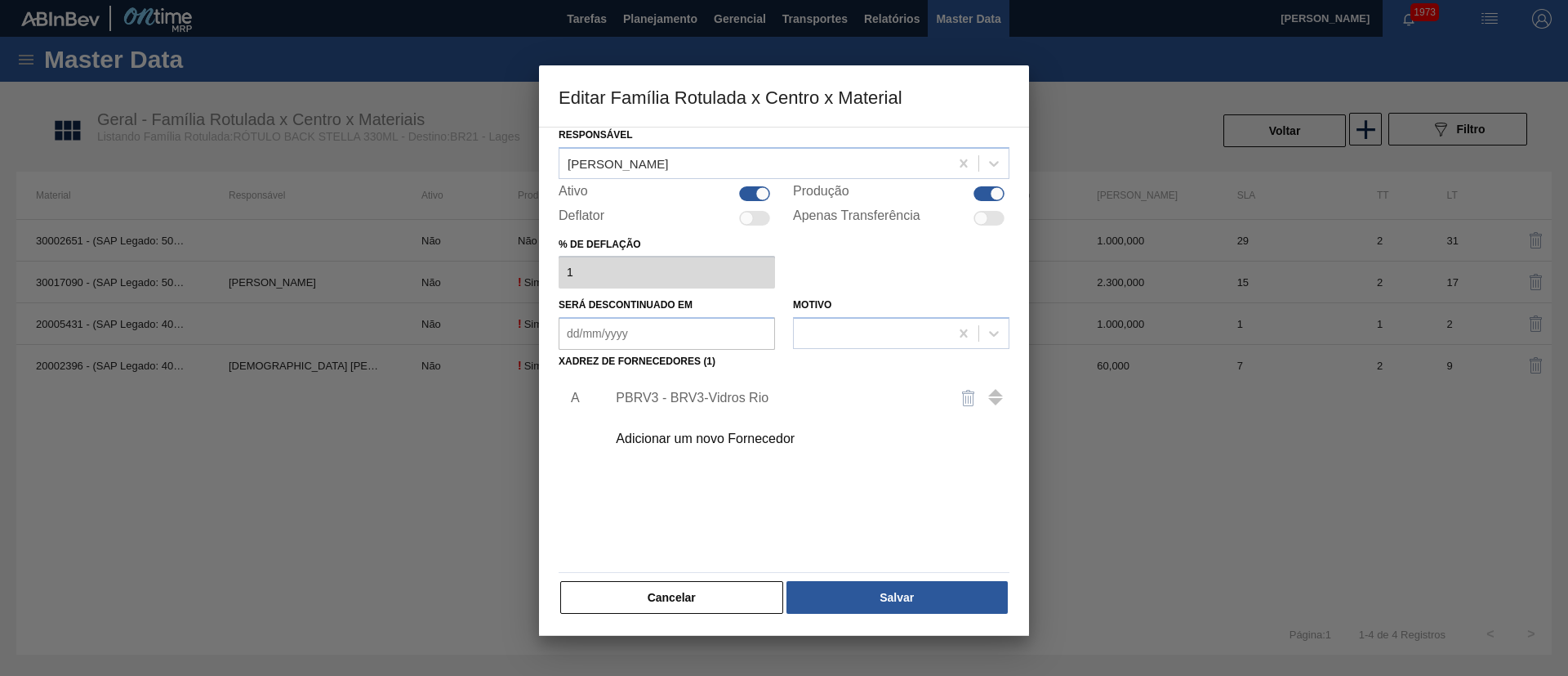
click at [961, 391] on img "button" at bounding box center [968, 398] width 20 height 20
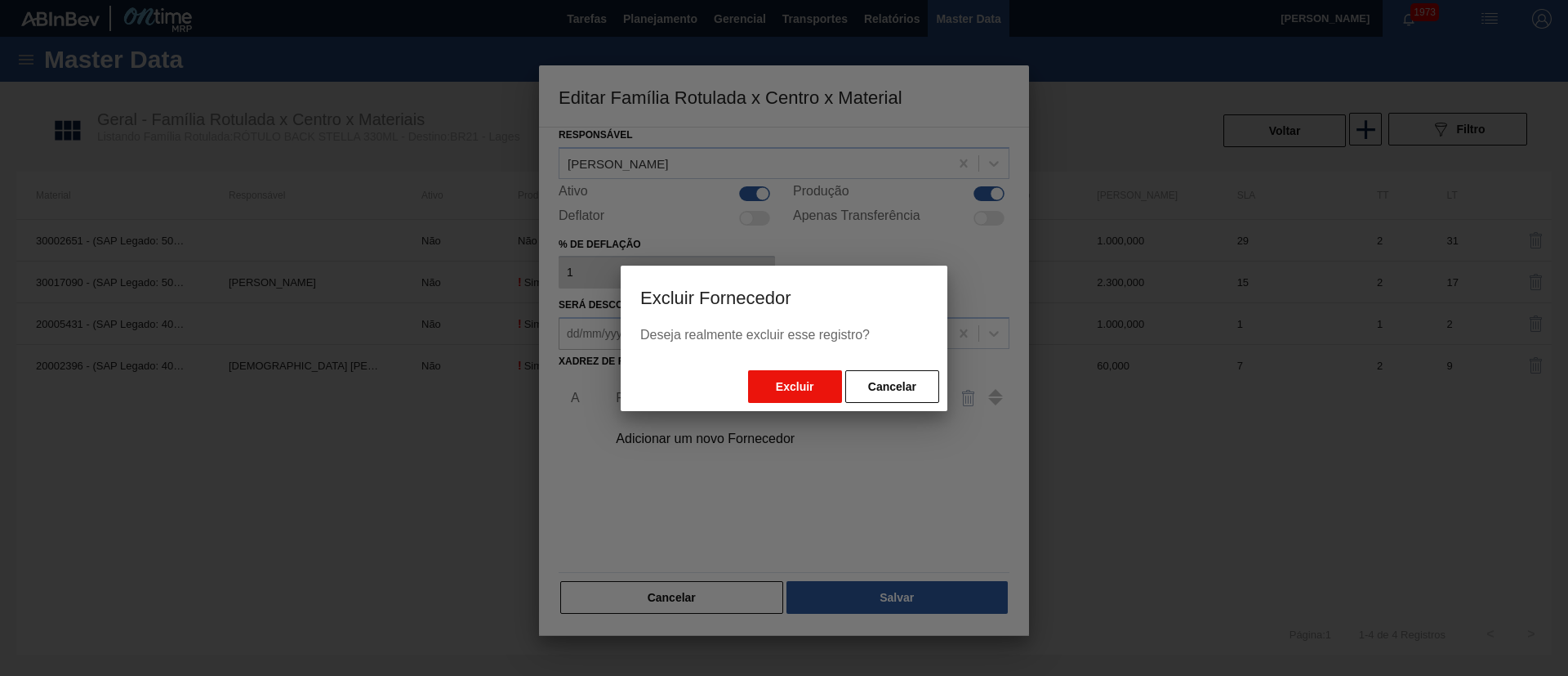
click at [794, 385] on button "Excluir" at bounding box center [795, 387] width 94 height 32
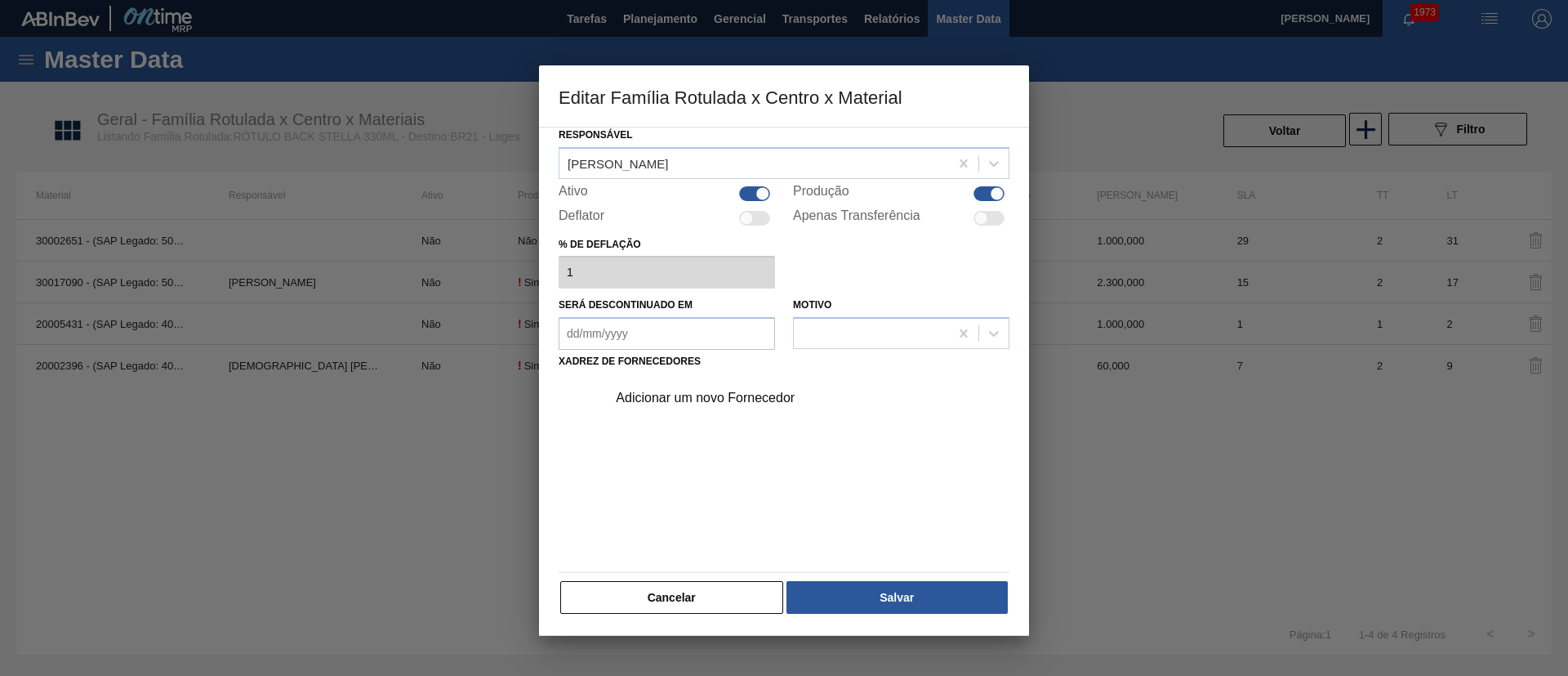
click at [685, 397] on div "Adicionar um novo Fornecedor" at bounding box center [775, 398] width 320 height 15
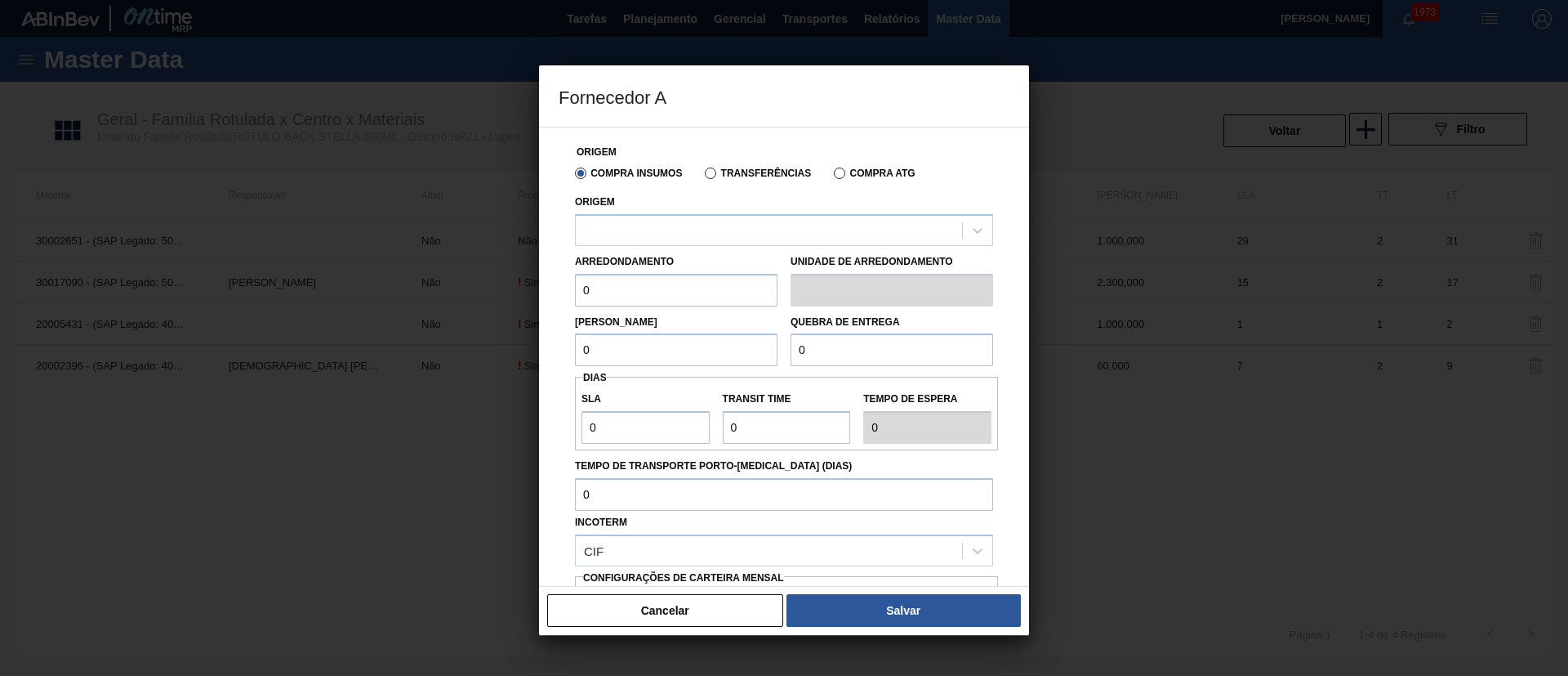
click at [711, 179] on div "Transferências" at bounding box center [755, 172] width 113 height 15
click at [712, 176] on label "Transferências" at bounding box center [758, 172] width 106 height 11
click at [702, 177] on input "Transferências" at bounding box center [702, 177] width 0 height 0
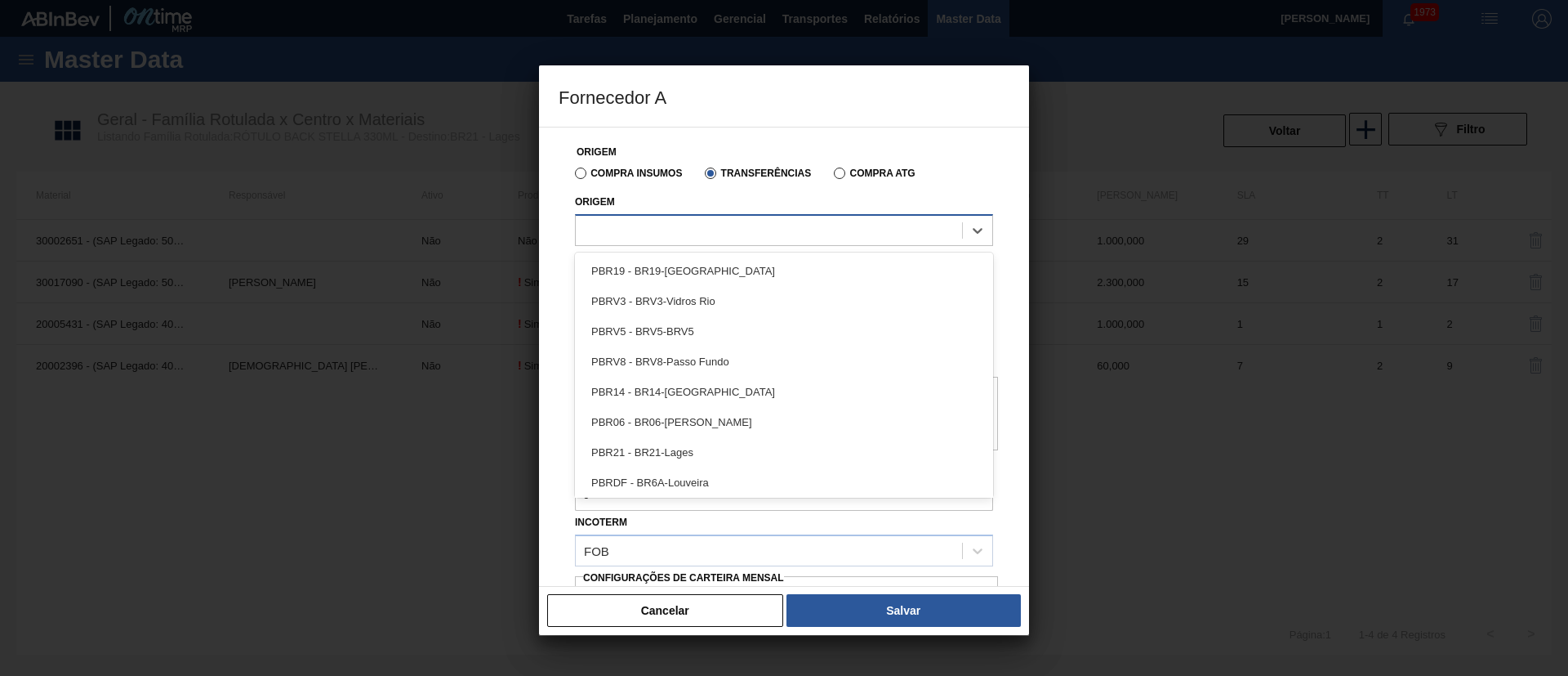
click at [650, 230] on div at bounding box center [769, 230] width 386 height 24
type input "BRVB"
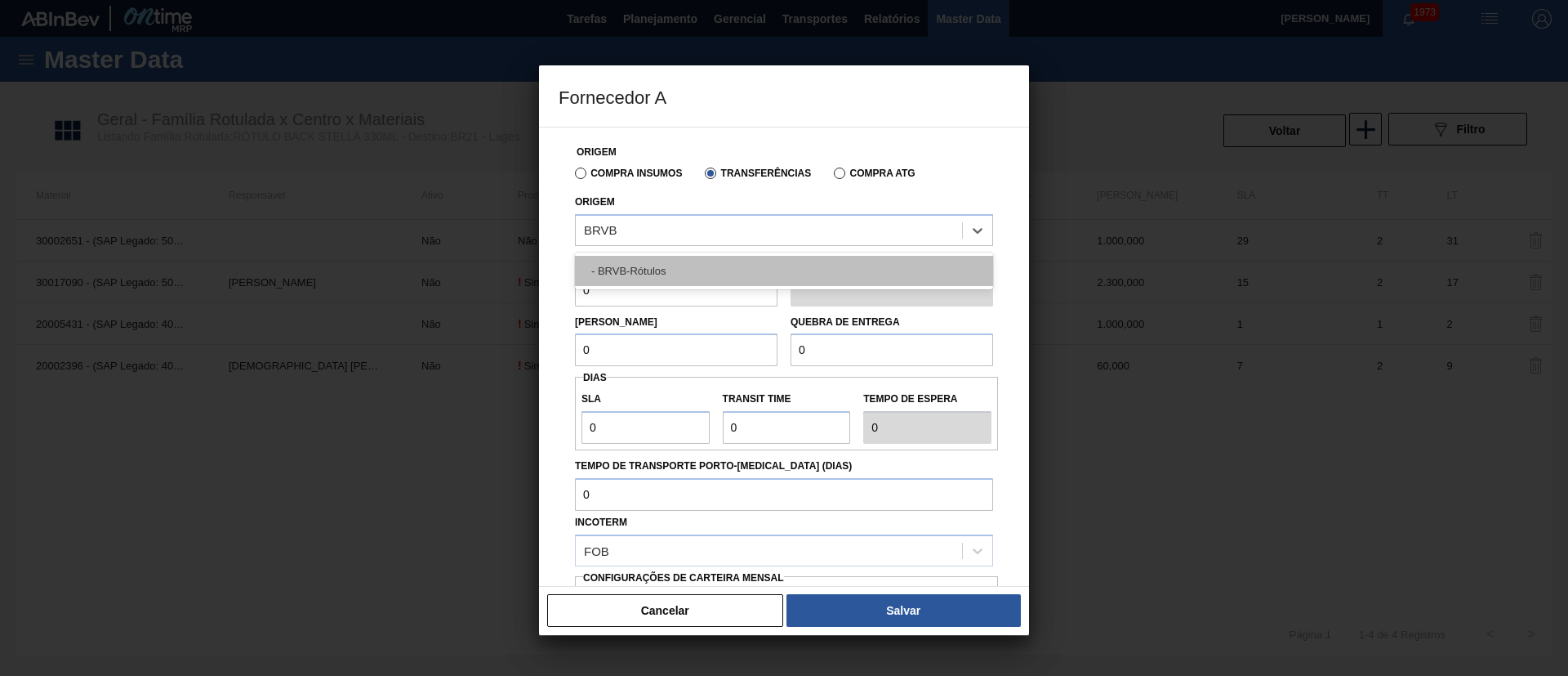
click at [651, 278] on div "- BRVB-Rótulos" at bounding box center [784, 271] width 418 height 30
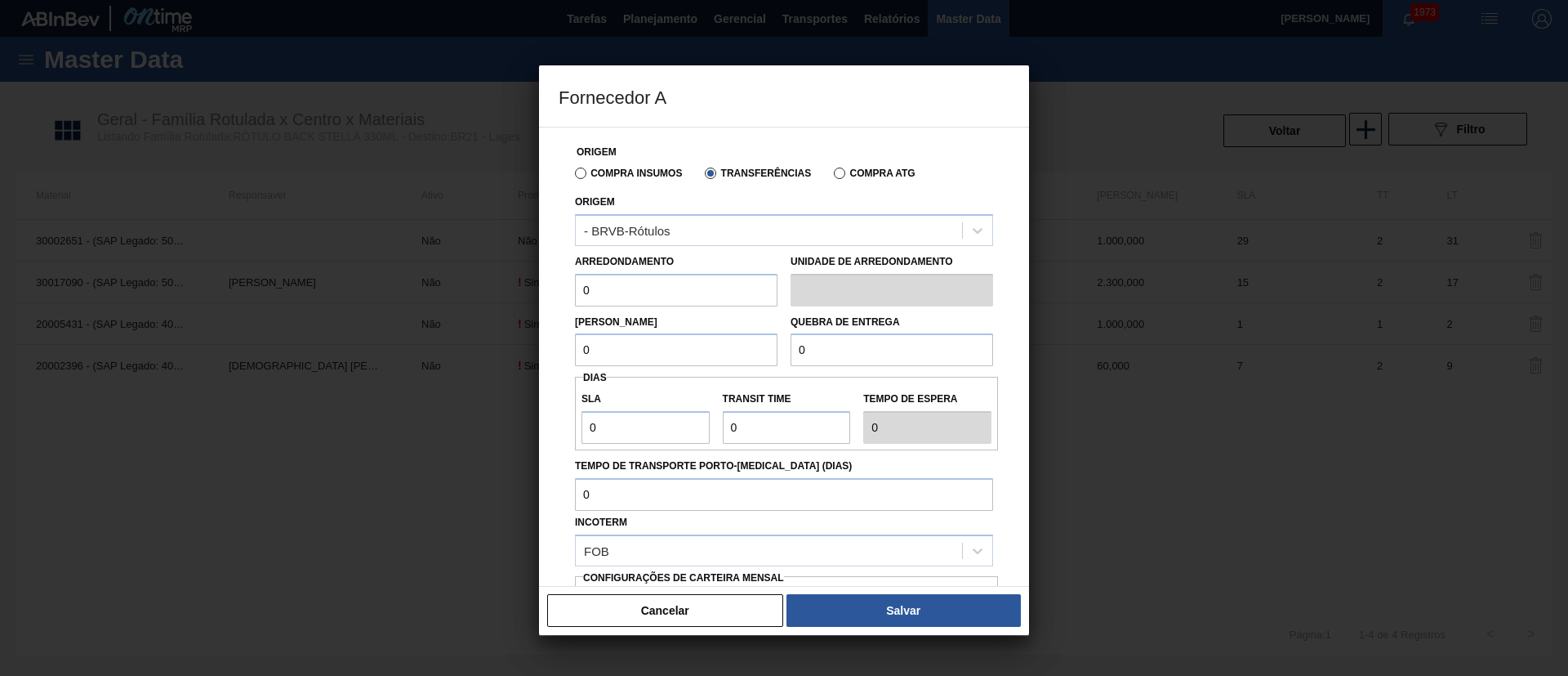
drag, startPoint x: 626, startPoint y: 288, endPoint x: 535, endPoint y: 291, distance: 91.0
click at [535, 291] on div "Fornecedor A Origem Compra Insumos Transferências Compra ATG Origem - BRVB-Rótu…" at bounding box center [784, 338] width 1568 height 676
type input "10"
drag, startPoint x: 620, startPoint y: 339, endPoint x: 549, endPoint y: 351, distance: 72.0
click at [549, 351] on div "Origem Compra Insumos Transferências Compra ATG Origem - BRVB-Rótulos Arredonda…" at bounding box center [784, 356] width 490 height 460
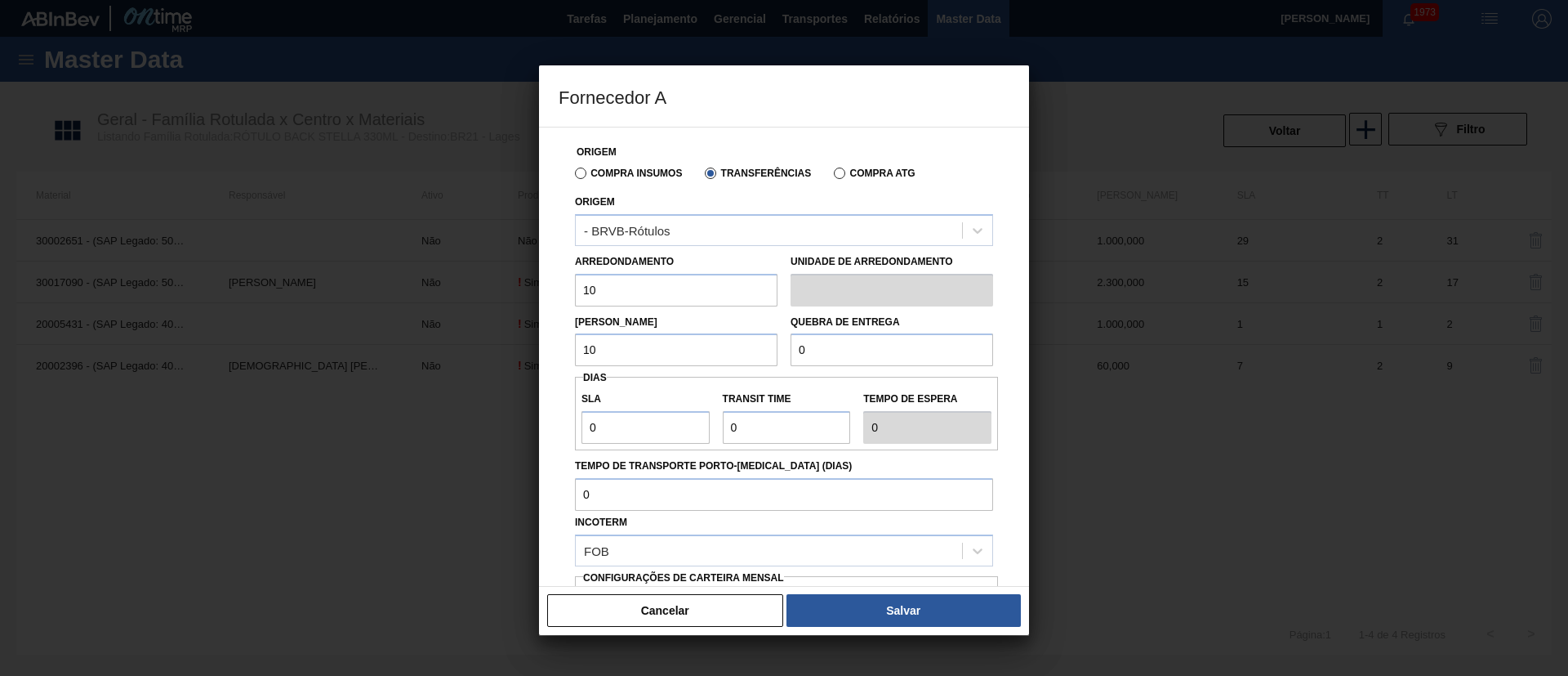
type input "10"
drag, startPoint x: 795, startPoint y: 350, endPoint x: 723, endPoint y: 355, distance: 72.2
click at [723, 355] on div "[PERSON_NAME] 10 Quebra de entrega 0" at bounding box center [783, 336] width 431 height 61
type input "2.000"
drag, startPoint x: 607, startPoint y: 429, endPoint x: 531, endPoint y: 438, distance: 76.5
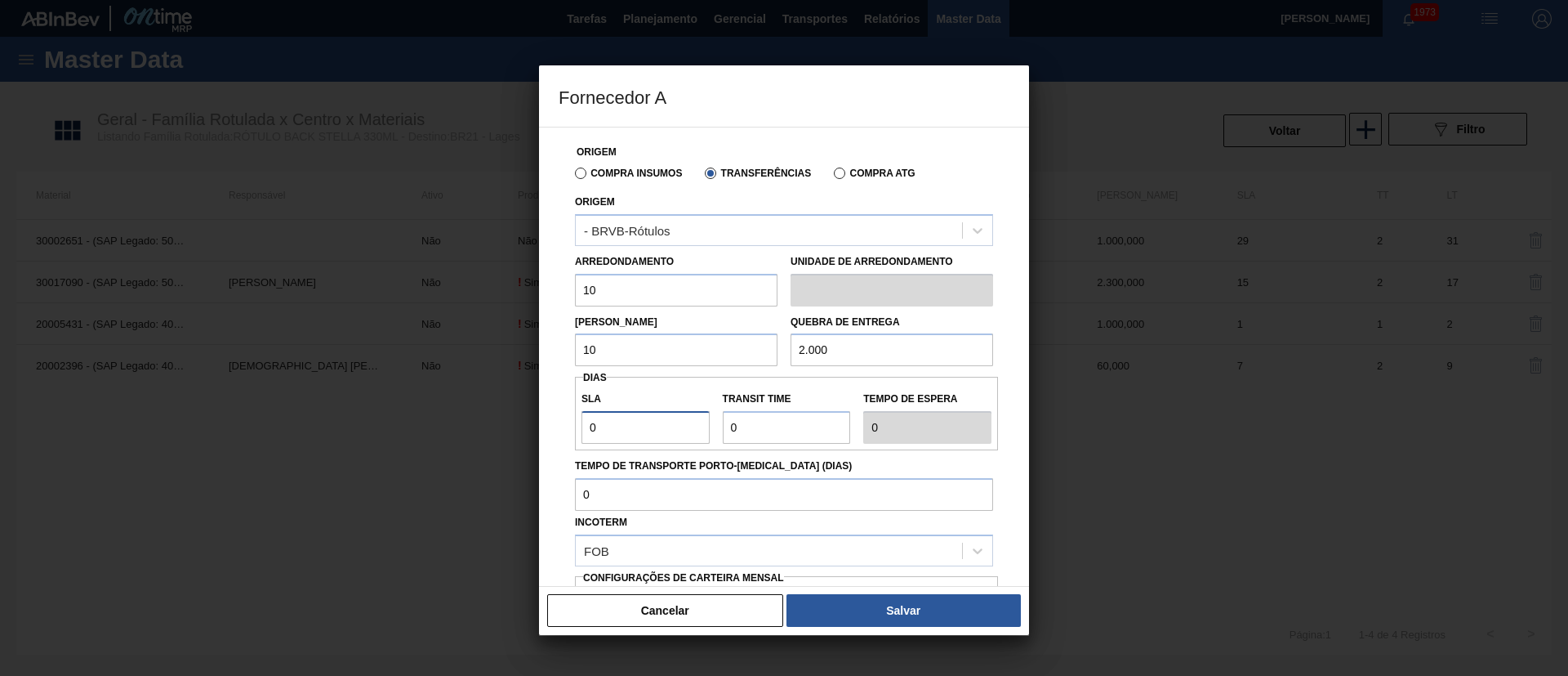
click at [531, 438] on div "Fornecedor A Origem Compra Insumos Transferências Compra ATG Origem - BRVB-Rótu…" at bounding box center [784, 338] width 1568 height 676
type input "7"
drag, startPoint x: 748, startPoint y: 429, endPoint x: 679, endPoint y: 431, distance: 69.0
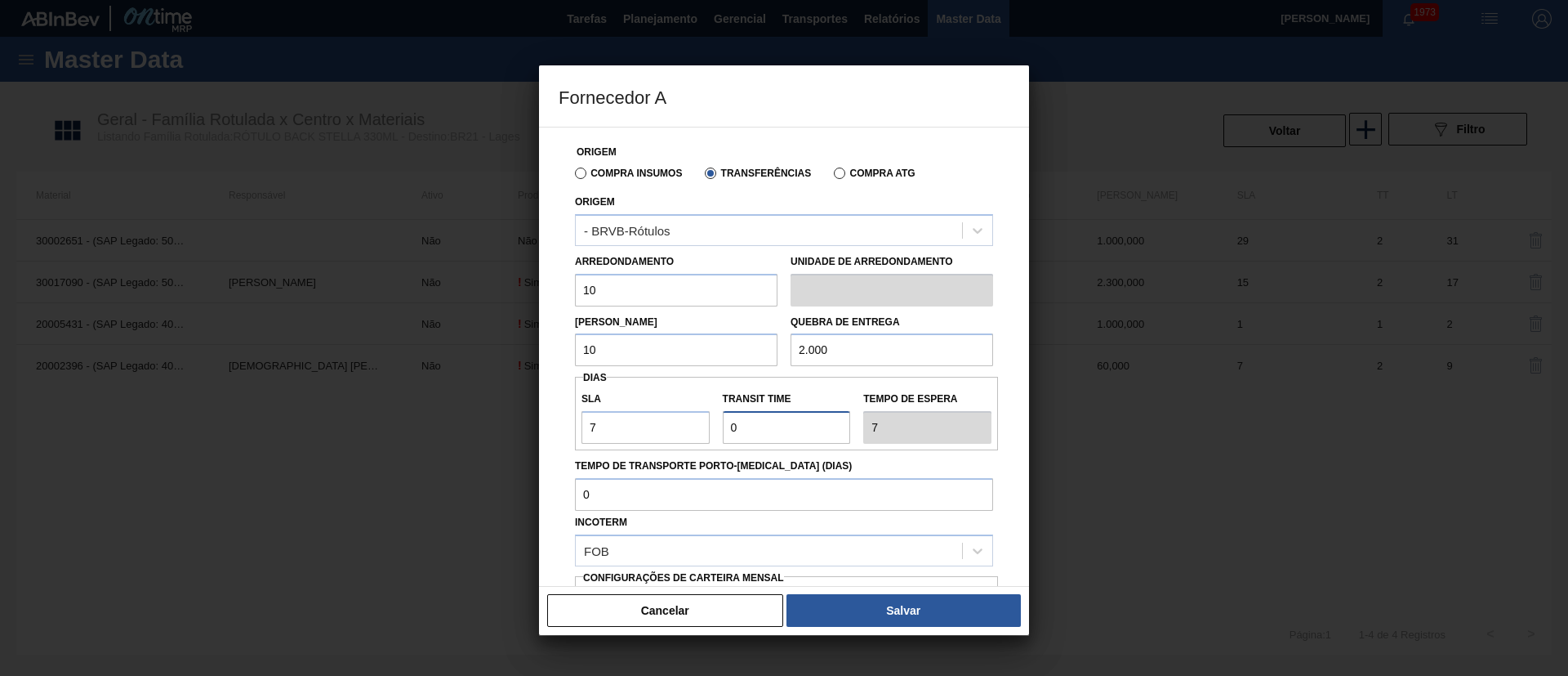
click at [679, 431] on div "SLA 7 Transit Time Tempo de espera 7" at bounding box center [787, 413] width 423 height 61
type input "3"
type input "10"
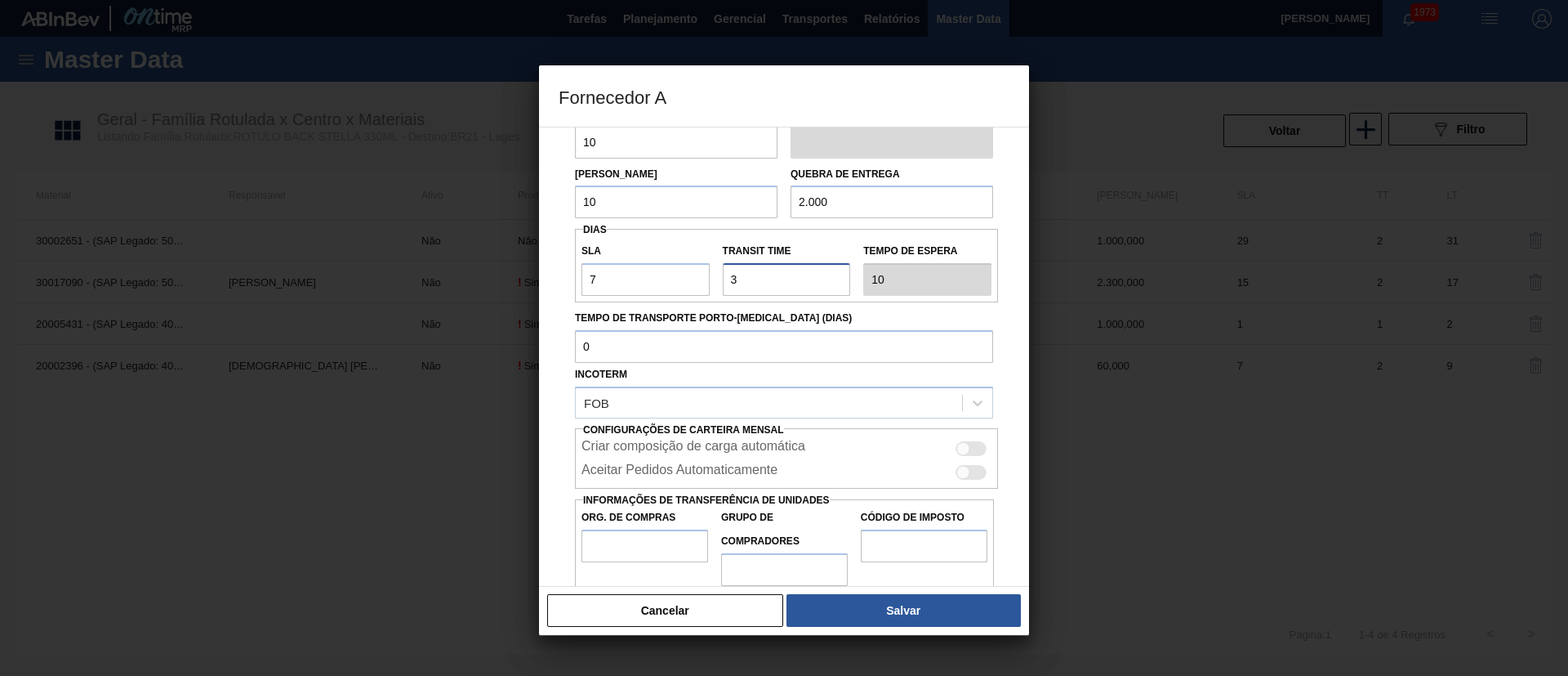
scroll to position [174, 0]
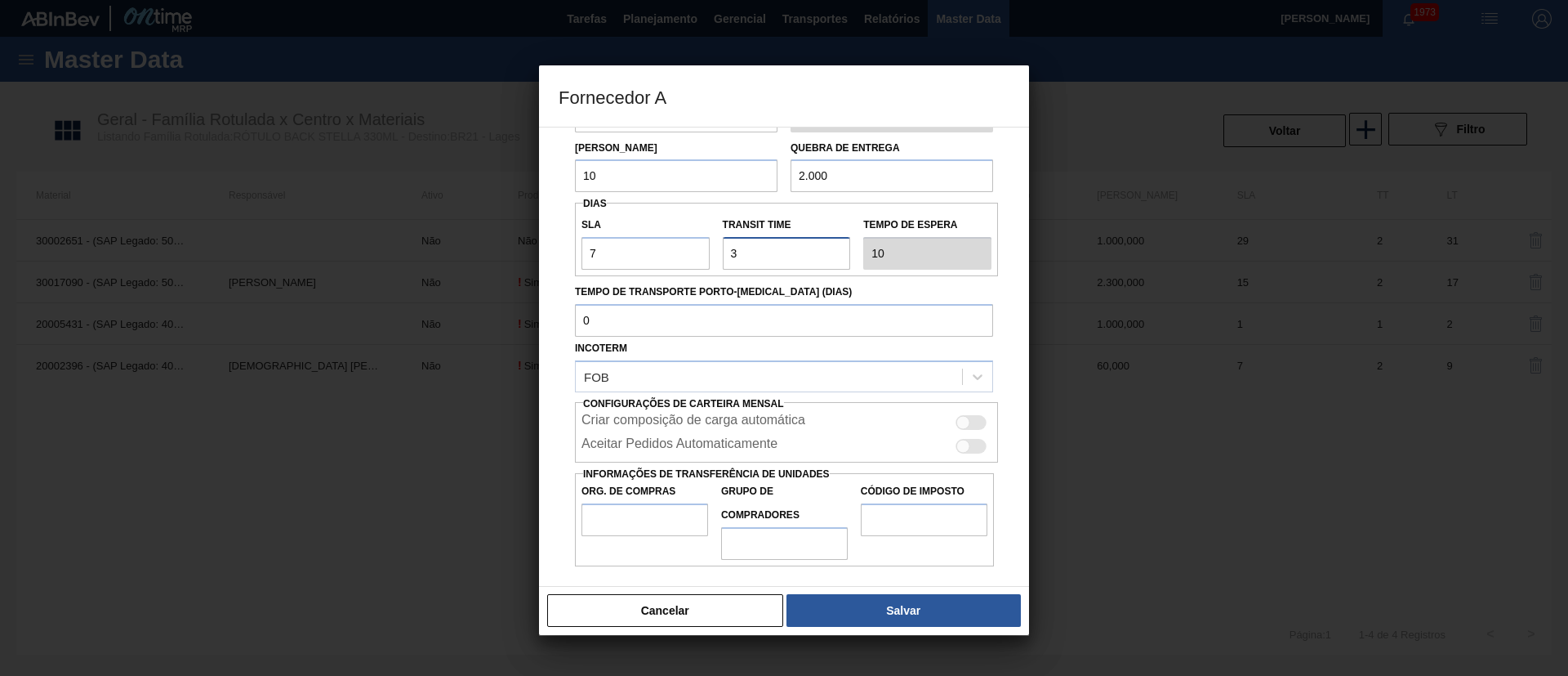
type input "3"
drag, startPoint x: 979, startPoint y: 443, endPoint x: 969, endPoint y: 443, distance: 10.0
click at [978, 443] on div at bounding box center [971, 446] width 31 height 15
checkbox input "true"
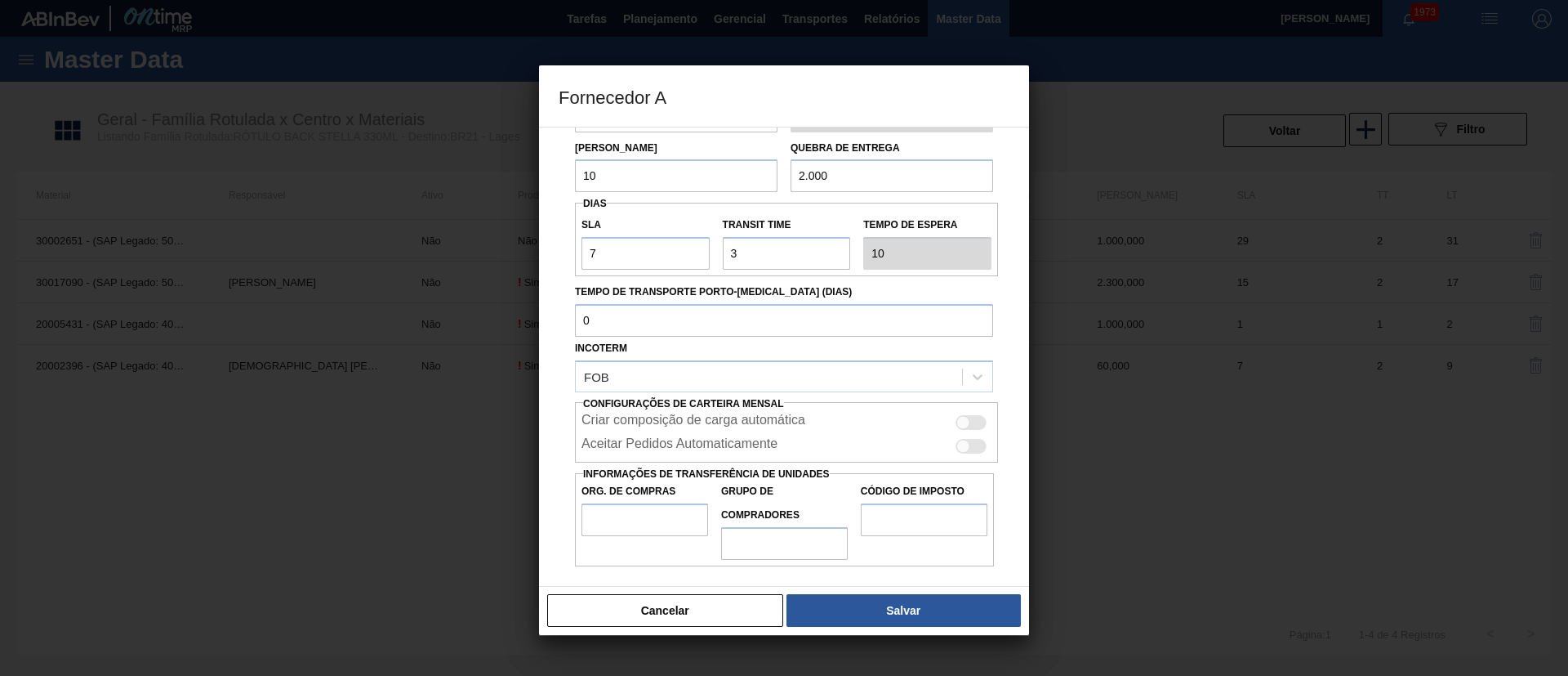
checkbox input "true"
drag, startPoint x: 636, startPoint y: 516, endPoint x: 659, endPoint y: 535, distance: 29.8
click at [635, 516] on input "Org. de Compras" at bounding box center [645, 520] width 126 height 32
type input "BR00"
click at [754, 545] on input "Grupo de Compradores" at bounding box center [784, 543] width 126 height 32
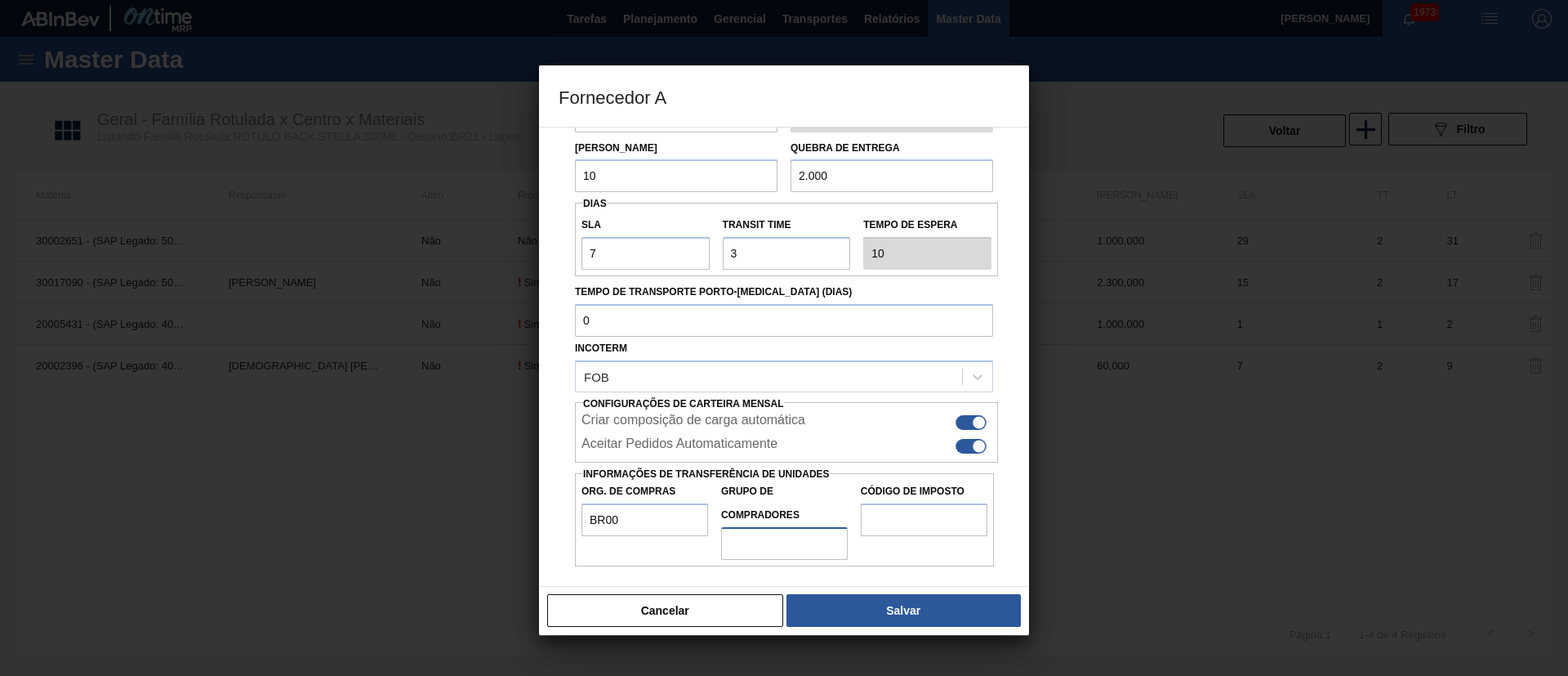
type input "A01"
click at [915, 527] on input "Código de Imposto" at bounding box center [924, 520] width 126 height 32
type input "I1"
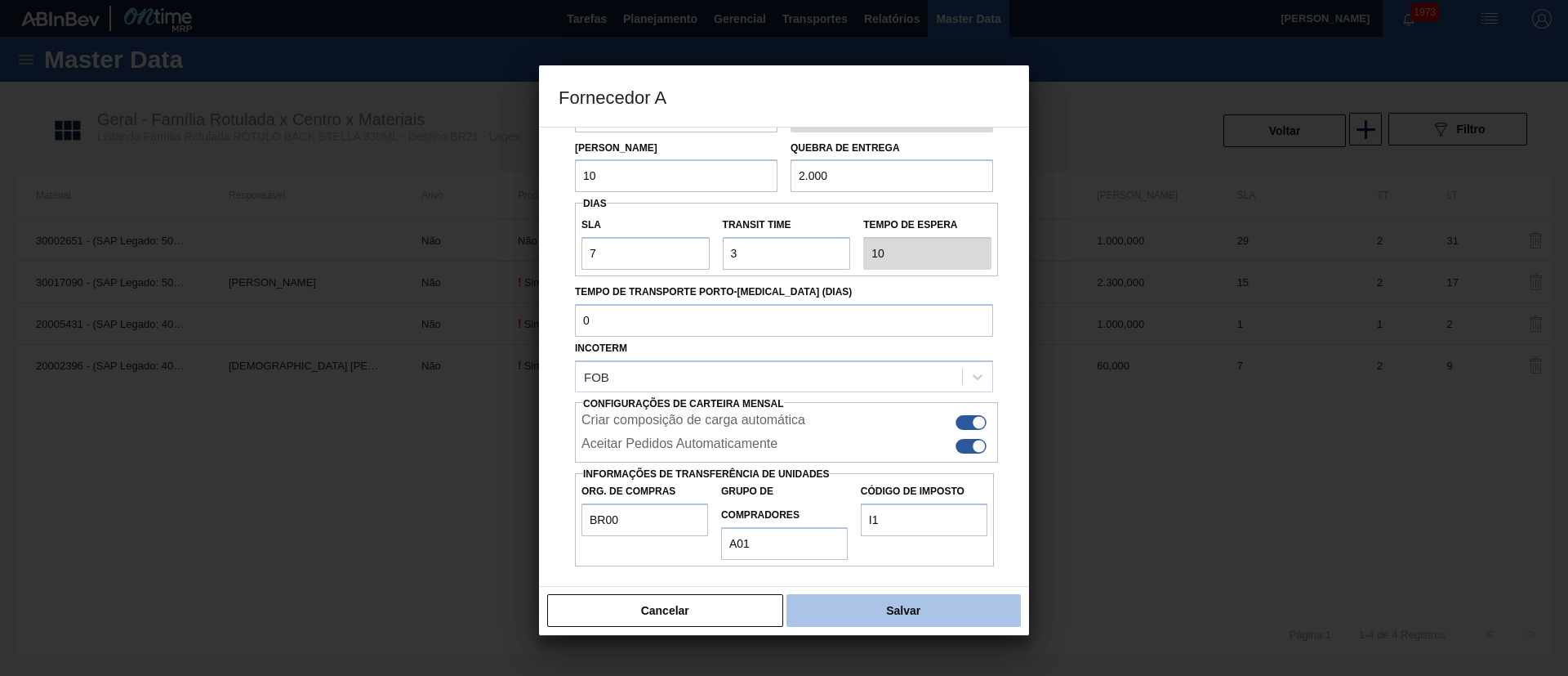
click at [894, 609] on button "Salvar" at bounding box center [903, 610] width 235 height 32
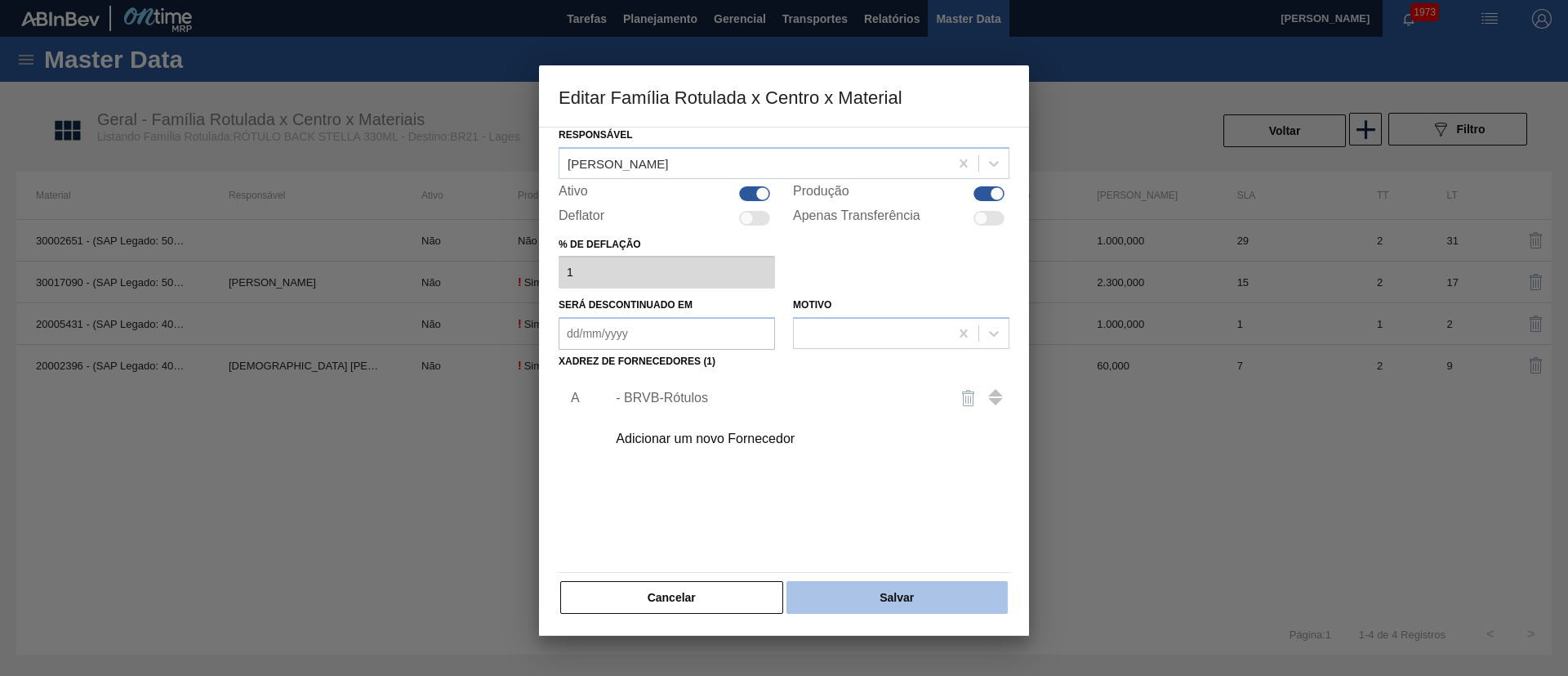
click at [890, 599] on button "Salvar" at bounding box center [897, 597] width 221 height 32
